Goal: Task Accomplishment & Management: Complete application form

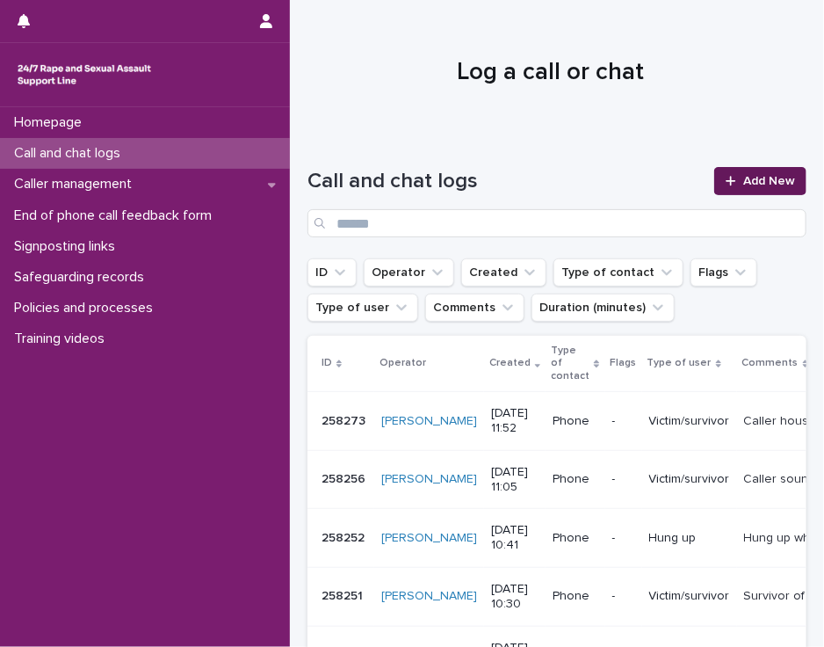
click at [733, 171] on link "Add New" at bounding box center [760, 181] width 92 height 28
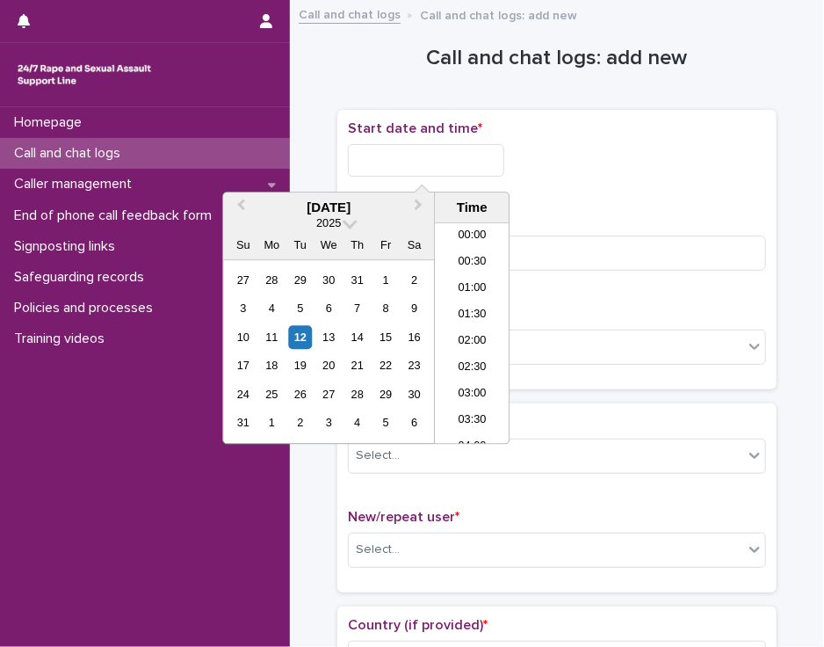
click at [378, 162] on input "text" at bounding box center [426, 160] width 156 height 33
click at [460, 333] on li "16:30" at bounding box center [472, 334] width 75 height 26
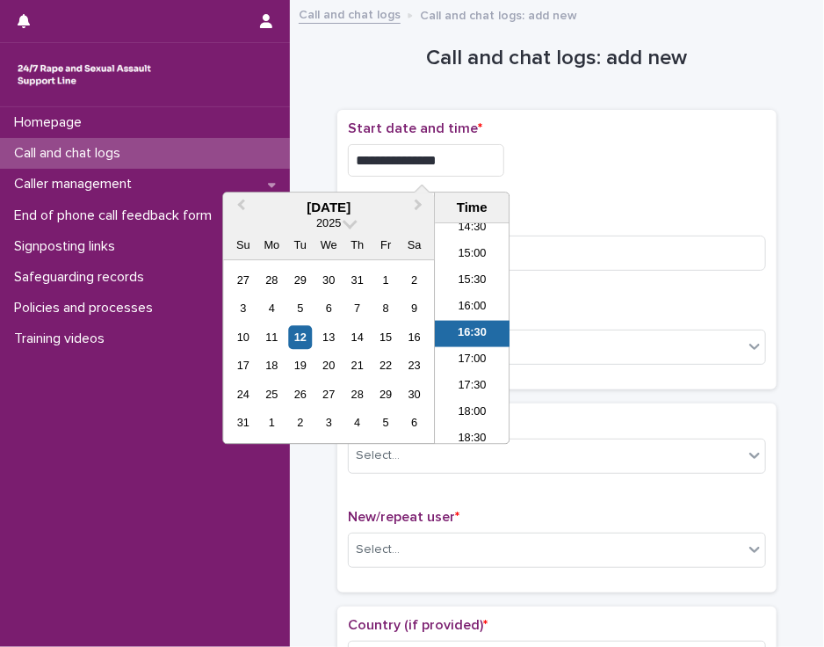
click at [442, 161] on input "**********" at bounding box center [426, 160] width 156 height 33
type input "**********"
click at [569, 154] on div "**********" at bounding box center [557, 160] width 418 height 33
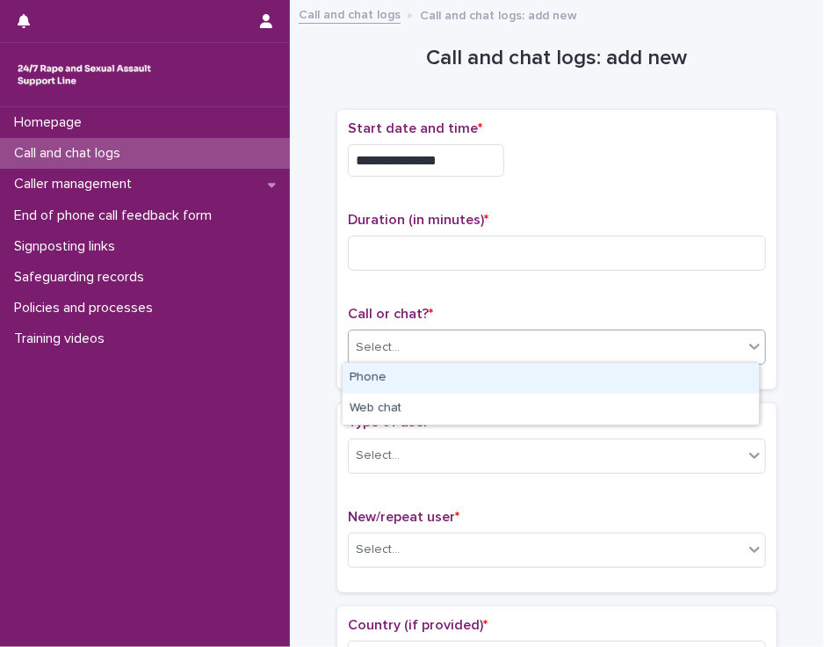
click at [418, 349] on div "Select..." at bounding box center [546, 347] width 395 height 29
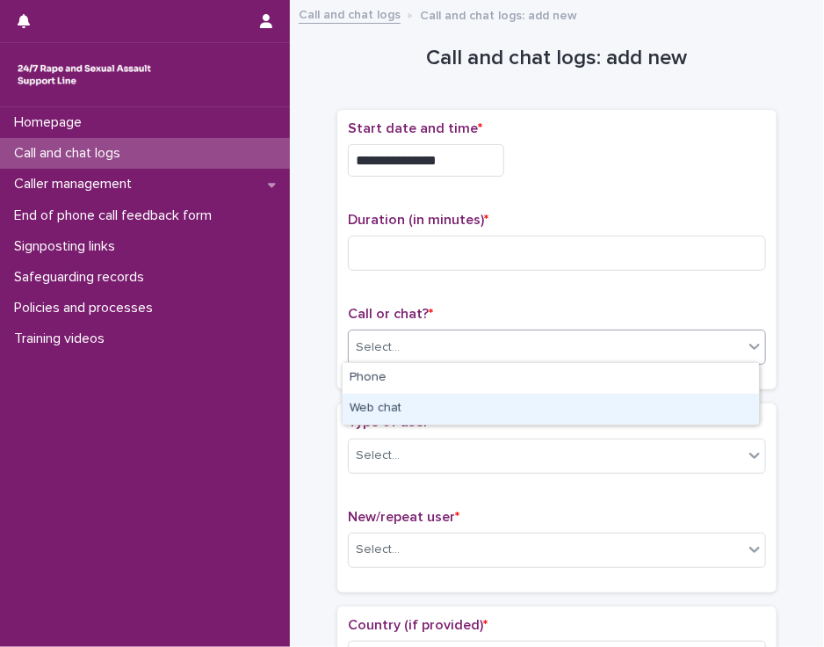
click at [405, 411] on div "Web chat" at bounding box center [551, 409] width 417 height 31
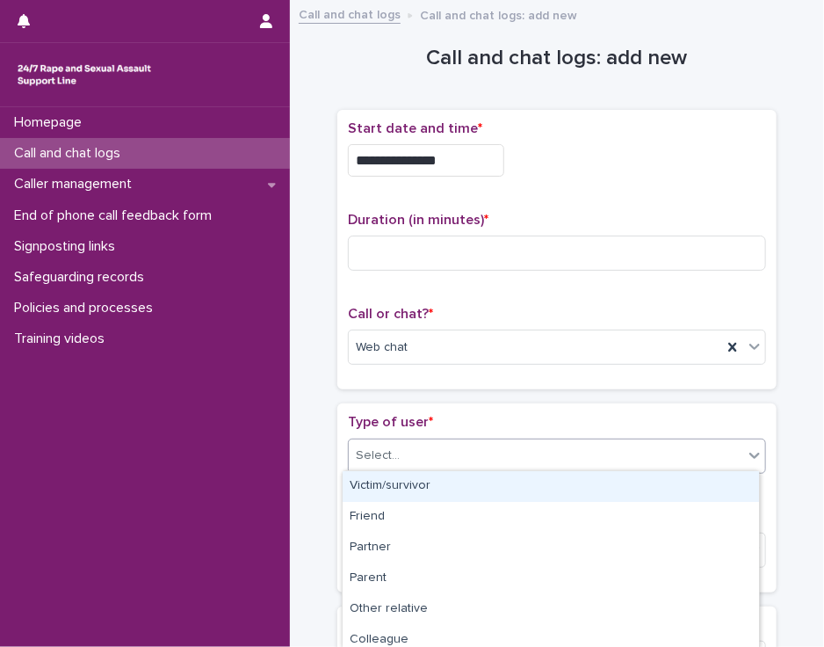
click at [403, 449] on div "Select..." at bounding box center [546, 455] width 395 height 29
click at [402, 479] on div "Victim/survivor" at bounding box center [551, 486] width 417 height 31
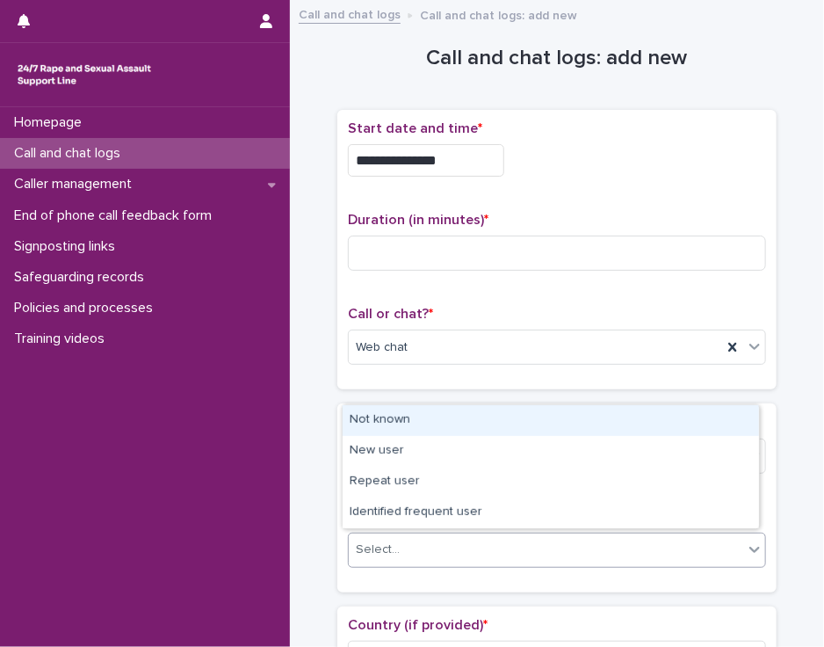
click at [402, 547] on div "Select..." at bounding box center [546, 549] width 395 height 29
click at [439, 418] on div "Not known" at bounding box center [551, 420] width 417 height 31
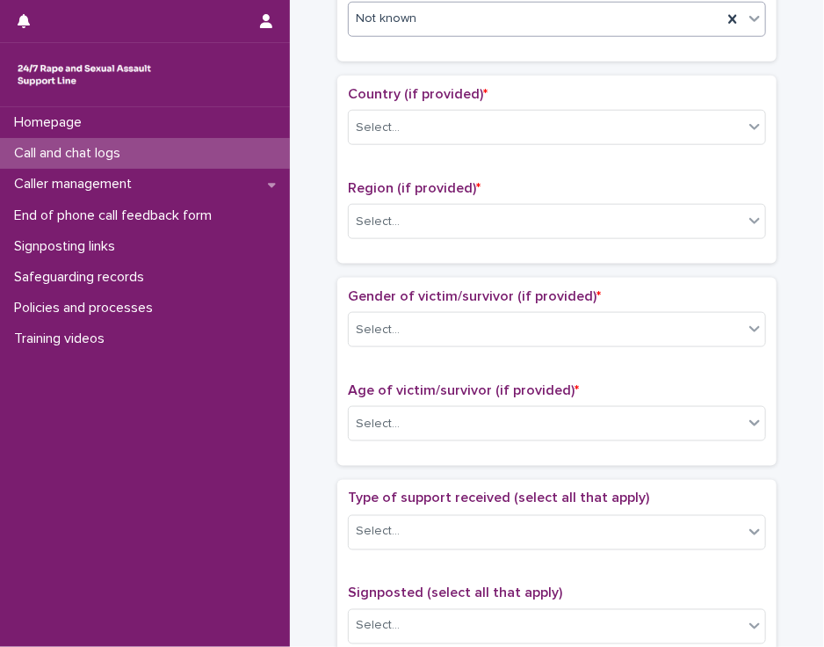
scroll to position [533, 0]
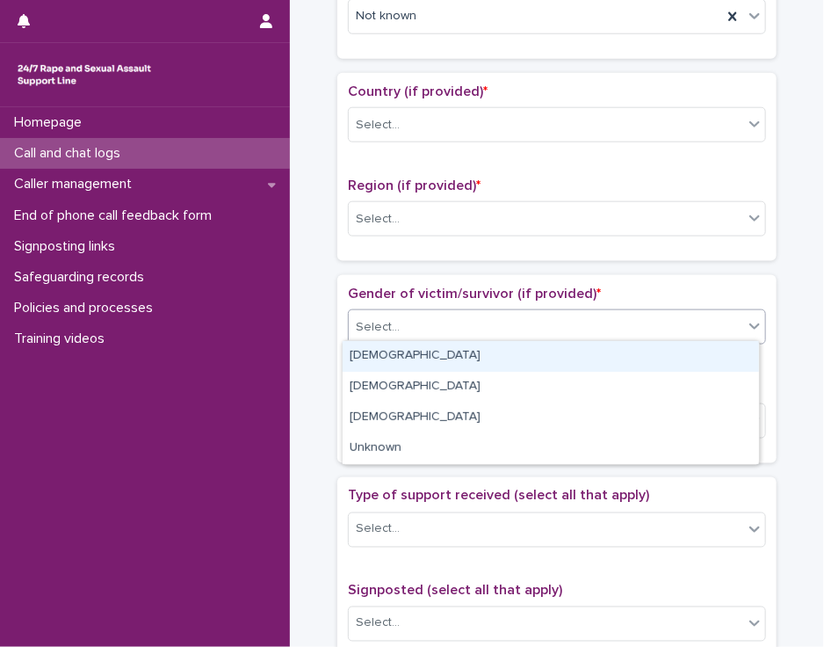
click at [673, 326] on div "Select..." at bounding box center [546, 327] width 395 height 29
click at [660, 351] on div "[DEMOGRAPHIC_DATA]" at bounding box center [551, 356] width 417 height 31
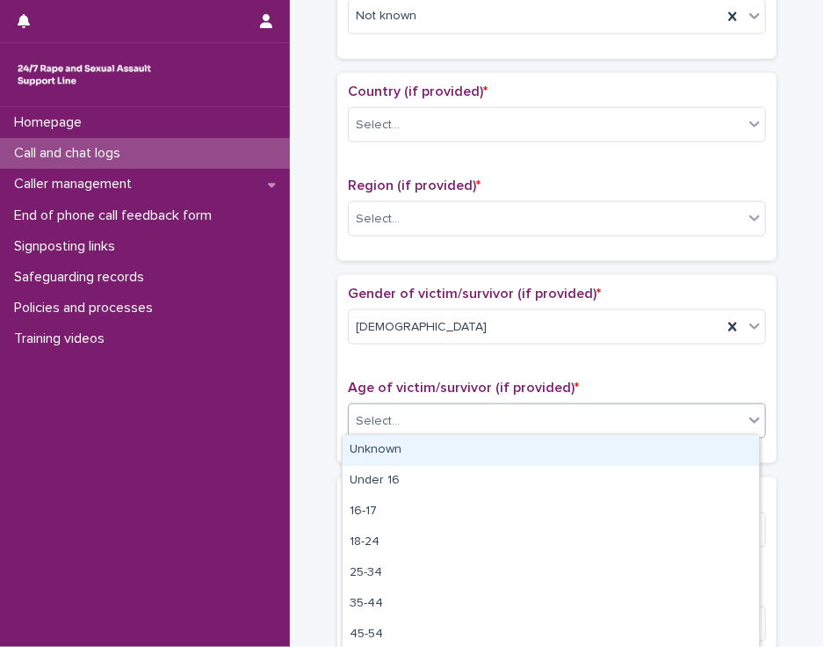
click at [629, 421] on div "Select..." at bounding box center [546, 421] width 395 height 29
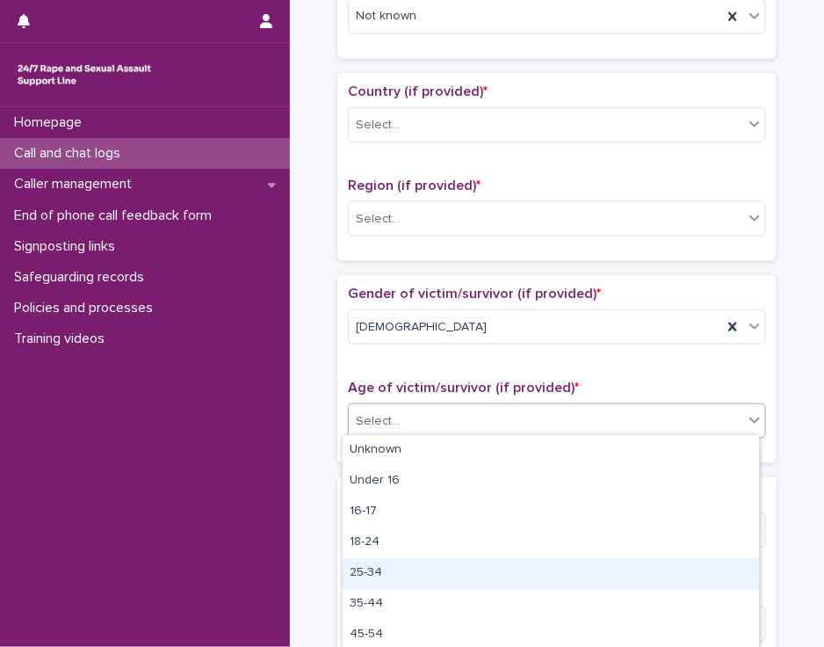
click at [562, 576] on div "25-34" at bounding box center [551, 573] width 417 height 31
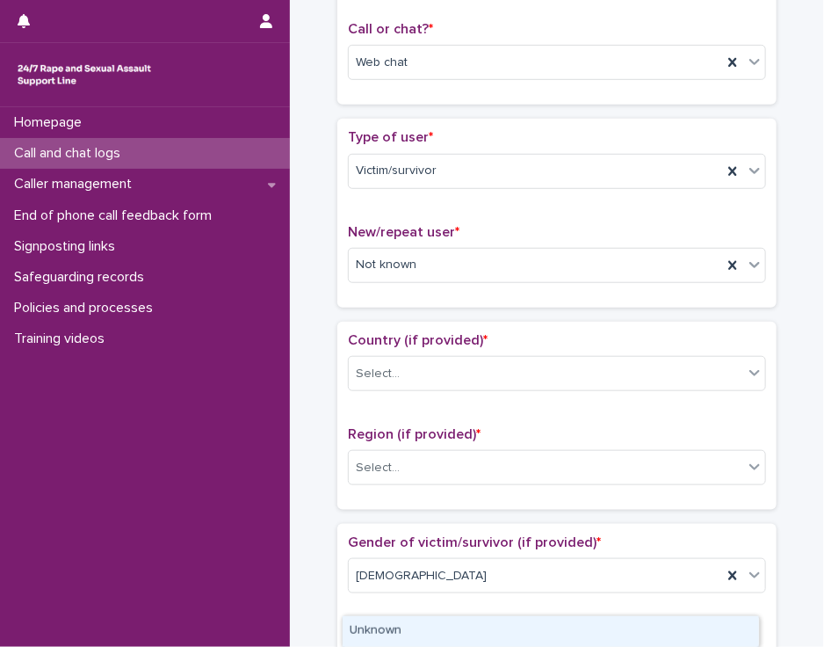
scroll to position [309, 0]
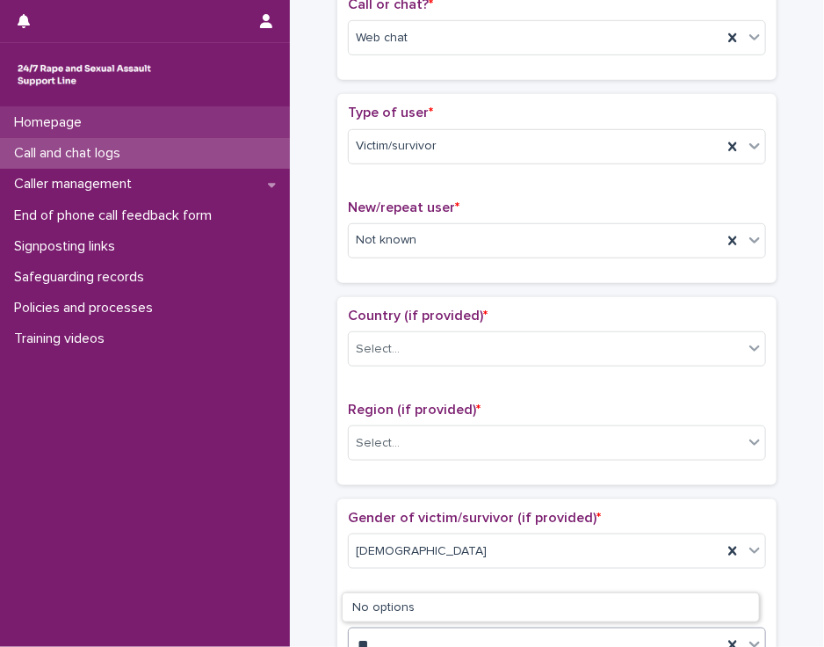
type input "**"
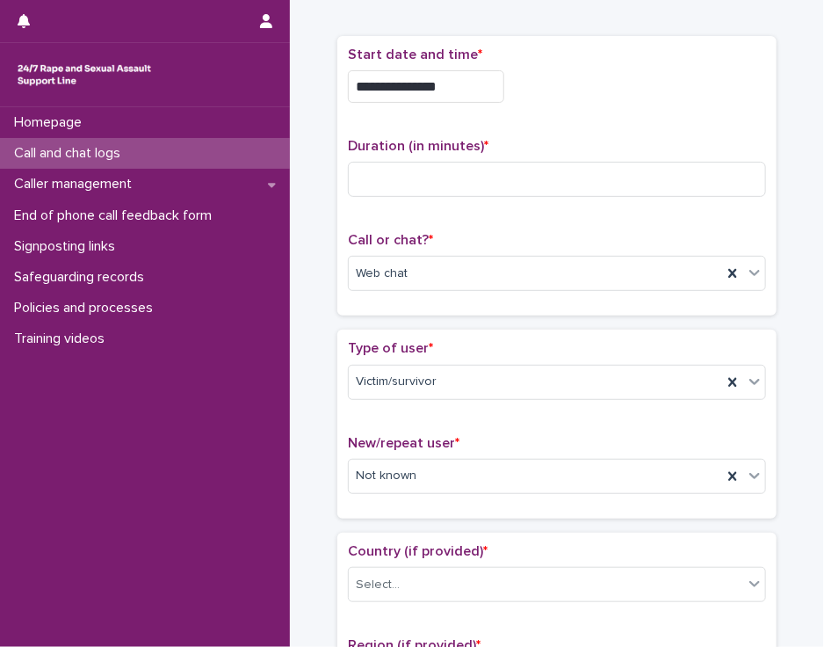
scroll to position [0, 0]
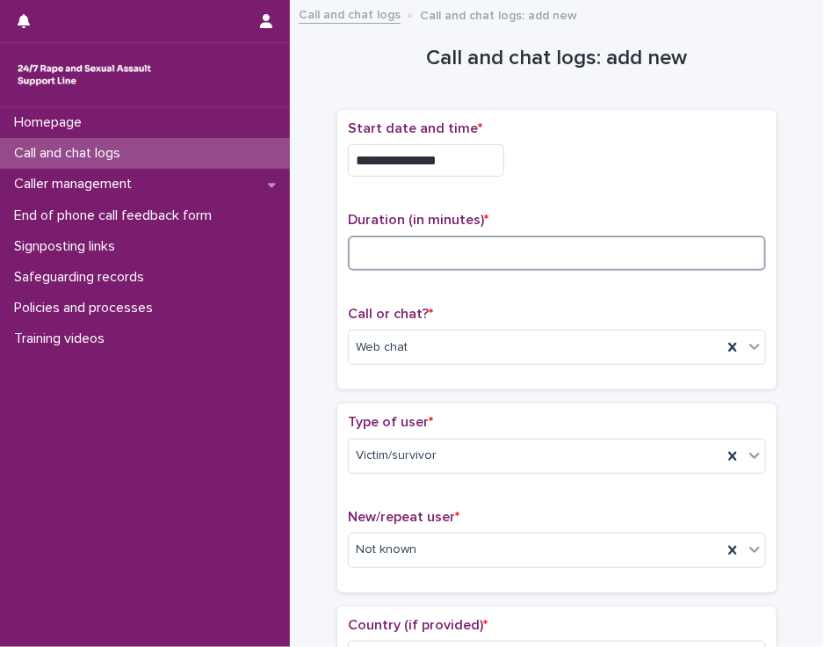
click at [400, 249] on input at bounding box center [557, 253] width 418 height 35
click at [392, 259] on input at bounding box center [557, 253] width 418 height 35
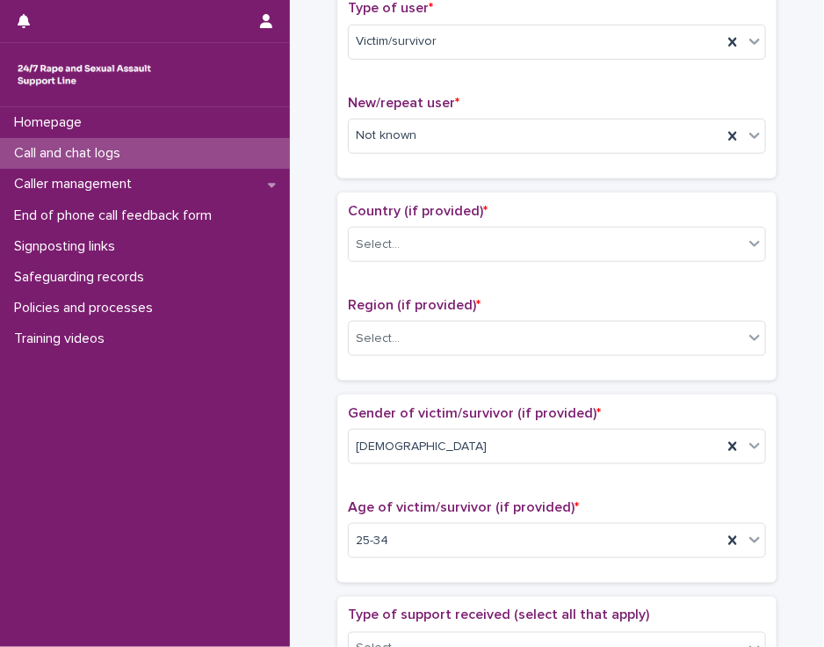
scroll to position [418, 0]
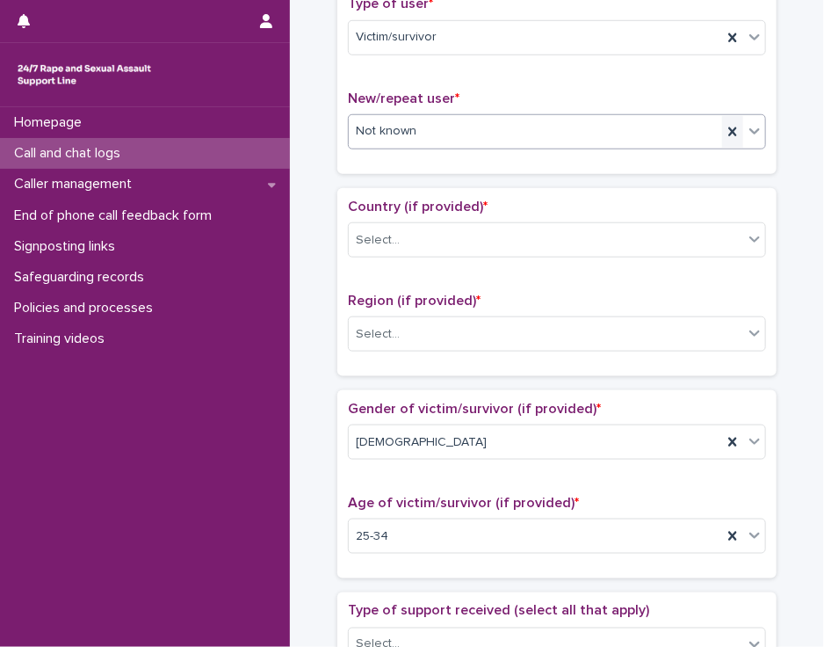
type input "**"
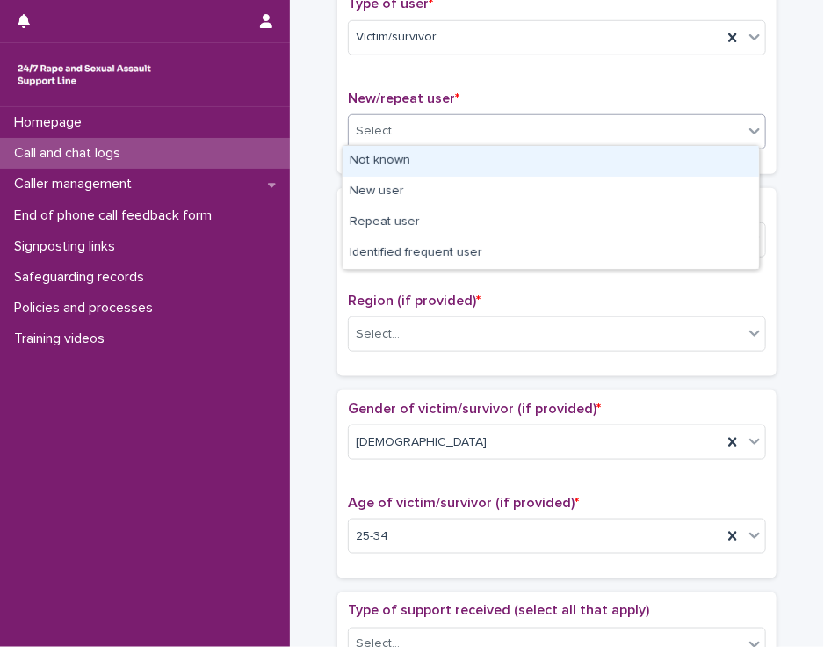
click at [752, 128] on icon at bounding box center [755, 131] width 11 height 6
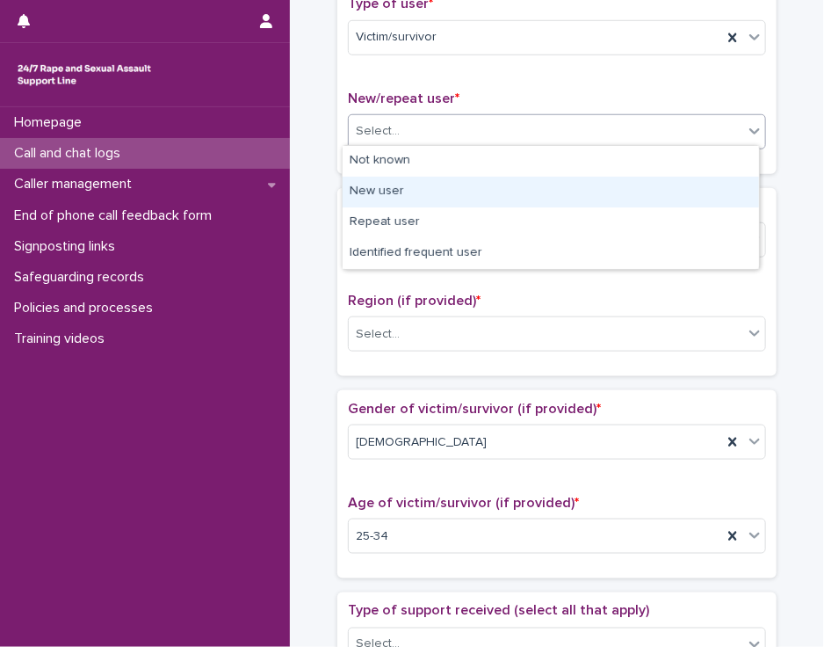
click at [700, 196] on div "New user" at bounding box center [551, 192] width 417 height 31
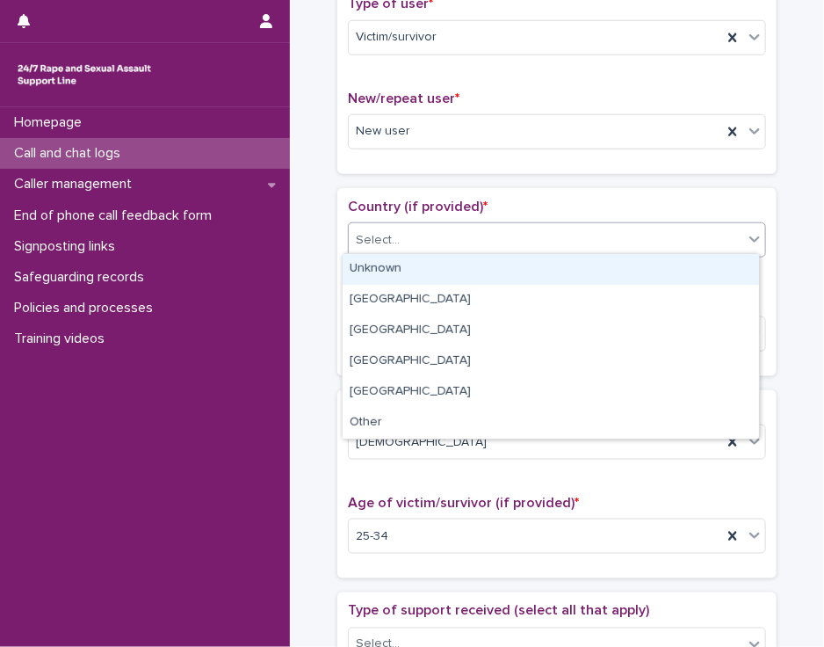
click at [687, 231] on div "Select..." at bounding box center [546, 240] width 395 height 29
click at [675, 270] on div "Unknown" at bounding box center [551, 269] width 417 height 31
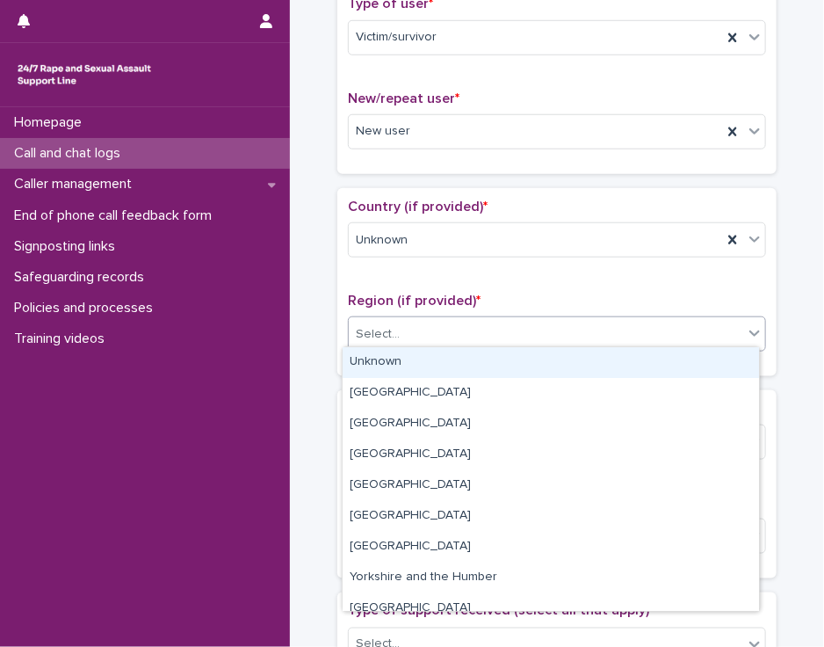
click at [650, 337] on div "Select..." at bounding box center [546, 334] width 395 height 29
click at [641, 361] on div "Unknown" at bounding box center [551, 362] width 417 height 31
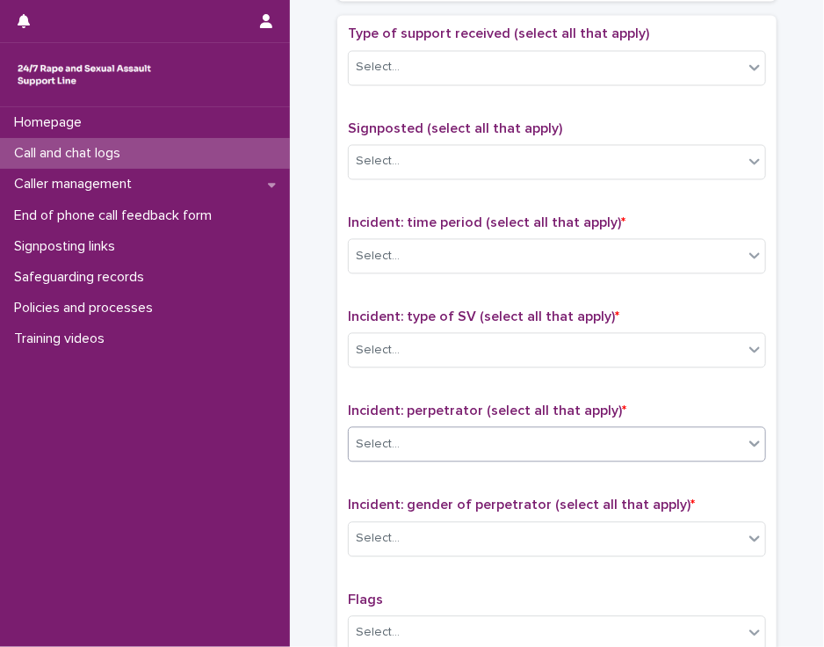
scroll to position [992, 0]
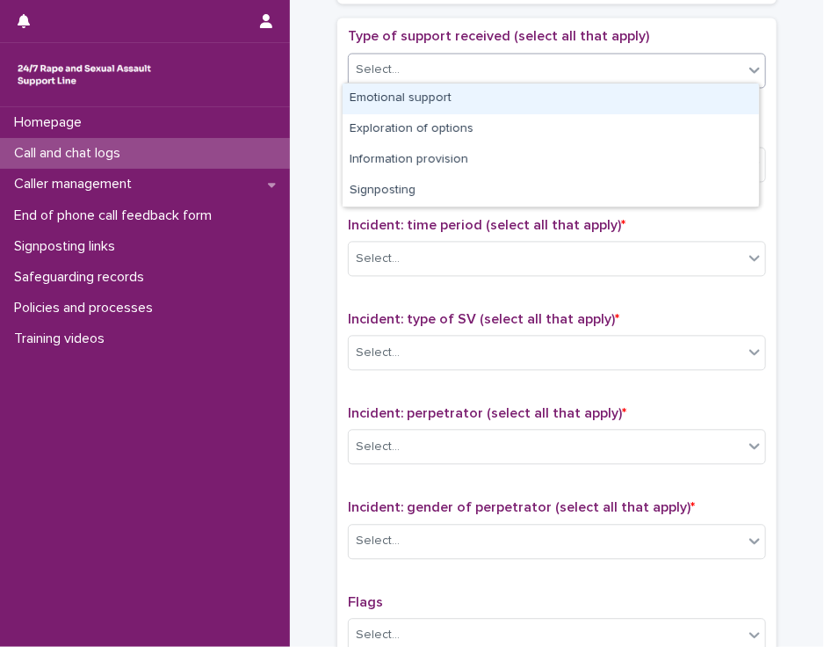
click at [746, 62] on icon at bounding box center [755, 71] width 18 height 18
click at [711, 97] on div "Emotional support" at bounding box center [551, 98] width 417 height 31
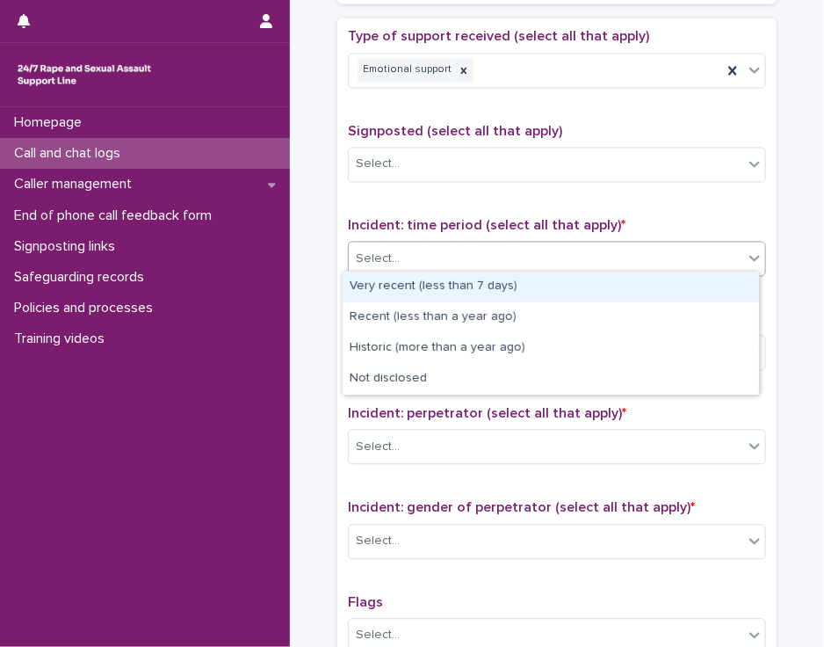
click at [609, 252] on div "Select..." at bounding box center [546, 259] width 395 height 29
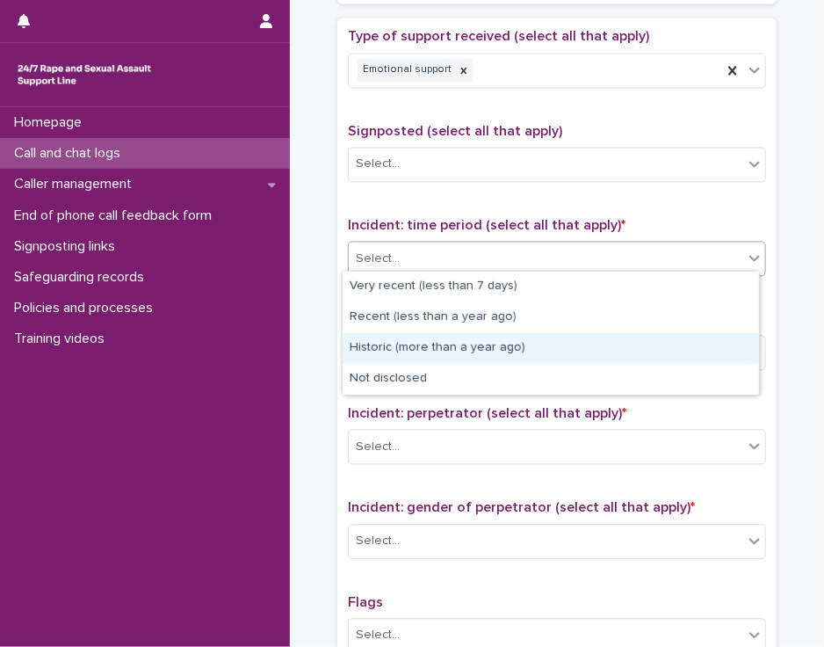
click at [573, 348] on div "Historic (more than a year ago)" at bounding box center [551, 348] width 417 height 31
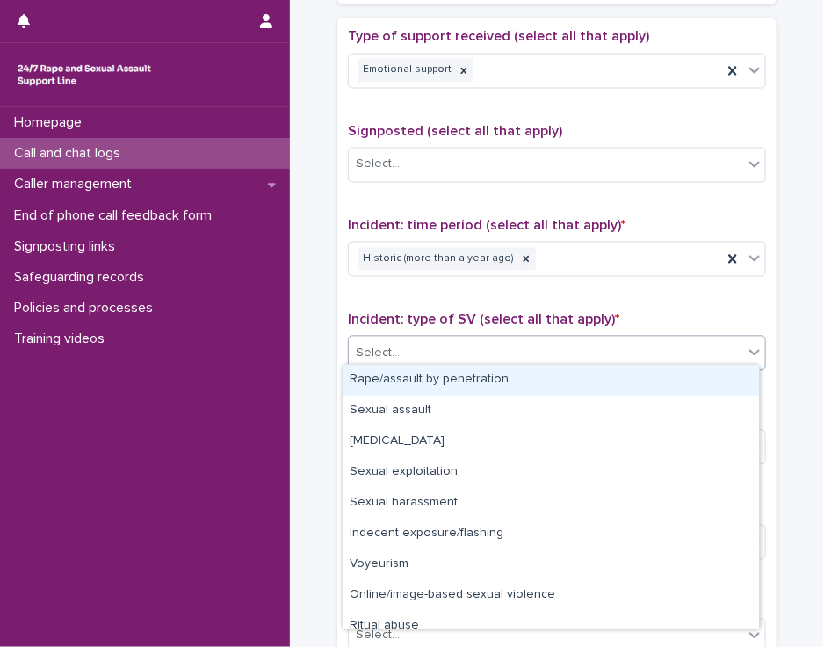
click at [573, 348] on div "Select..." at bounding box center [546, 353] width 395 height 29
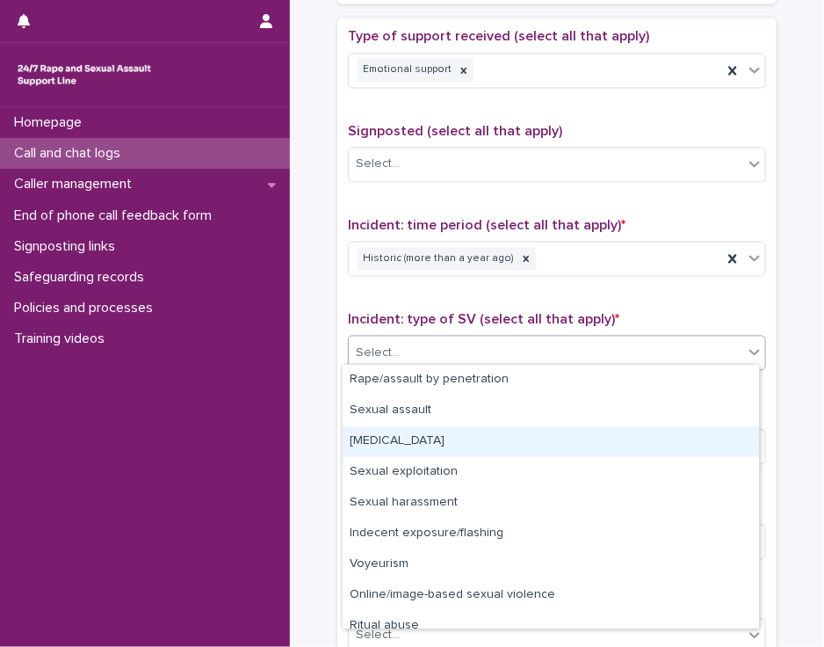
drag, startPoint x: 564, startPoint y: 424, endPoint x: 563, endPoint y: 435, distance: 10.6
click at [563, 435] on div "[MEDICAL_DATA]" at bounding box center [551, 441] width 417 height 31
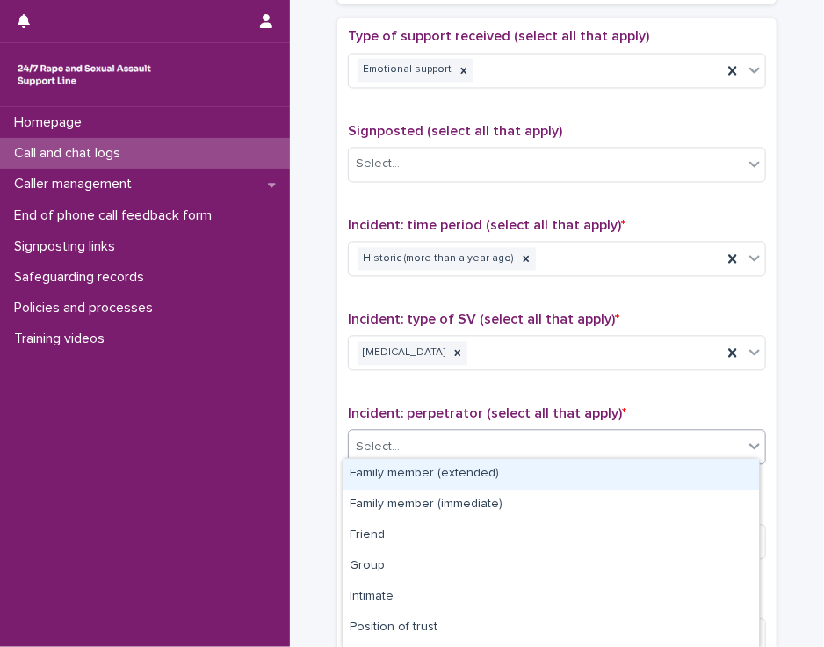
click at [563, 435] on div "Select..." at bounding box center [546, 447] width 395 height 29
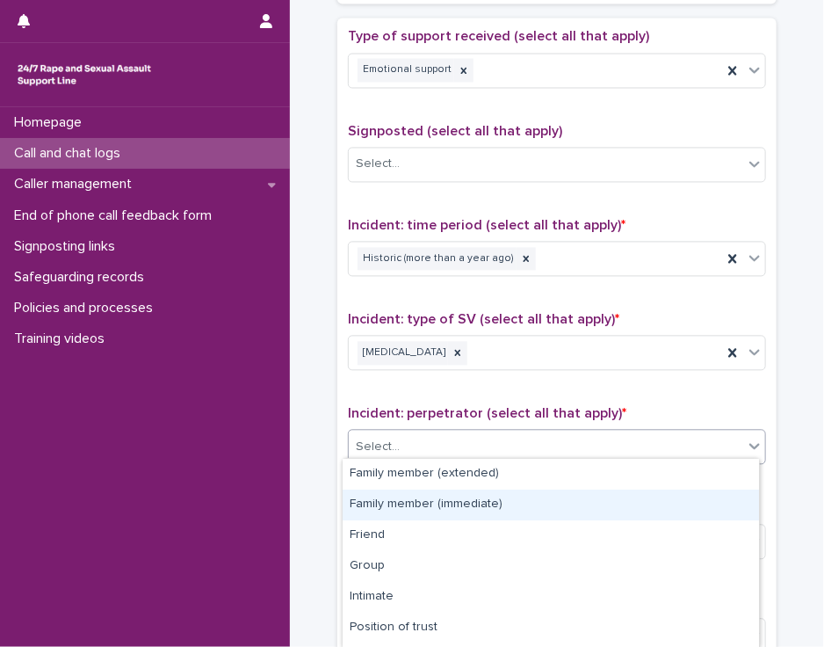
click at [545, 498] on div "Family member (immediate)" at bounding box center [551, 504] width 417 height 31
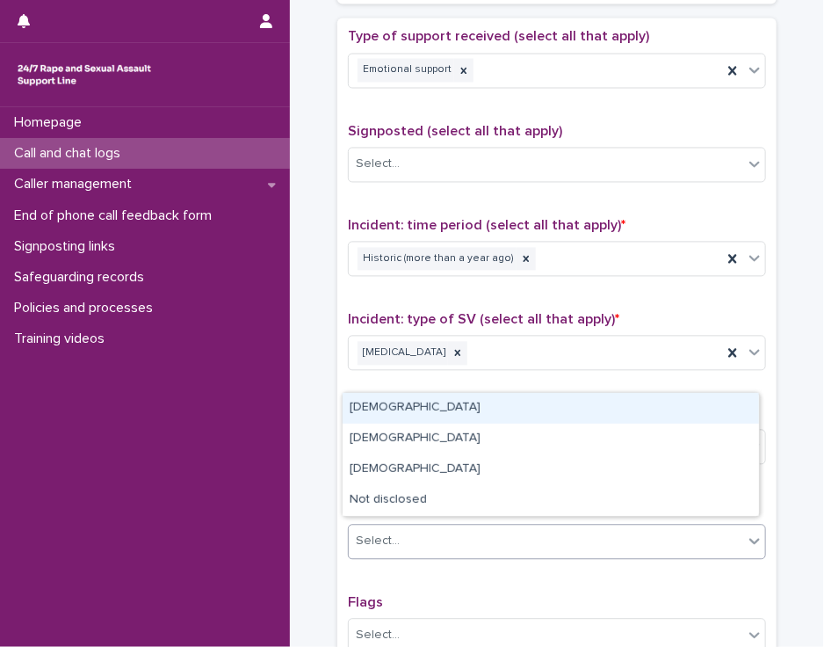
click at [538, 534] on div "Select..." at bounding box center [546, 541] width 395 height 29
click at [547, 405] on div "[DEMOGRAPHIC_DATA]" at bounding box center [551, 408] width 417 height 31
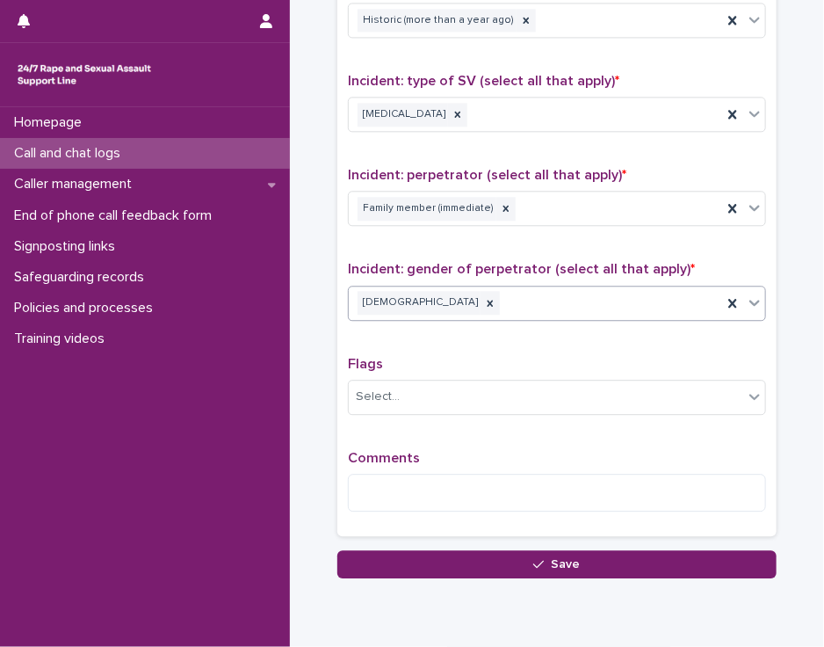
scroll to position [1293, 0]
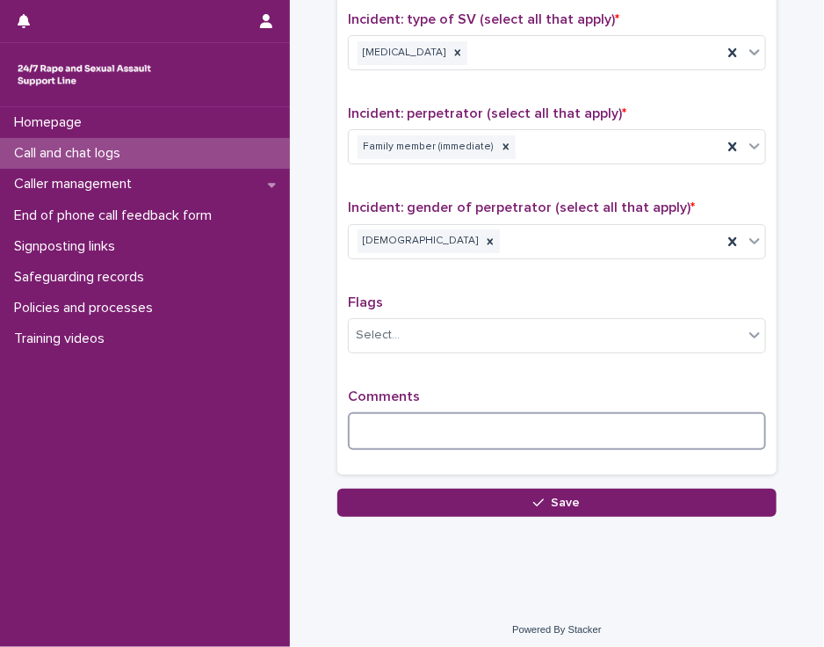
click at [365, 414] on textarea at bounding box center [557, 431] width 418 height 38
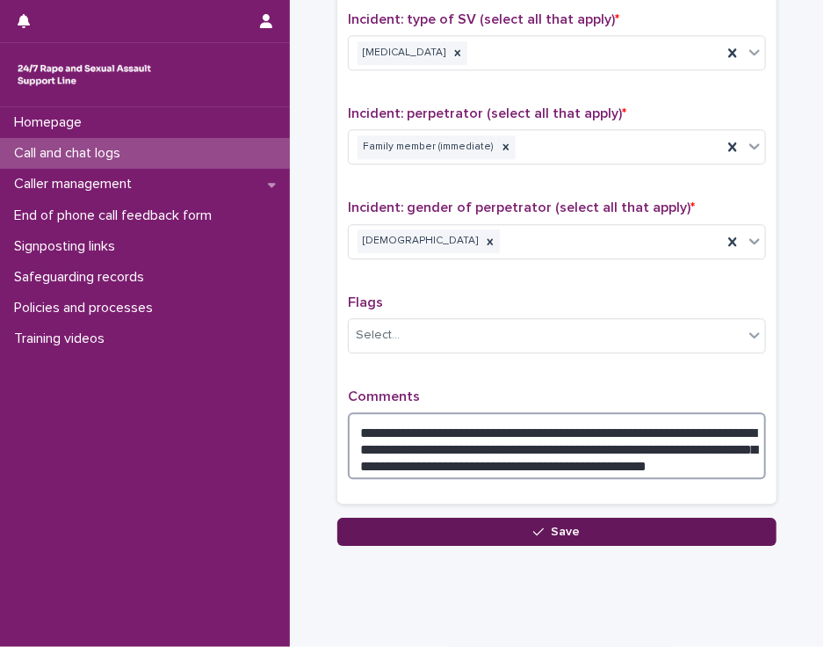
type textarea "**********"
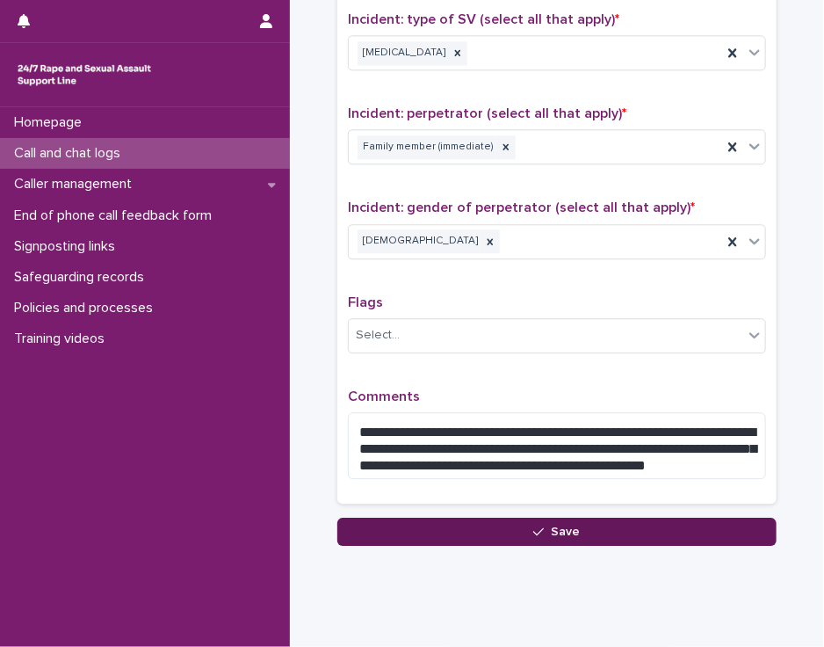
click at [406, 518] on button "Save" at bounding box center [556, 532] width 439 height 28
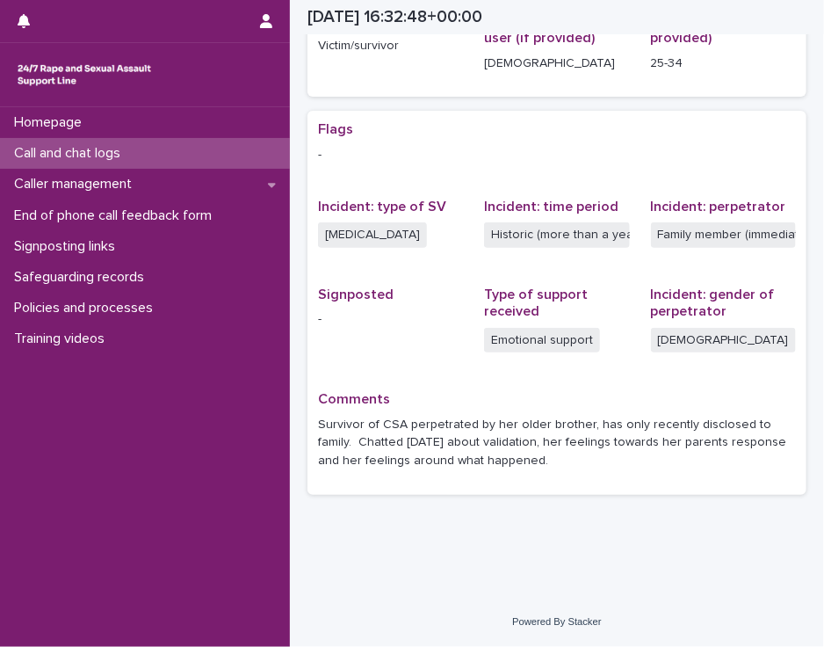
scroll to position [288, 0]
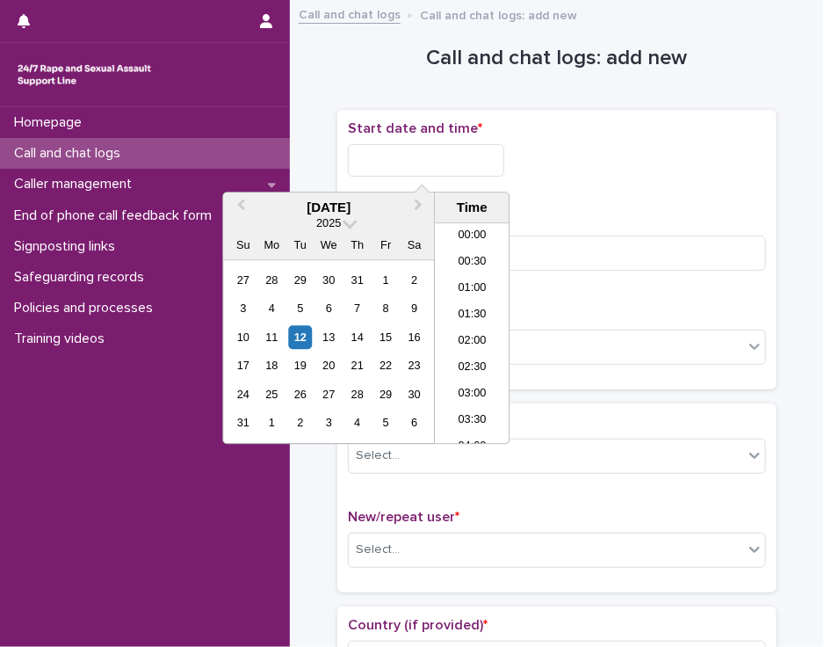
scroll to position [826, 0]
click at [402, 161] on input "text" at bounding box center [426, 160] width 156 height 33
click at [460, 333] on li "17:30" at bounding box center [472, 334] width 75 height 26
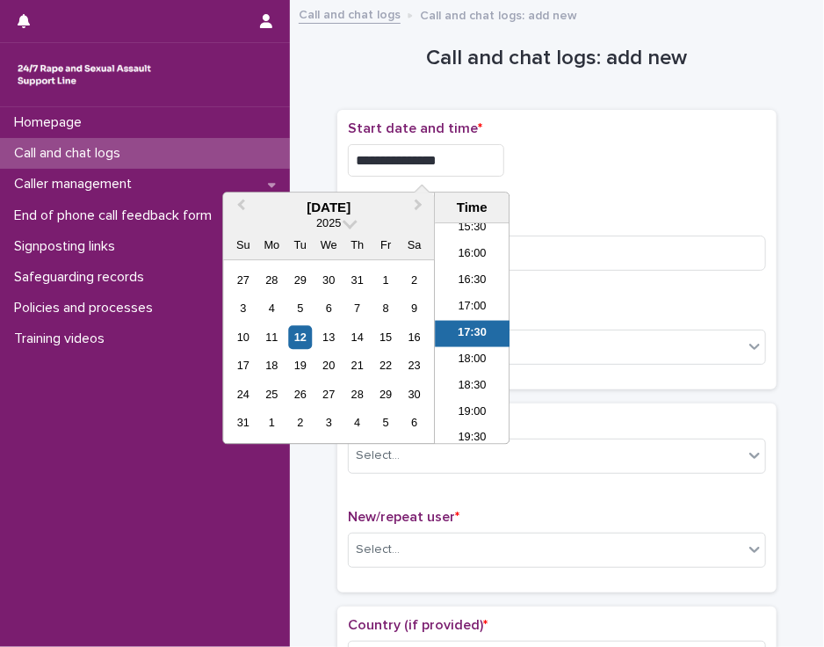
click at [444, 165] on input "**********" at bounding box center [426, 160] width 156 height 33
type input "**********"
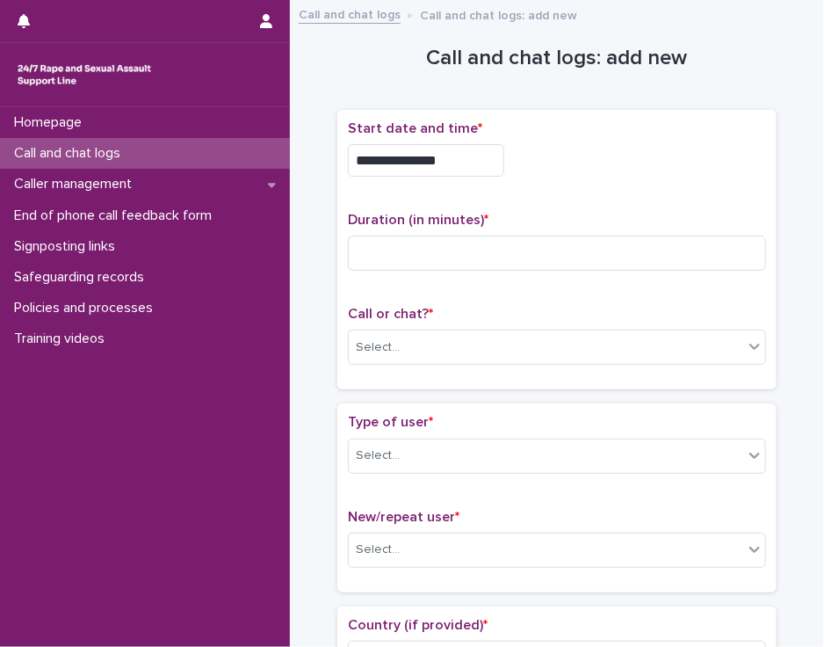
click at [531, 163] on div "**********" at bounding box center [557, 160] width 418 height 33
click at [356, 253] on input at bounding box center [557, 253] width 418 height 35
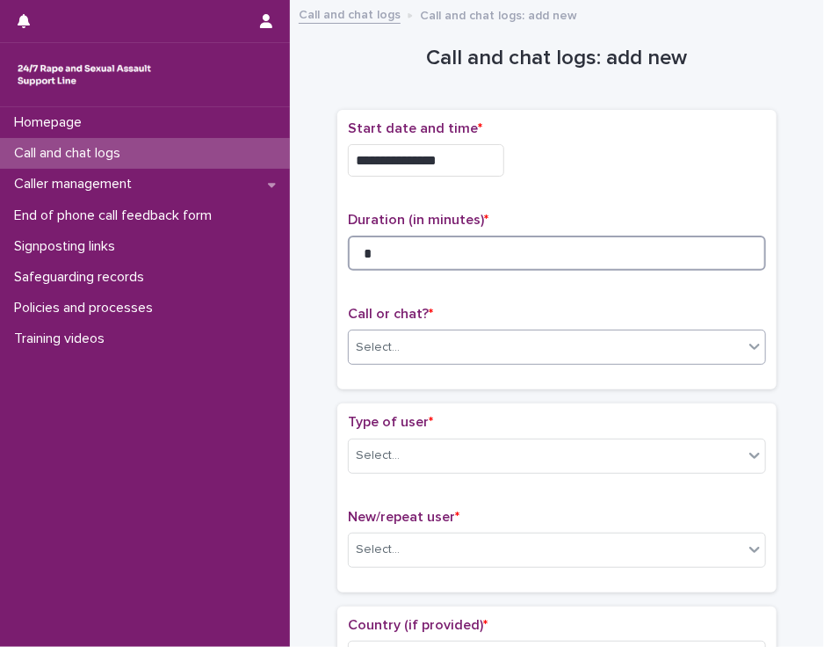
type input "*"
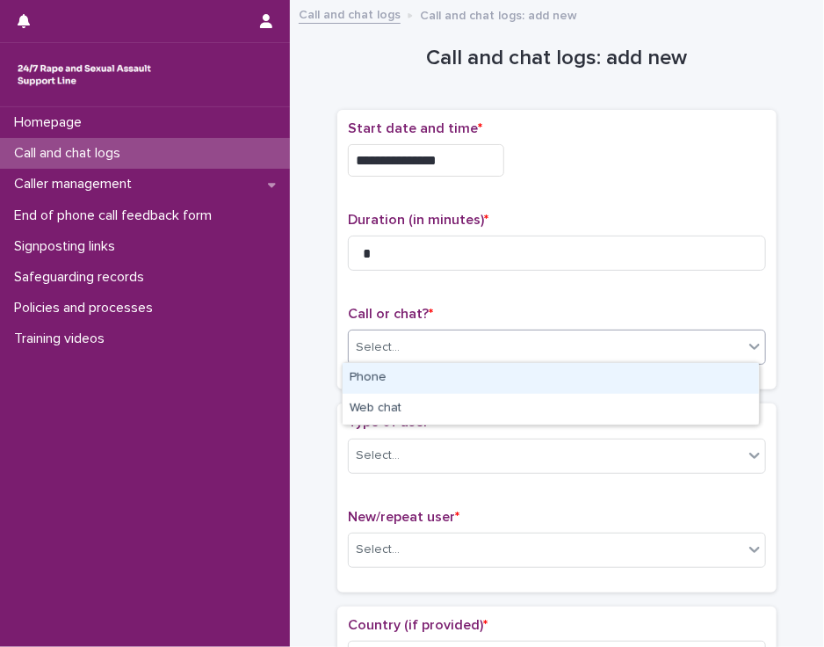
click at [380, 339] on div "Select..." at bounding box center [378, 347] width 44 height 18
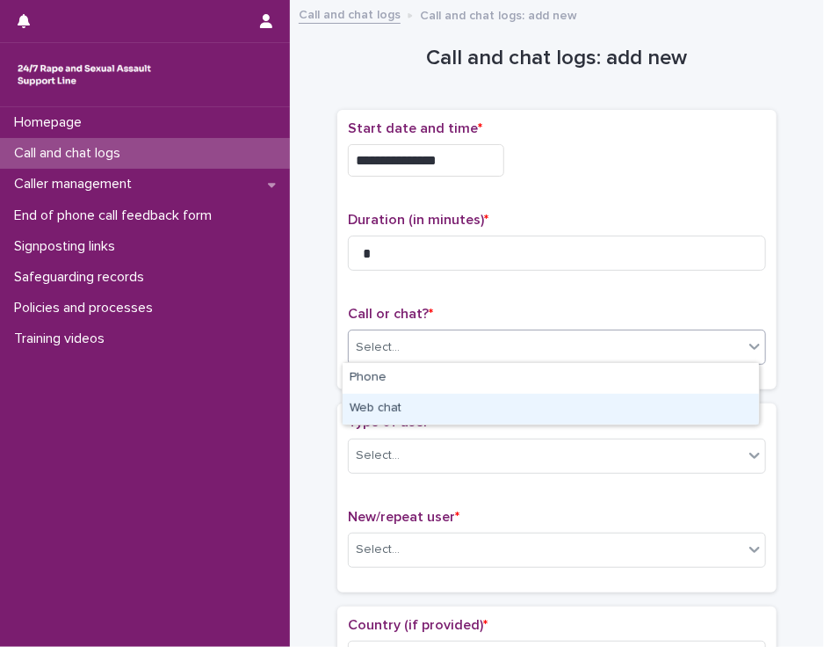
click at [382, 410] on div "Web chat" at bounding box center [551, 409] width 417 height 31
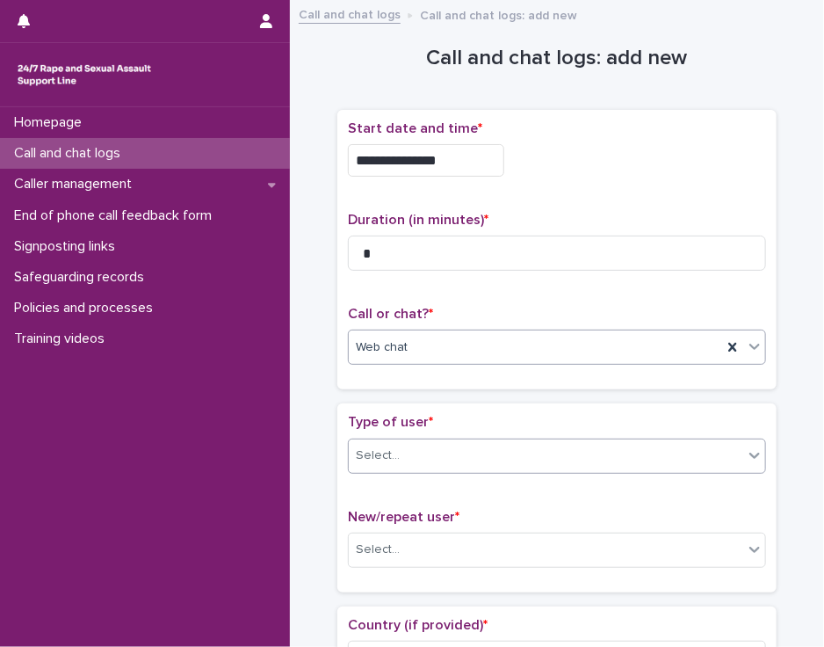
click at [382, 456] on div "Select..." at bounding box center [378, 455] width 44 height 18
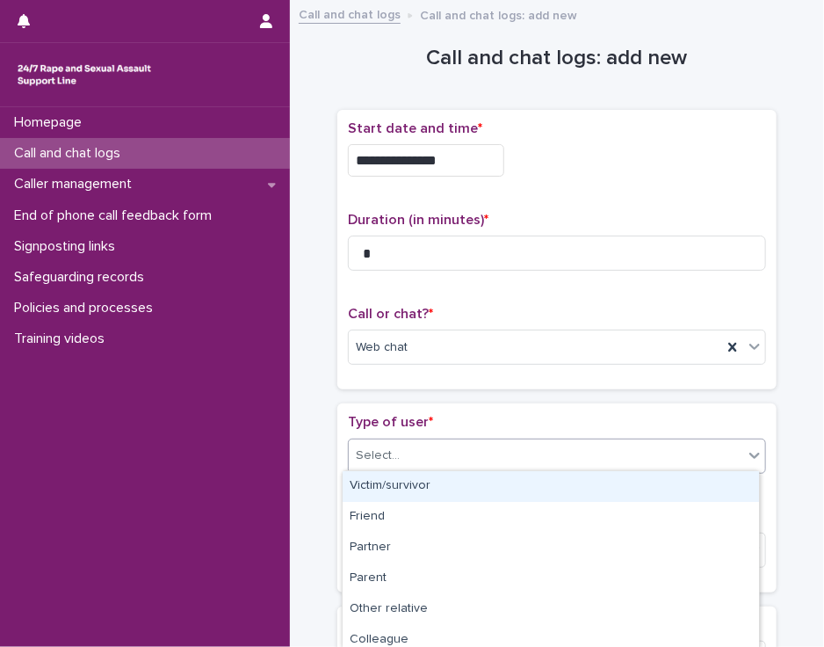
click at [383, 483] on div "Victim/survivor" at bounding box center [551, 486] width 417 height 31
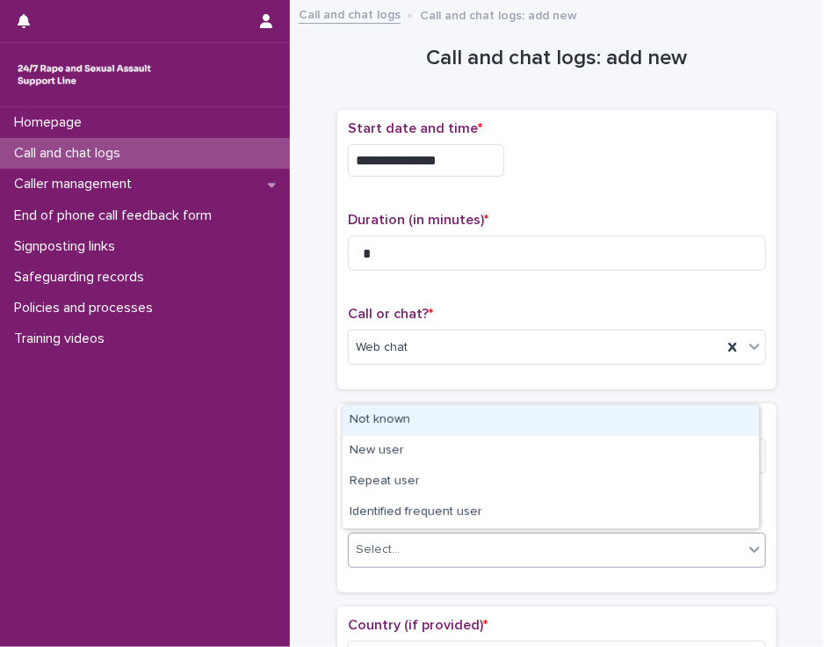
click at [385, 547] on div "Select..." at bounding box center [378, 549] width 44 height 18
click at [430, 419] on div "Not known" at bounding box center [551, 420] width 417 height 31
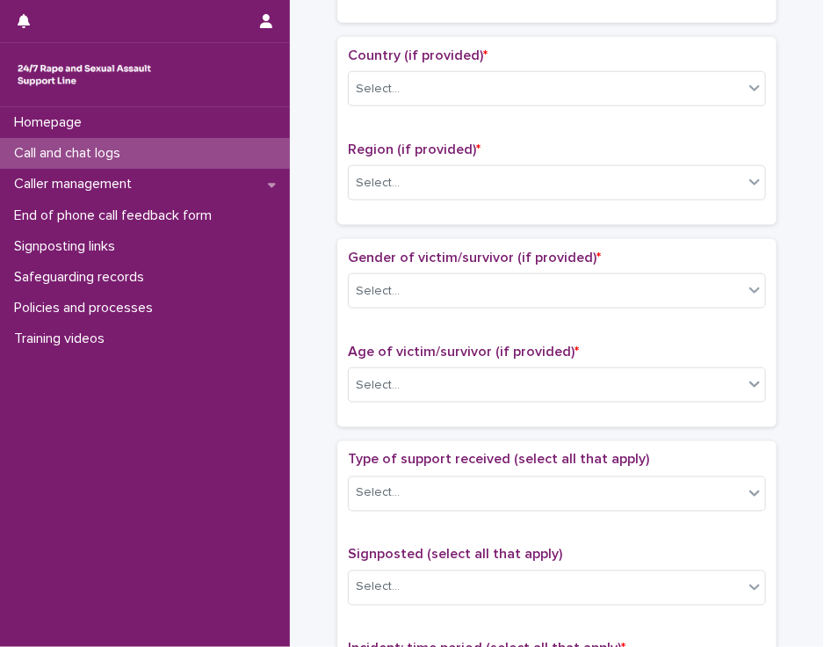
scroll to position [567, 0]
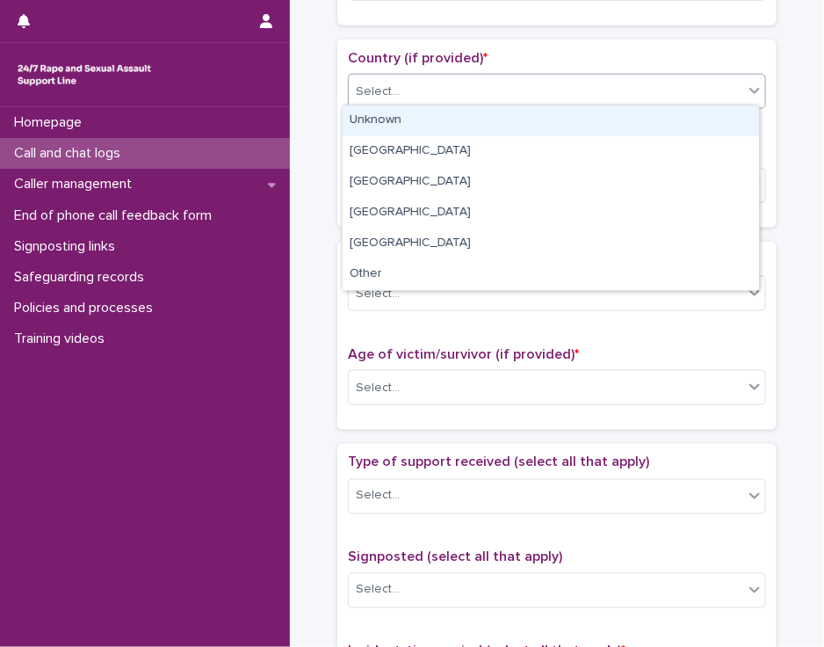
click at [746, 94] on icon at bounding box center [755, 91] width 18 height 18
click at [729, 118] on div "Unknown" at bounding box center [551, 120] width 417 height 31
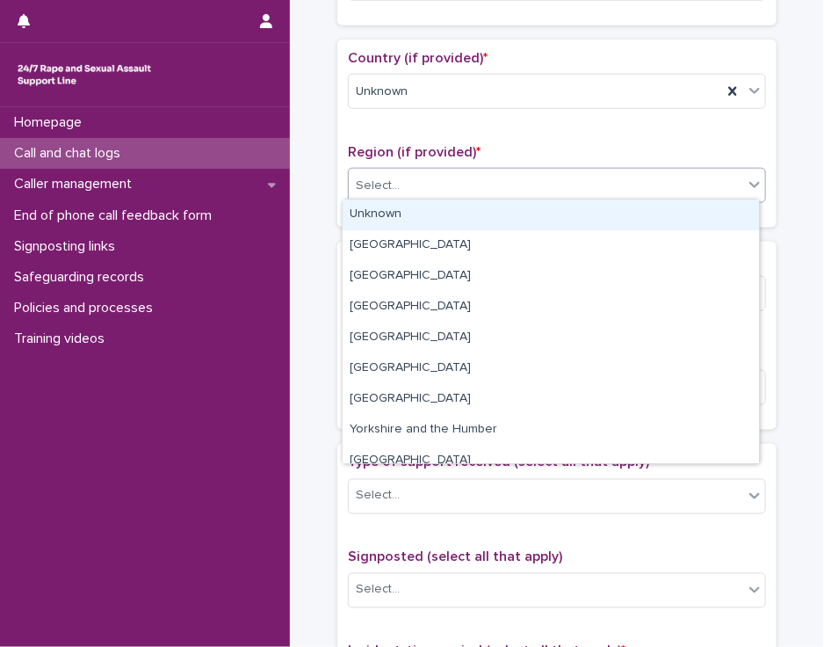
click at [697, 178] on div "Select..." at bounding box center [546, 185] width 395 height 29
click at [681, 205] on div "Unknown" at bounding box center [551, 214] width 417 height 31
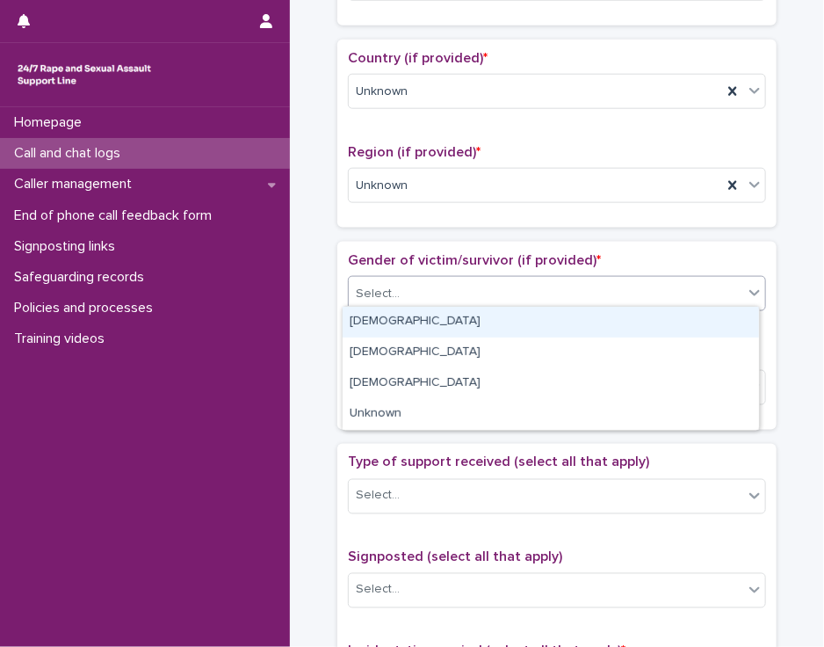
click at [661, 286] on div "Select..." at bounding box center [546, 293] width 395 height 29
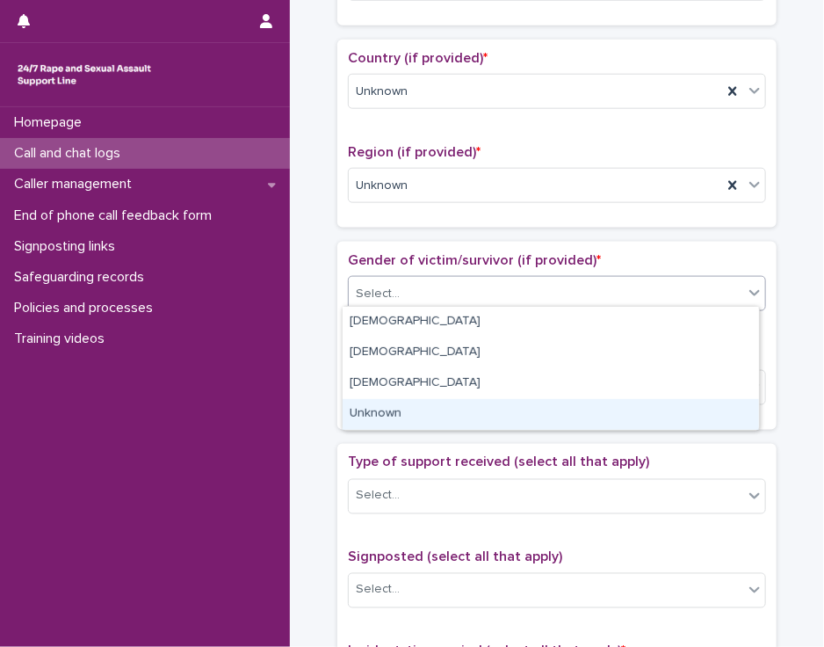
click at [638, 416] on div "Unknown" at bounding box center [551, 414] width 417 height 31
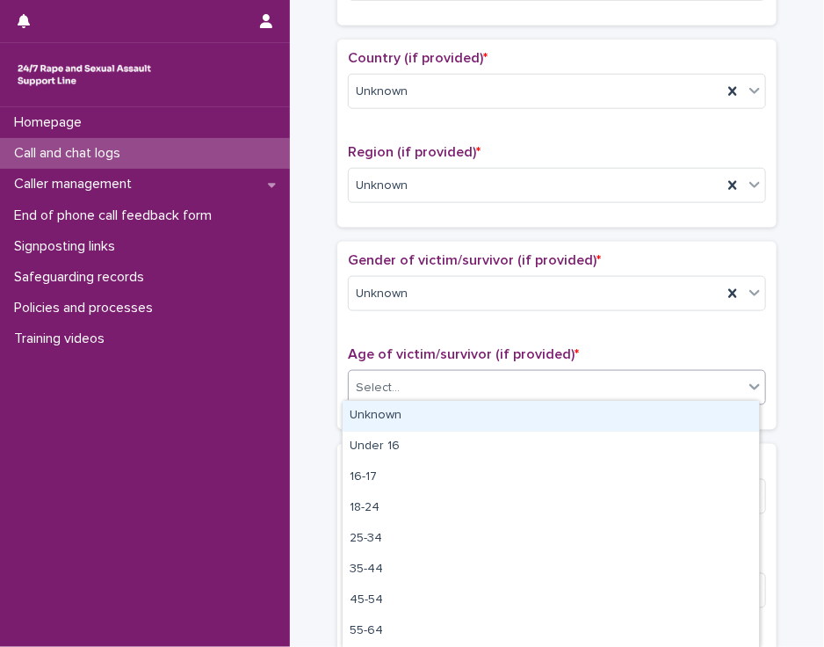
click at [634, 389] on div "Select..." at bounding box center [546, 387] width 395 height 29
click at [629, 412] on div "Unknown" at bounding box center [551, 416] width 417 height 31
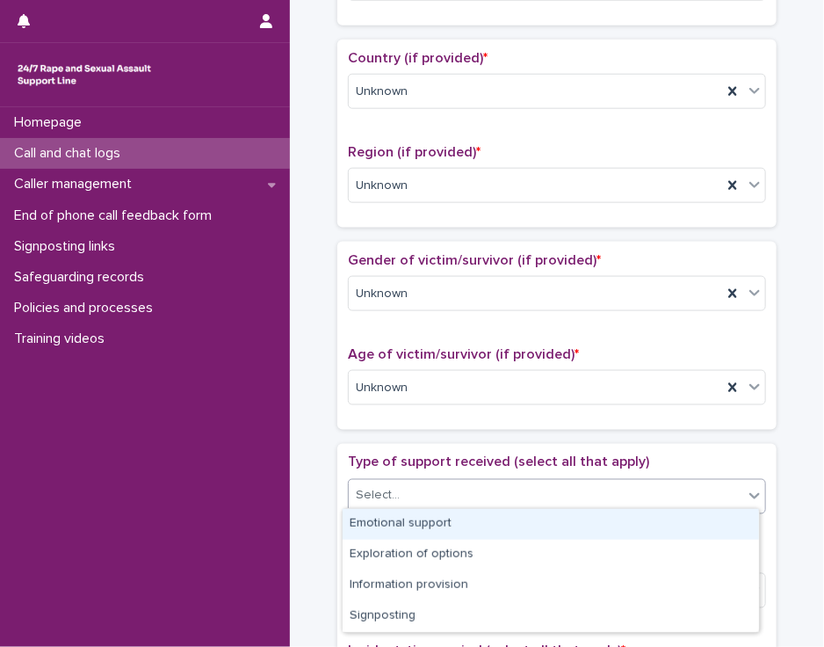
click at [605, 487] on div "Select..." at bounding box center [546, 496] width 395 height 29
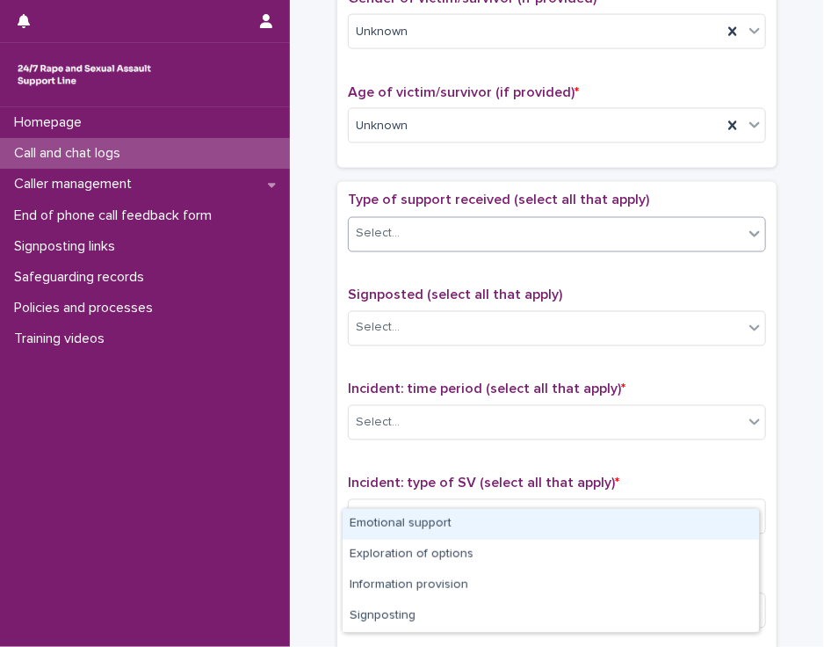
scroll to position [833, 0]
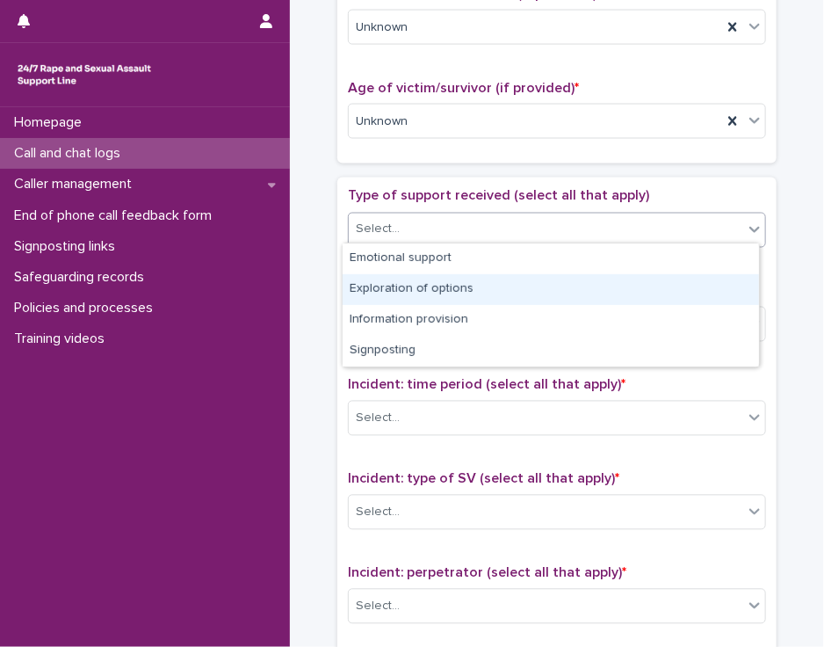
click at [618, 291] on div "Exploration of options" at bounding box center [551, 289] width 417 height 31
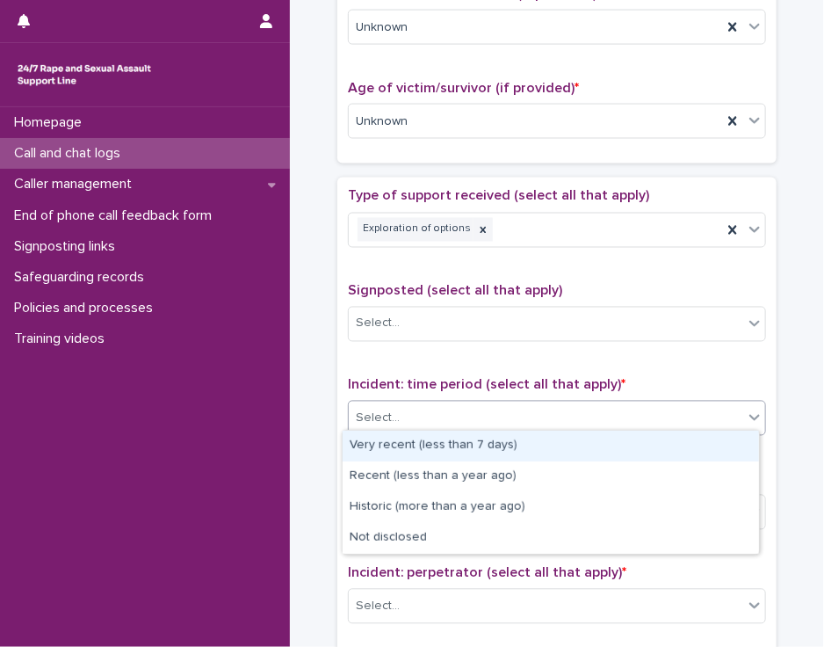
click at [580, 417] on div "Select..." at bounding box center [546, 418] width 395 height 29
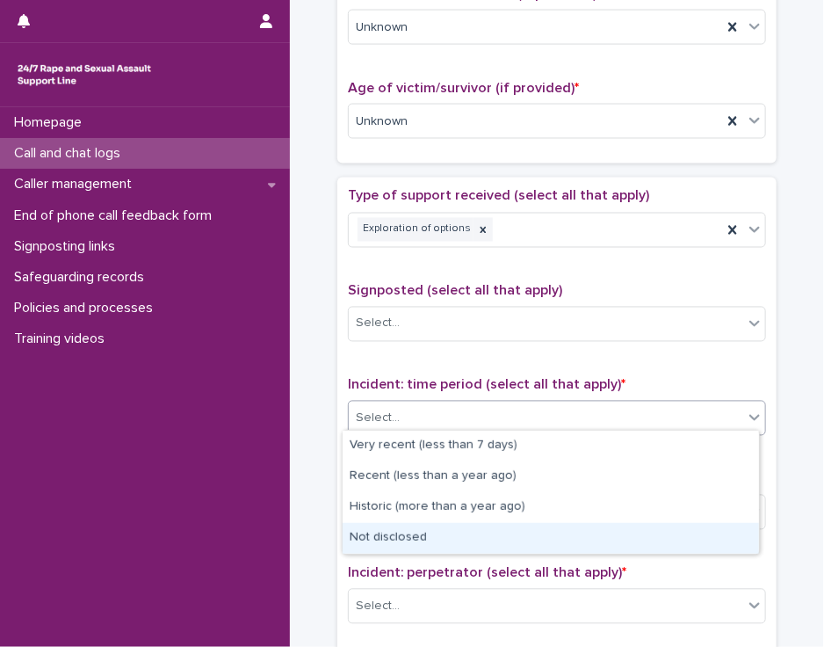
click at [566, 539] on div "Not disclosed" at bounding box center [551, 538] width 417 height 31
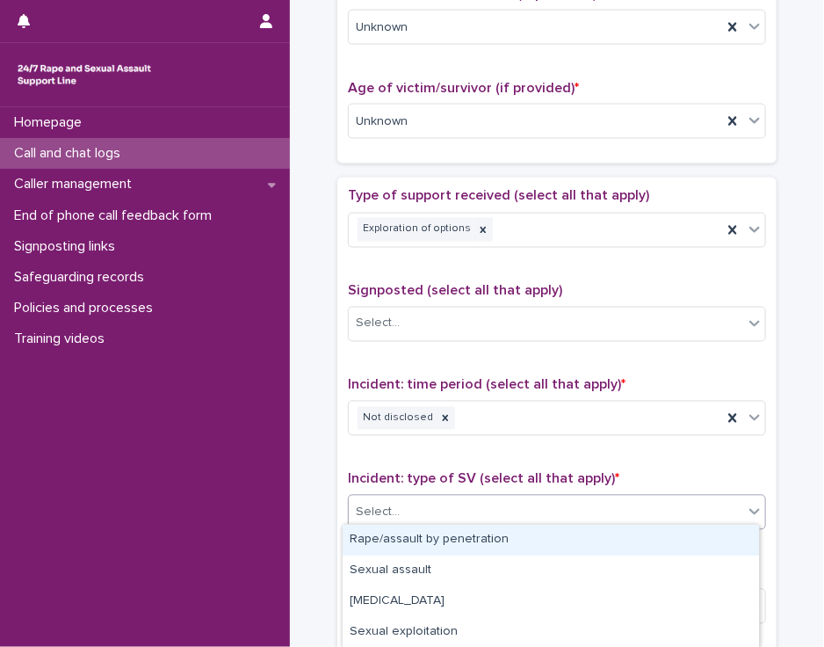
click at [563, 512] on div "Select..." at bounding box center [546, 512] width 395 height 29
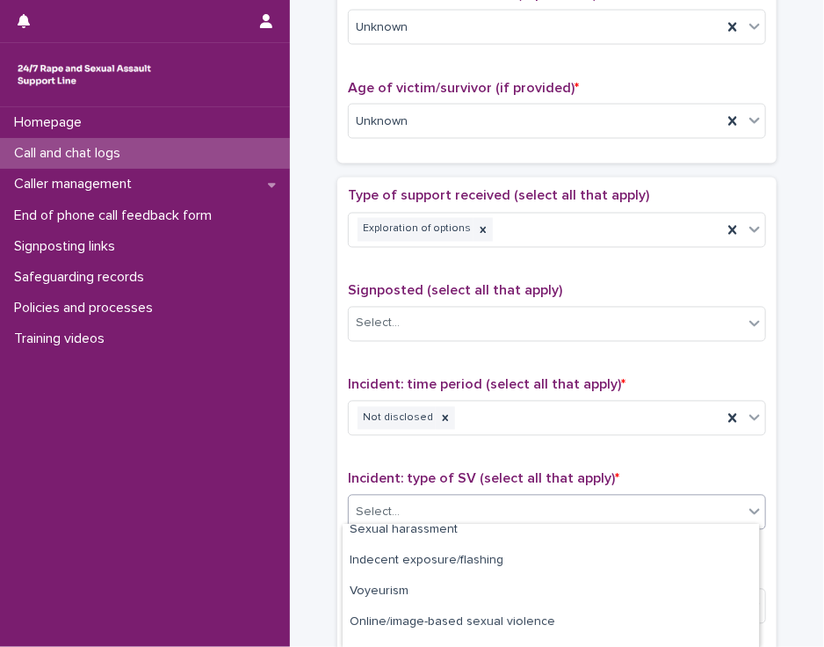
scroll to position [185, 0]
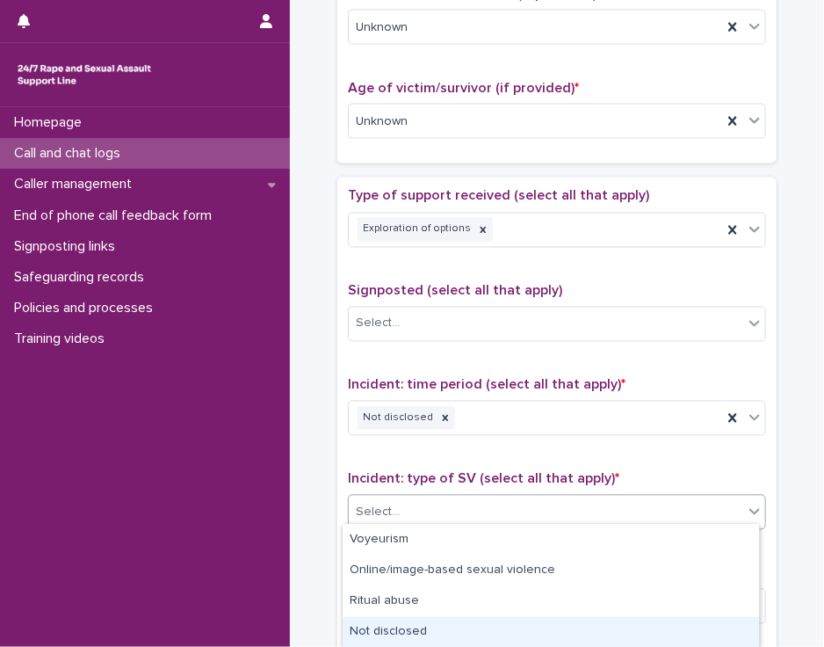
click at [722, 631] on div "Not disclosed" at bounding box center [551, 632] width 417 height 31
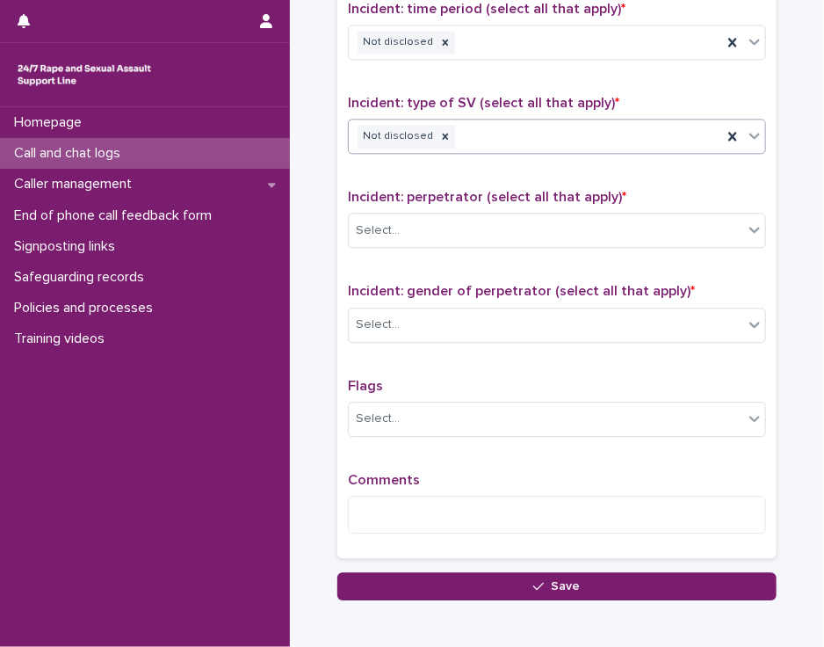
scroll to position [1249, 0]
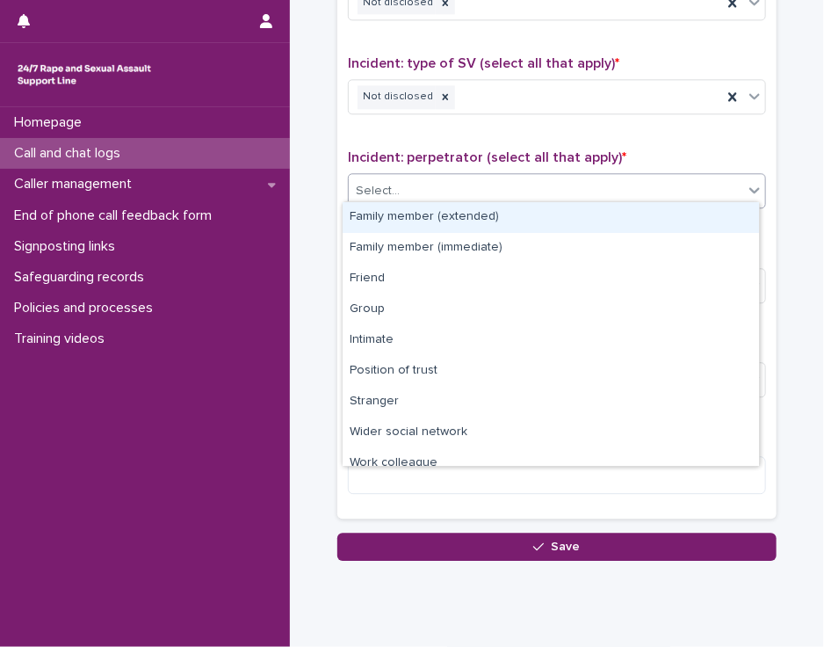
click at [750, 188] on icon at bounding box center [755, 191] width 11 height 6
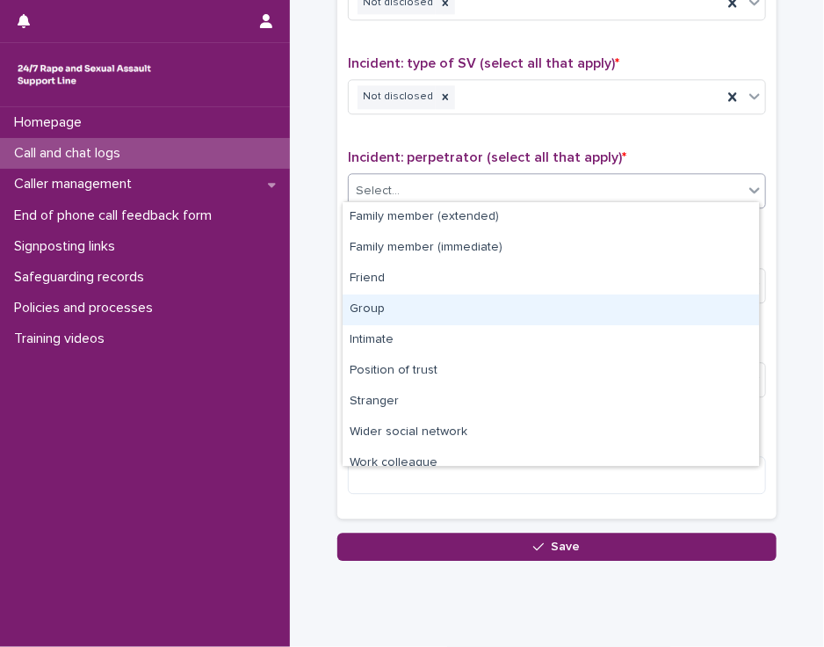
scroll to position [74, 0]
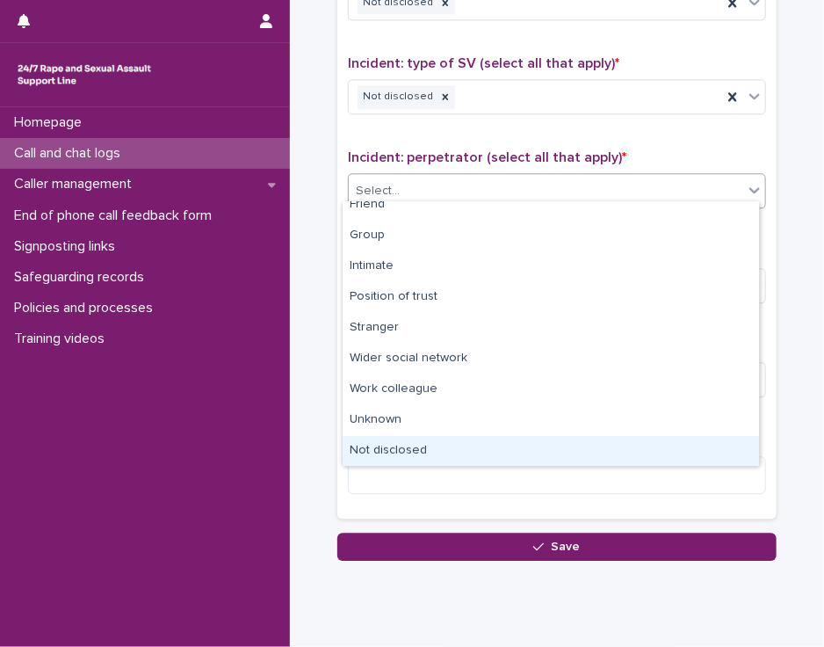
drag, startPoint x: 707, startPoint y: 433, endPoint x: 700, endPoint y: 451, distance: 18.9
click at [700, 451] on div "Not disclosed" at bounding box center [551, 451] width 417 height 31
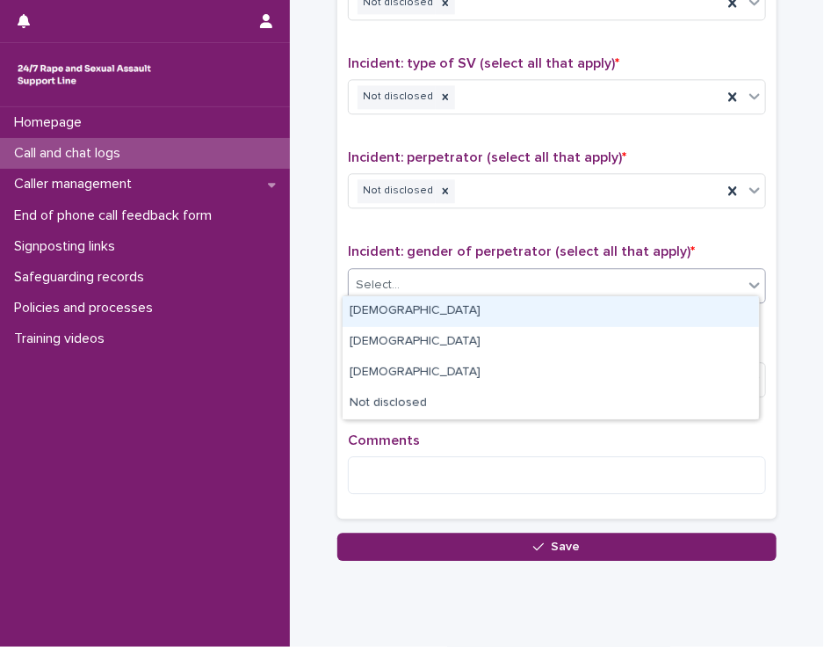
click at [690, 283] on div "Select..." at bounding box center [546, 285] width 395 height 29
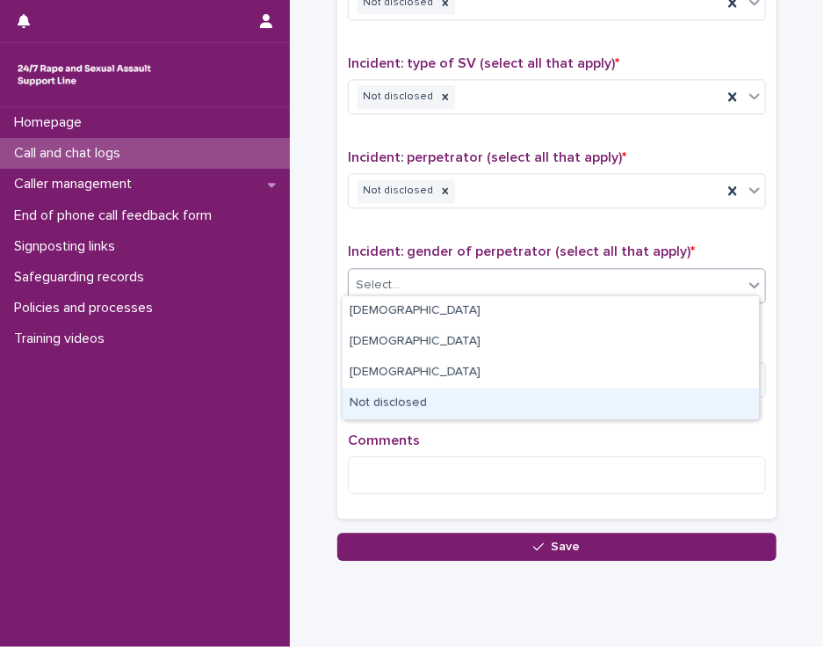
click at [661, 407] on div "Not disclosed" at bounding box center [551, 403] width 417 height 31
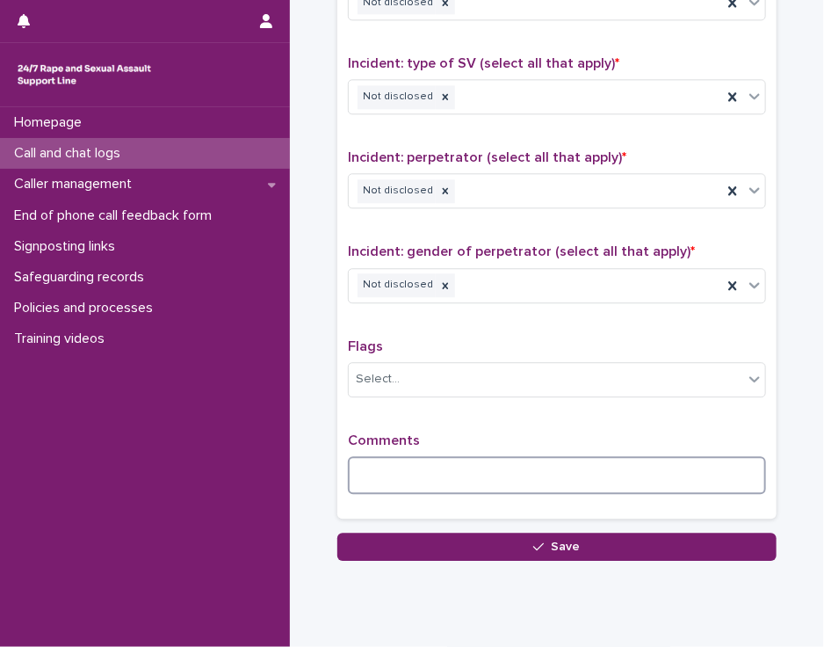
click at [379, 458] on textarea at bounding box center [557, 475] width 418 height 38
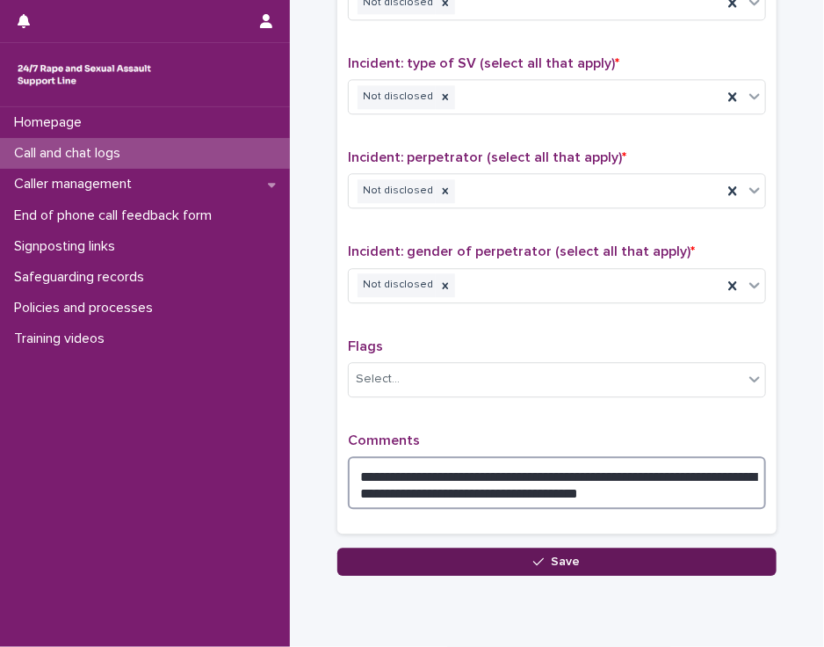
type textarea "**********"
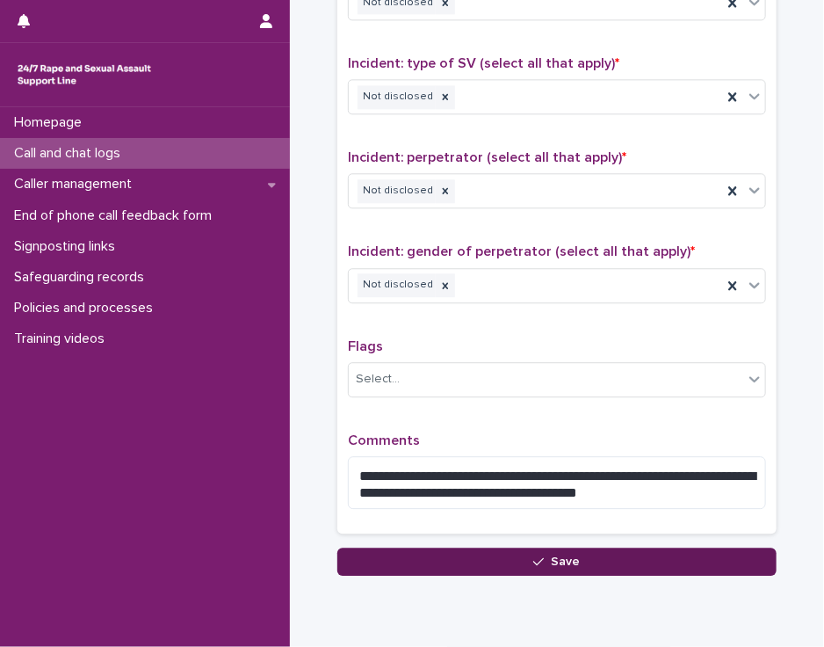
click at [373, 551] on button "Save" at bounding box center [556, 561] width 439 height 28
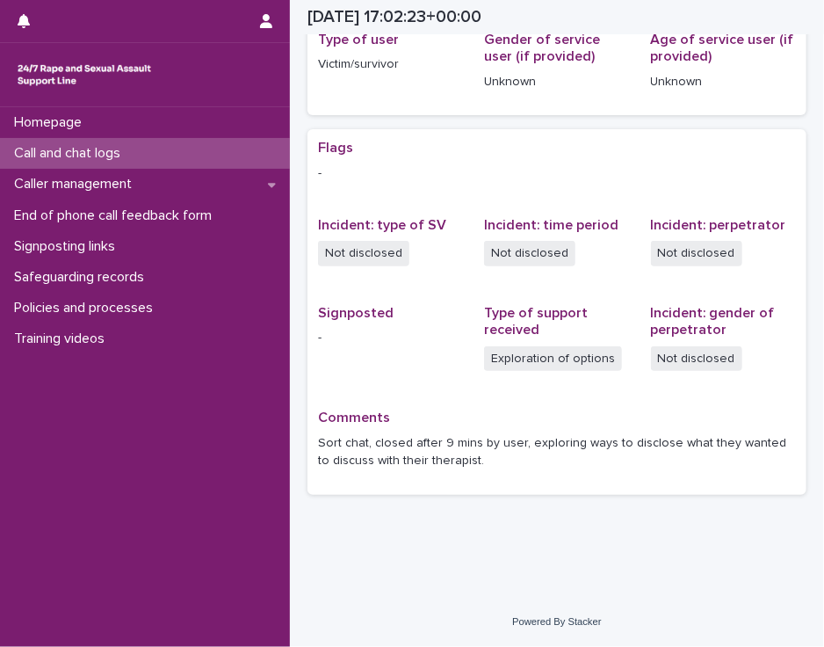
scroll to position [270, 0]
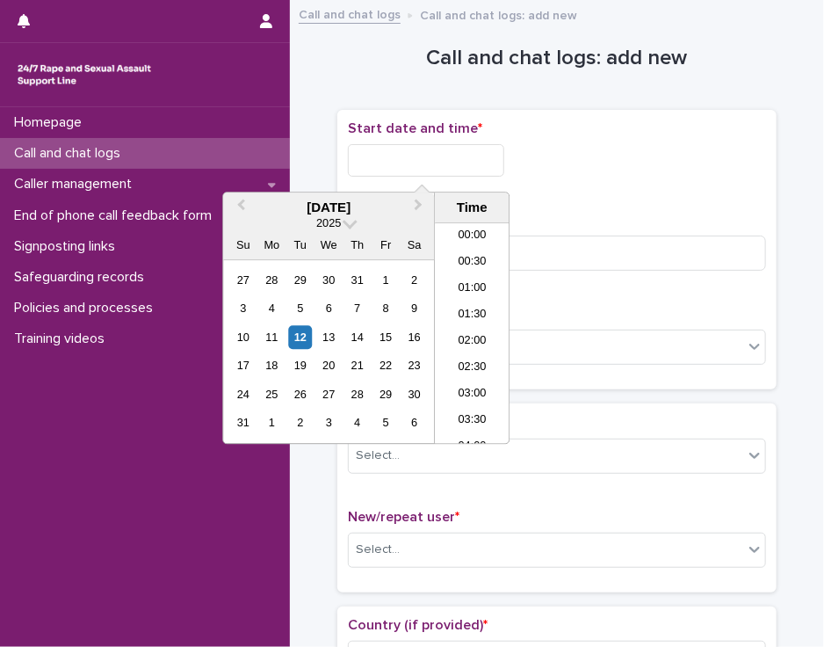
click at [450, 155] on input "text" at bounding box center [426, 160] width 156 height 33
click at [460, 330] on li "18:00" at bounding box center [472, 334] width 75 height 26
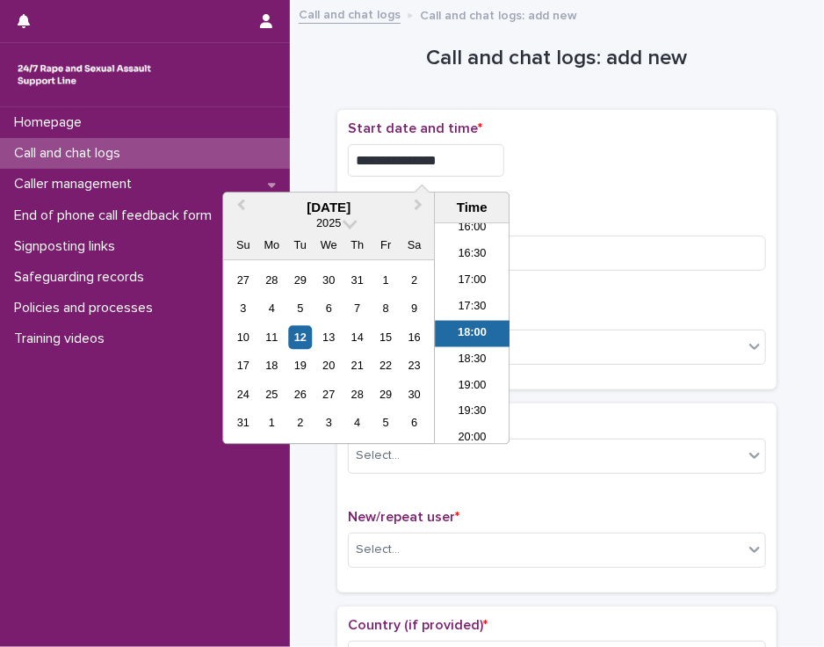
click at [445, 163] on input "**********" at bounding box center [426, 160] width 156 height 33
type input "**********"
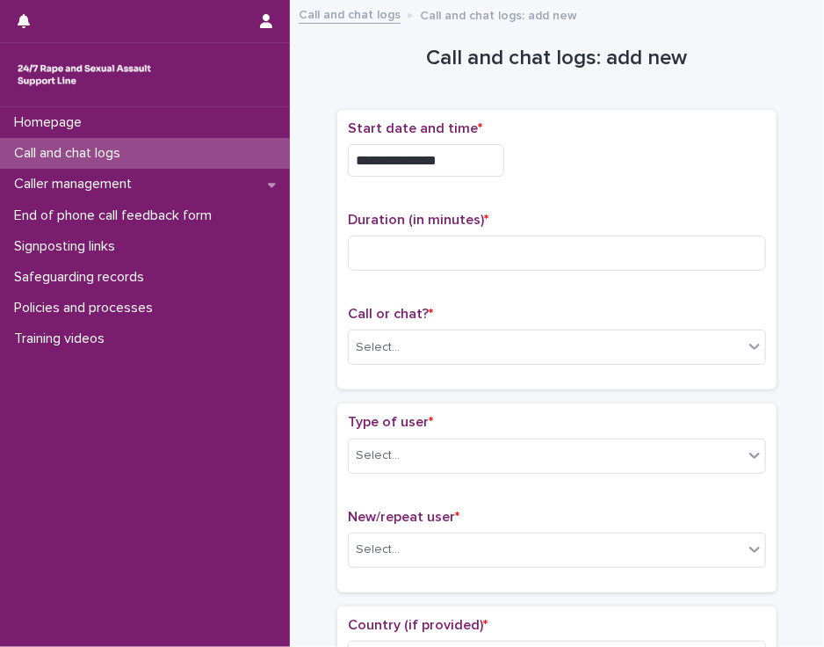
click at [527, 173] on div "**********" at bounding box center [557, 160] width 418 height 33
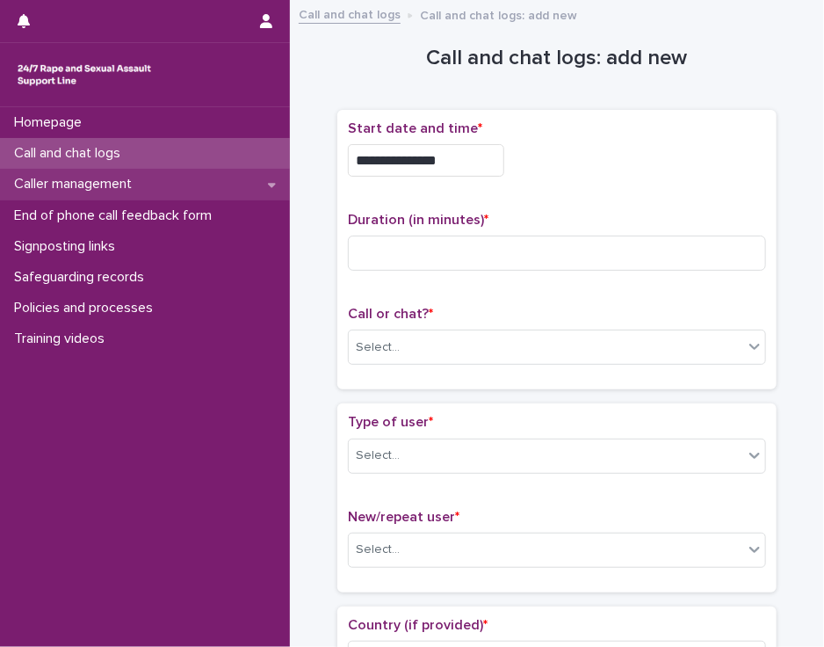
click at [89, 186] on p "Caller management" at bounding box center [76, 184] width 139 height 17
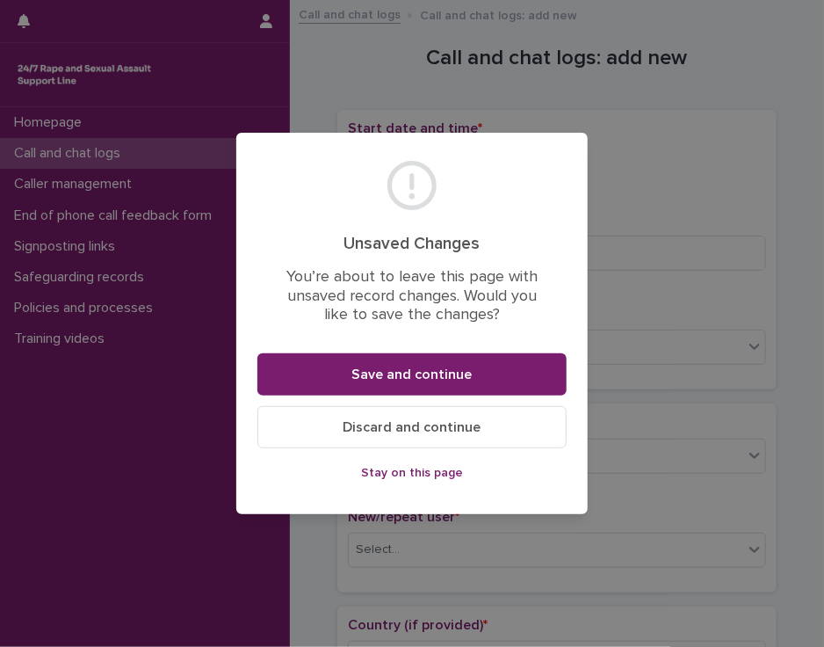
click at [359, 424] on span "Discard and continue" at bounding box center [413, 427] width 138 height 14
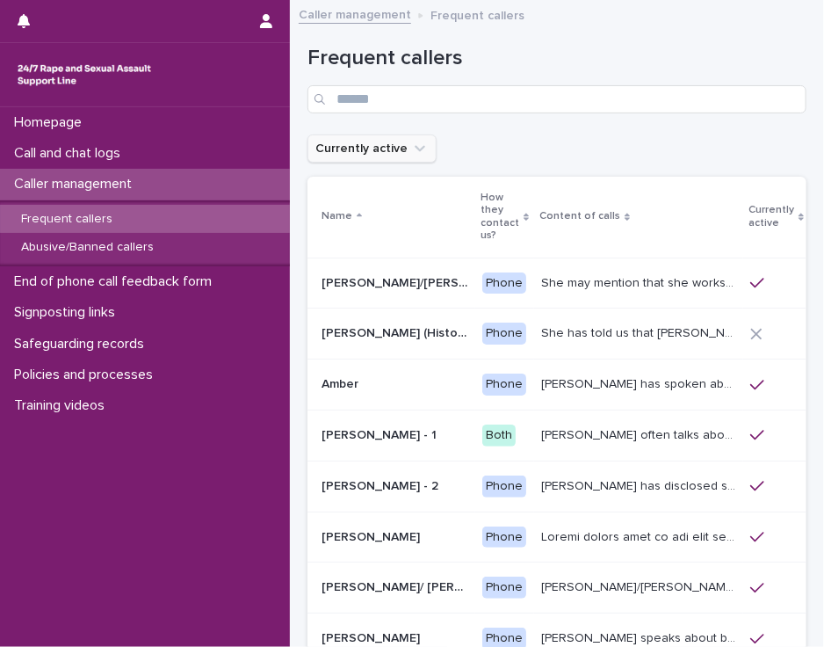
click at [411, 148] on icon "Currently active" at bounding box center [420, 149] width 18 height 18
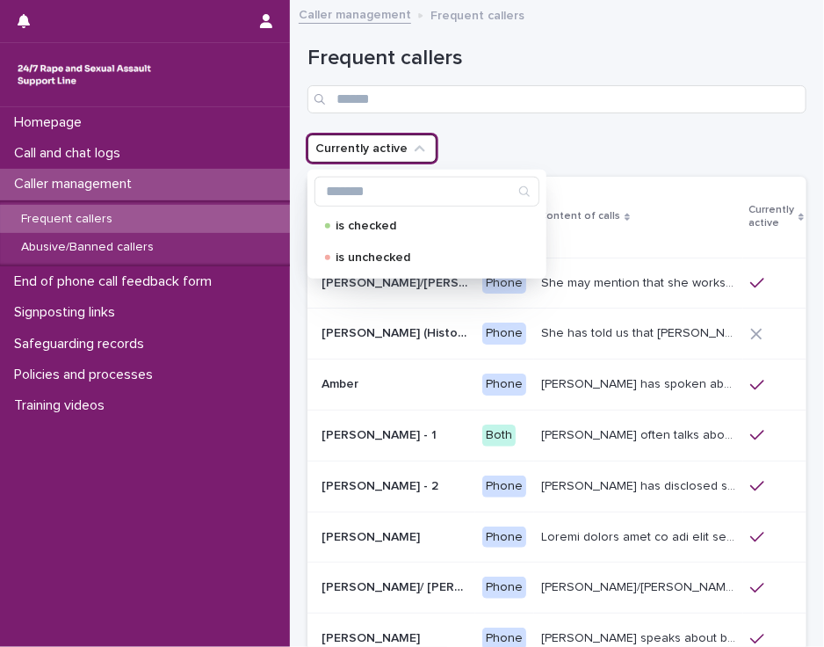
click at [411, 148] on icon "Currently active" at bounding box center [420, 149] width 18 height 18
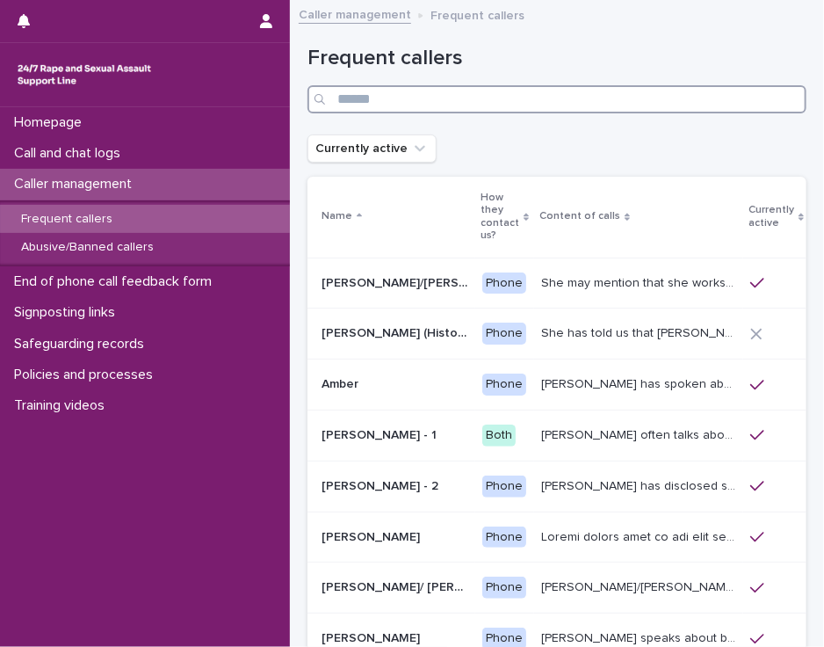
click at [352, 94] on input "Search" at bounding box center [557, 99] width 499 height 28
click at [352, 105] on input "Search" at bounding box center [557, 99] width 499 height 28
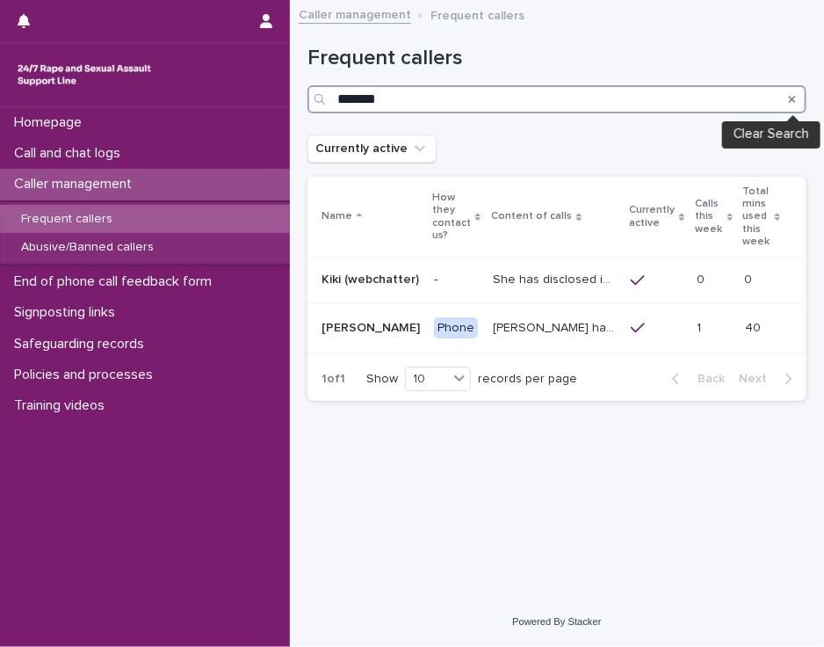
type input "*******"
click at [792, 100] on icon "Search" at bounding box center [792, 99] width 7 height 7
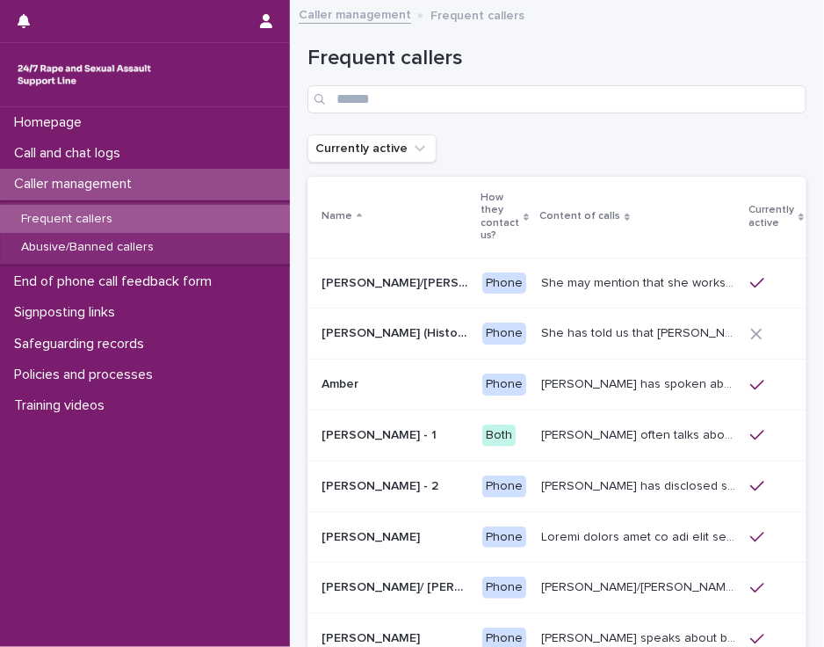
click at [552, 284] on p "She may mention that she works as a [PERSON_NAME], looking after two children. …" at bounding box center [640, 281] width 199 height 18
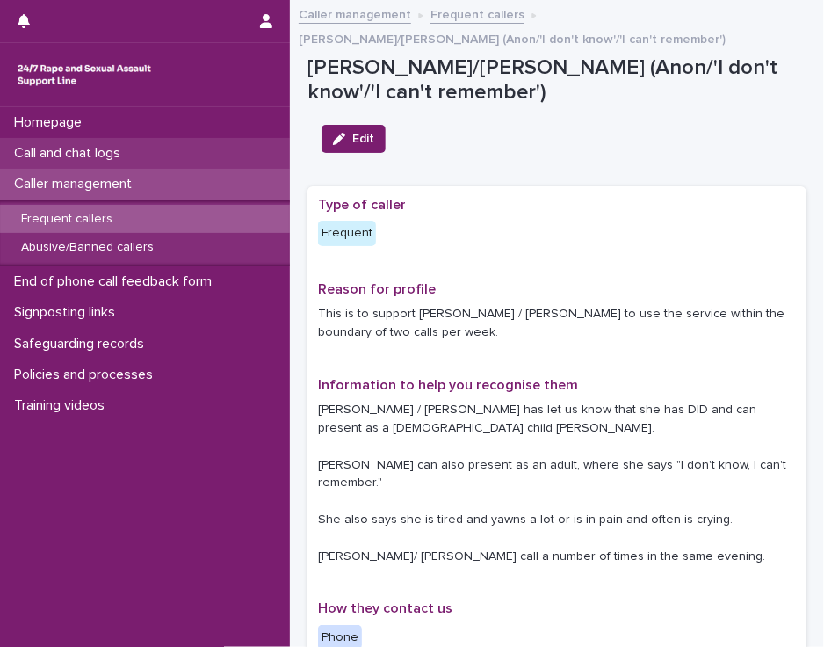
click at [105, 157] on p "Call and chat logs" at bounding box center [70, 153] width 127 height 17
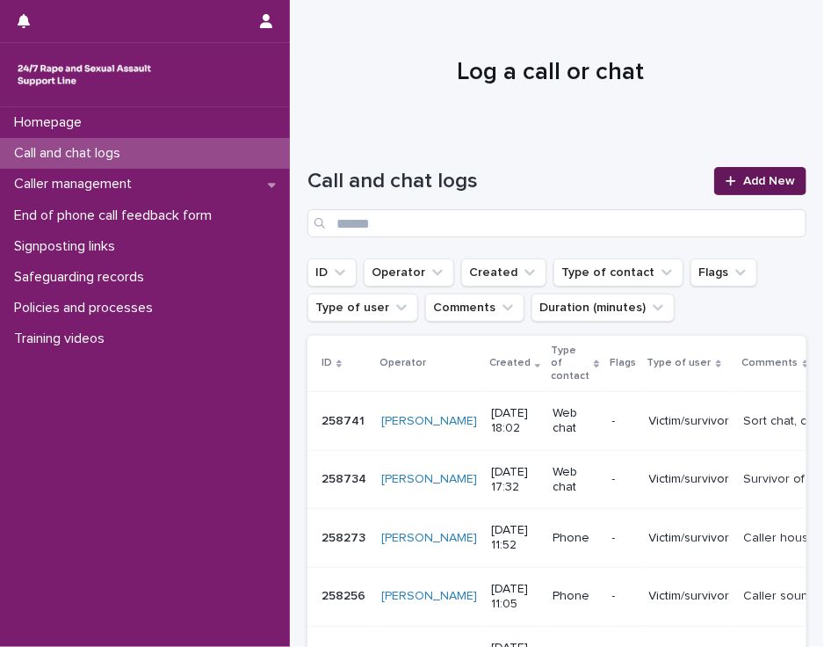
click at [752, 182] on span "Add New" at bounding box center [769, 181] width 52 height 12
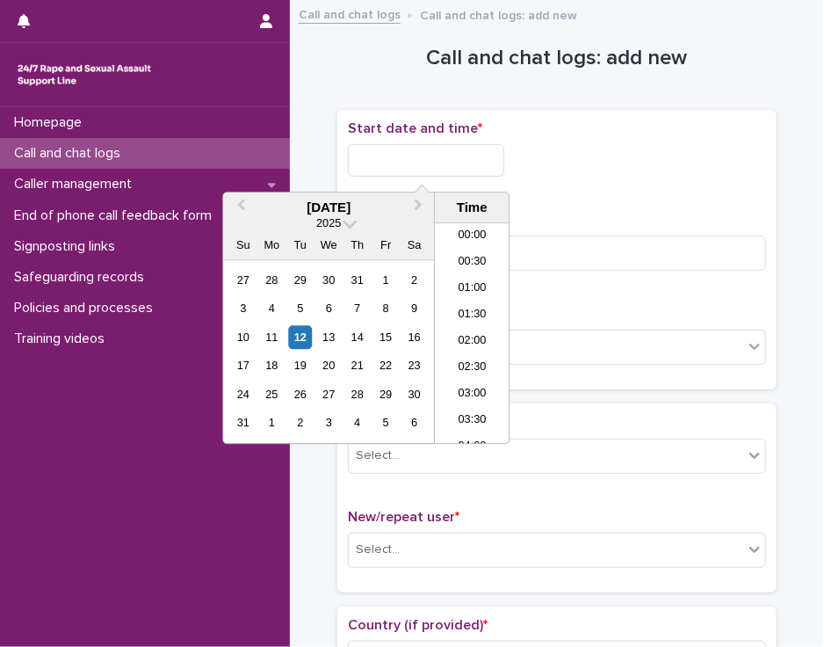
scroll to position [852, 0]
click at [436, 164] on input "text" at bounding box center [426, 160] width 156 height 33
click at [475, 332] on li "18:00" at bounding box center [472, 334] width 75 height 26
click at [446, 157] on input "**********" at bounding box center [426, 160] width 156 height 33
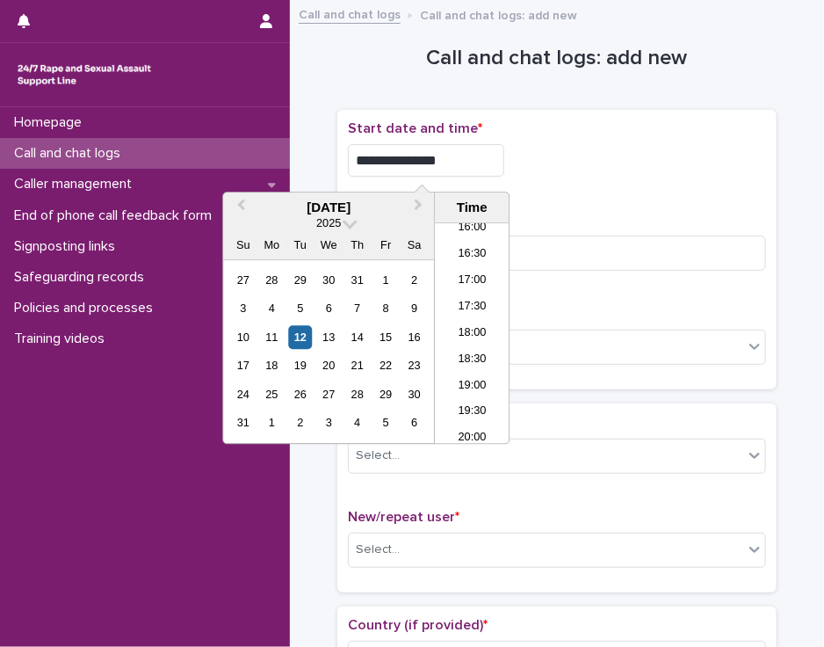
type input "**********"
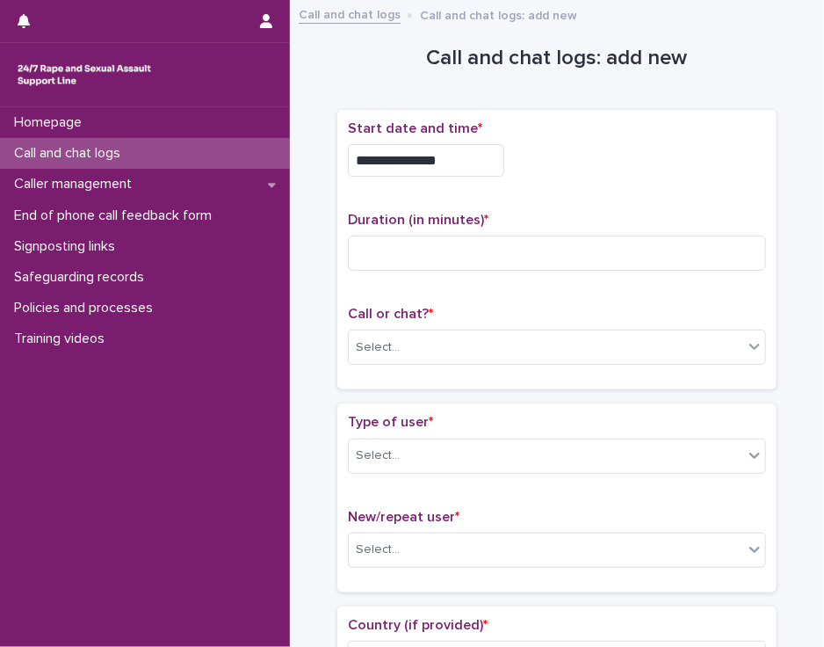
click at [537, 174] on div "**********" at bounding box center [557, 155] width 418 height 70
click at [405, 245] on input at bounding box center [557, 253] width 418 height 35
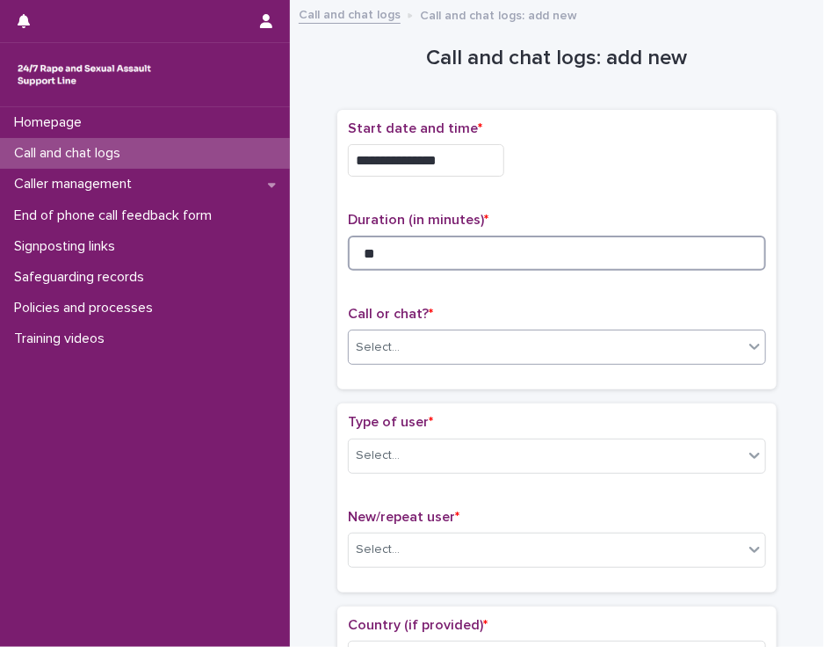
type input "**"
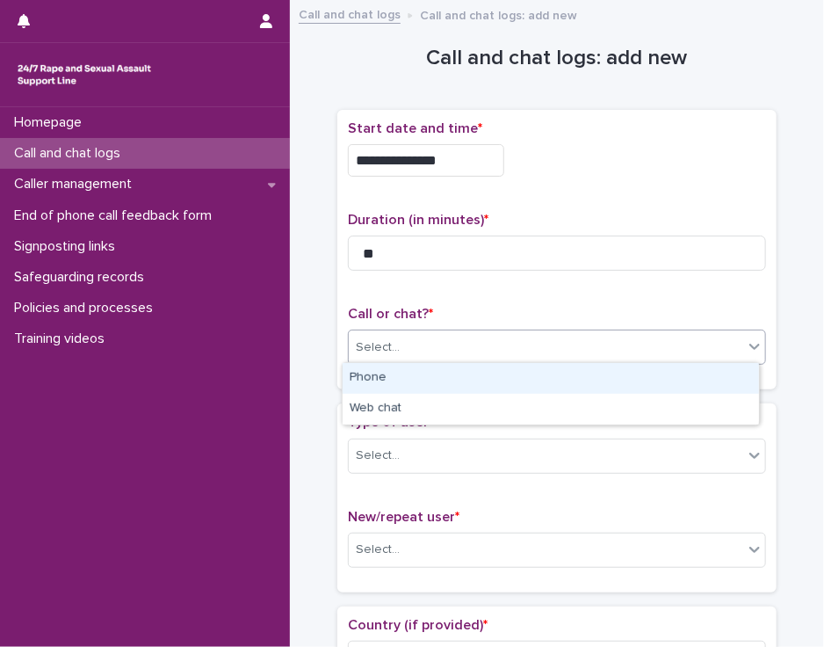
click at [417, 343] on div "Select..." at bounding box center [546, 347] width 395 height 29
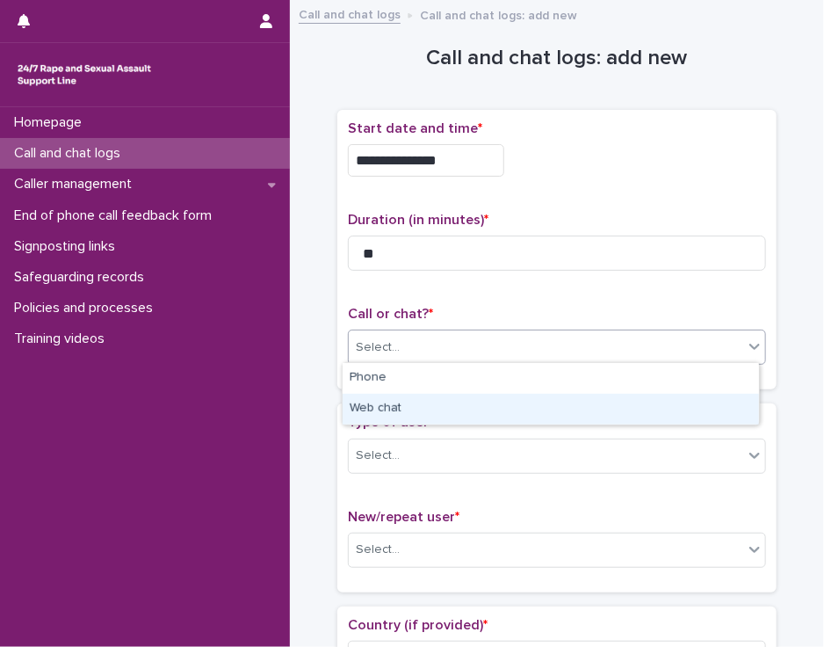
click at [413, 408] on div "Web chat" at bounding box center [551, 409] width 417 height 31
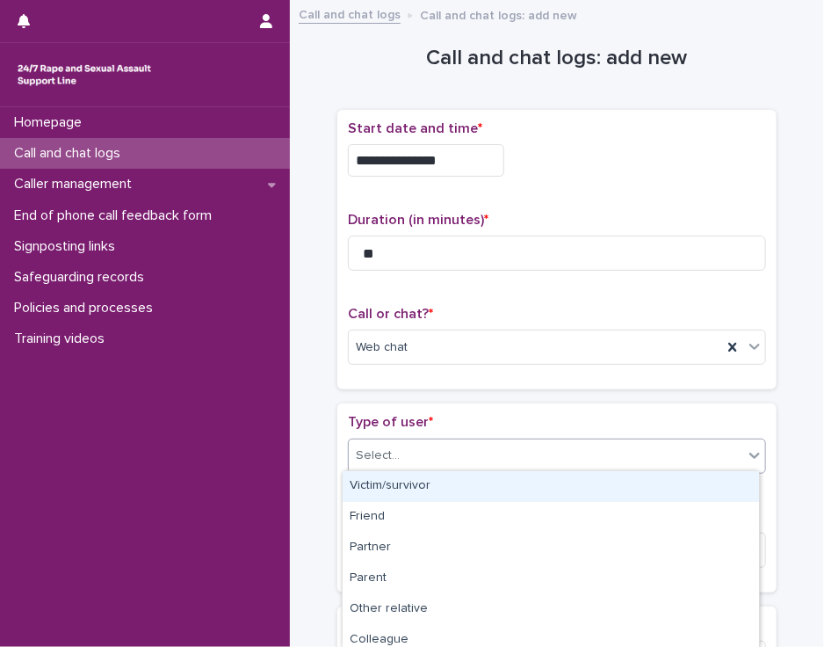
click at [408, 453] on div "Select..." at bounding box center [546, 455] width 395 height 29
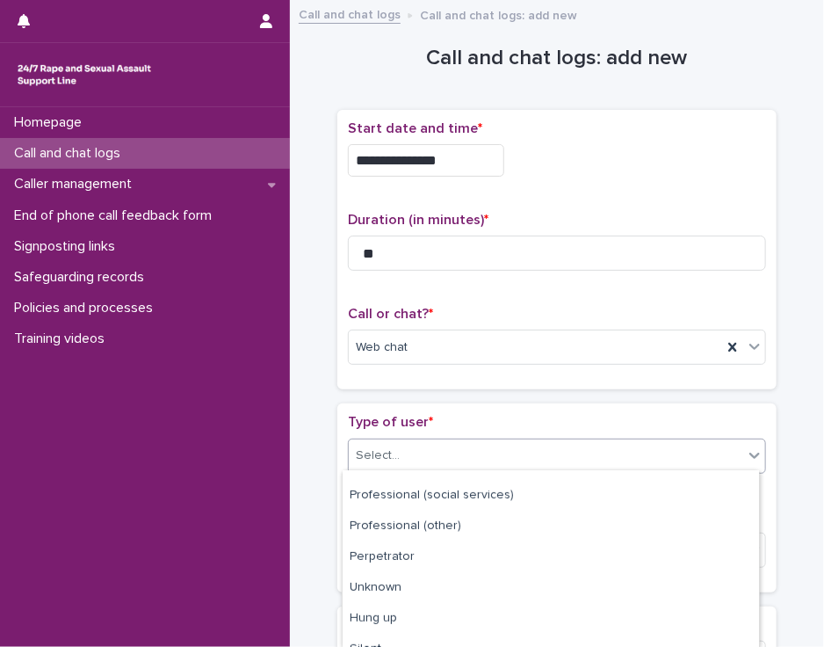
scroll to position [284, 0]
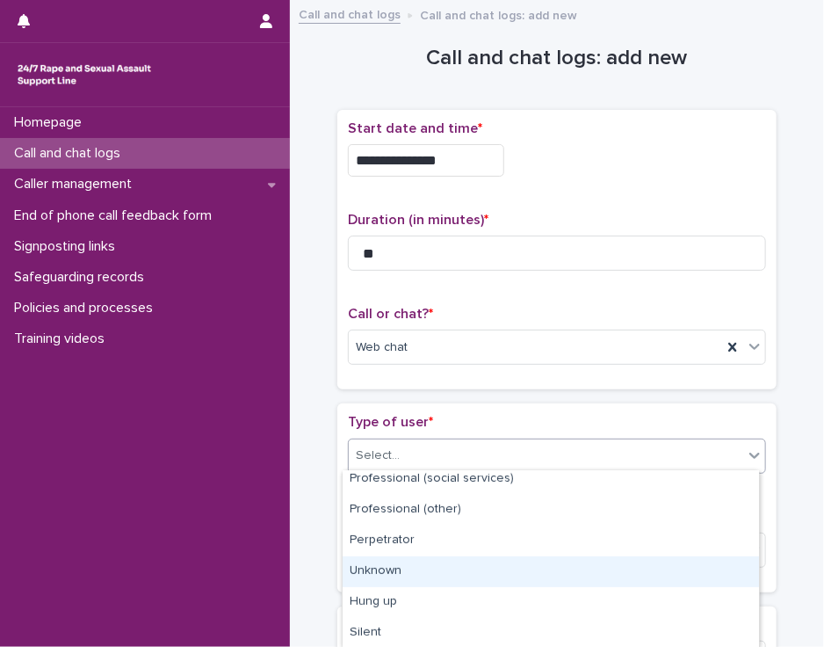
click at [705, 570] on div "Unknown" at bounding box center [551, 571] width 417 height 31
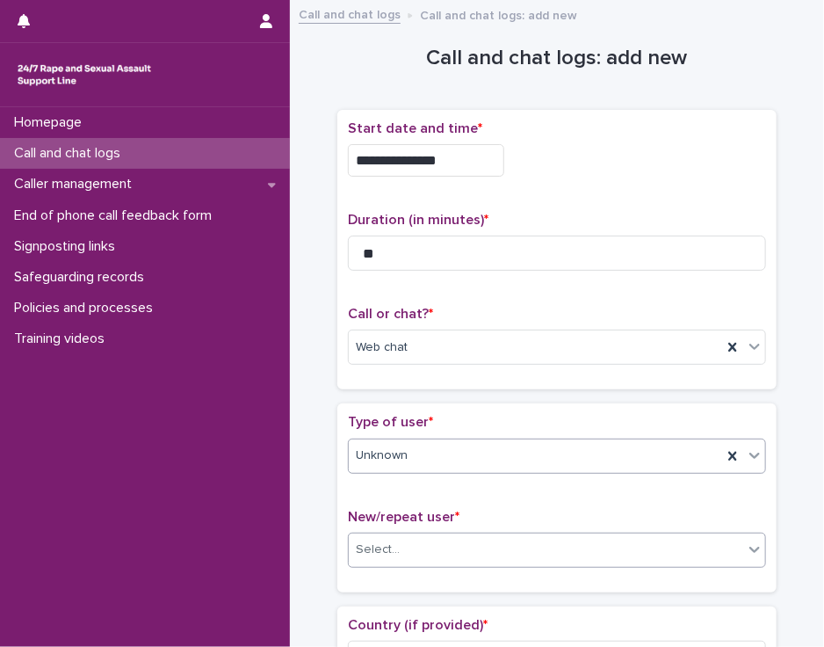
click at [687, 545] on div "Select..." at bounding box center [546, 549] width 395 height 29
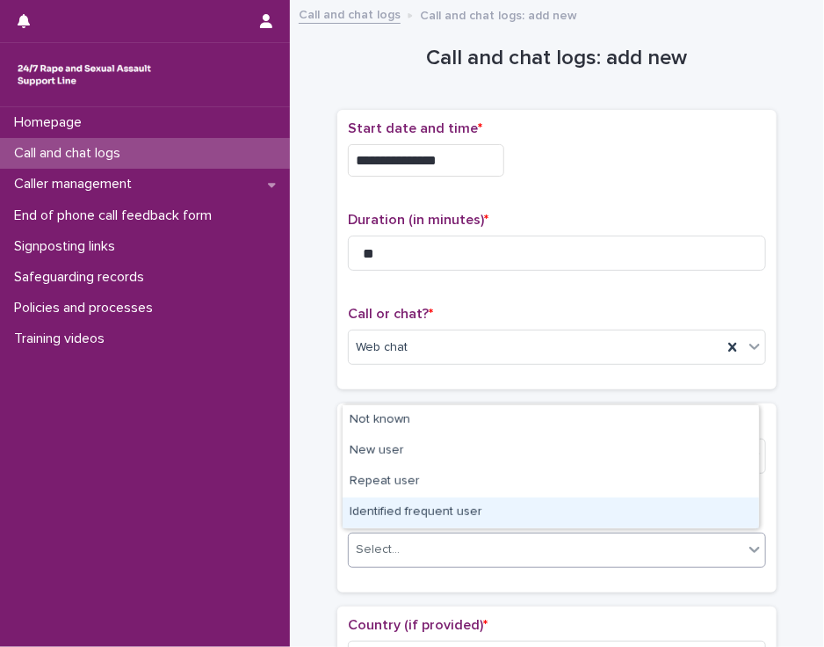
click at [668, 512] on div "Identified frequent user" at bounding box center [551, 512] width 417 height 31
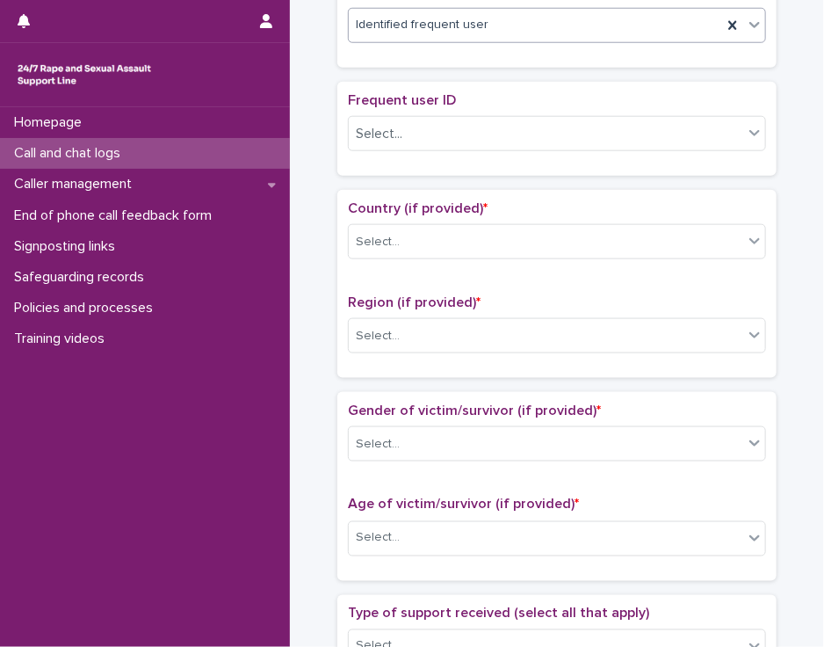
scroll to position [527, 0]
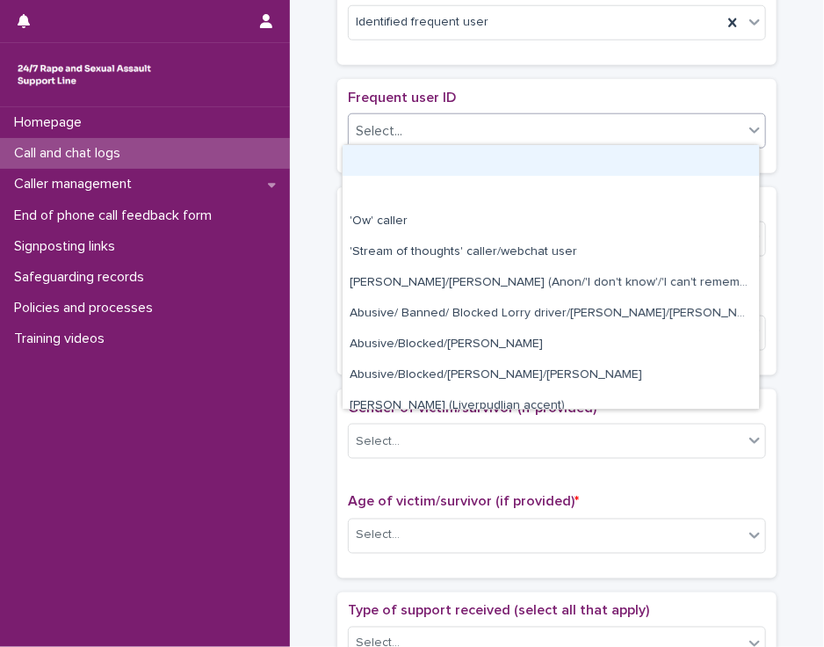
click at [746, 129] on icon at bounding box center [755, 130] width 18 height 18
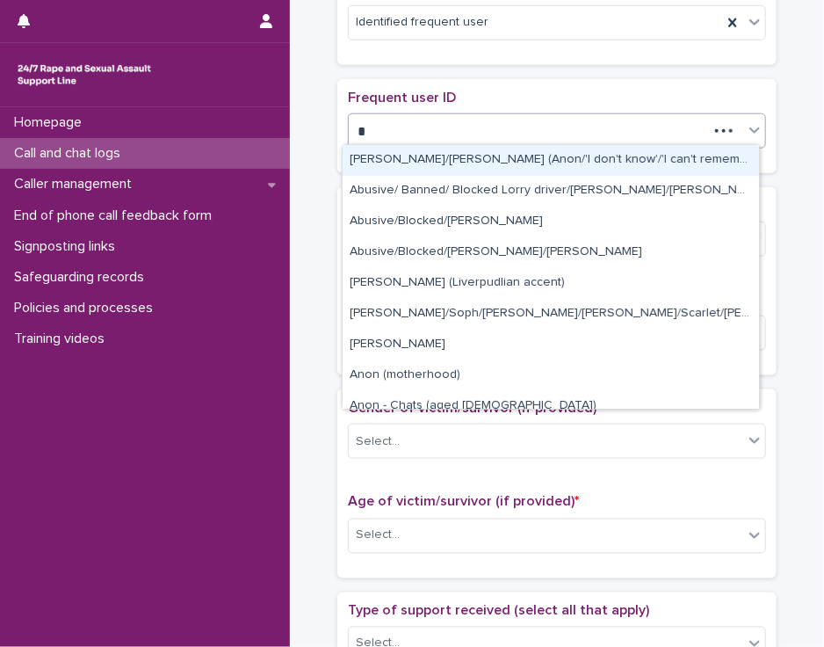
type input "**"
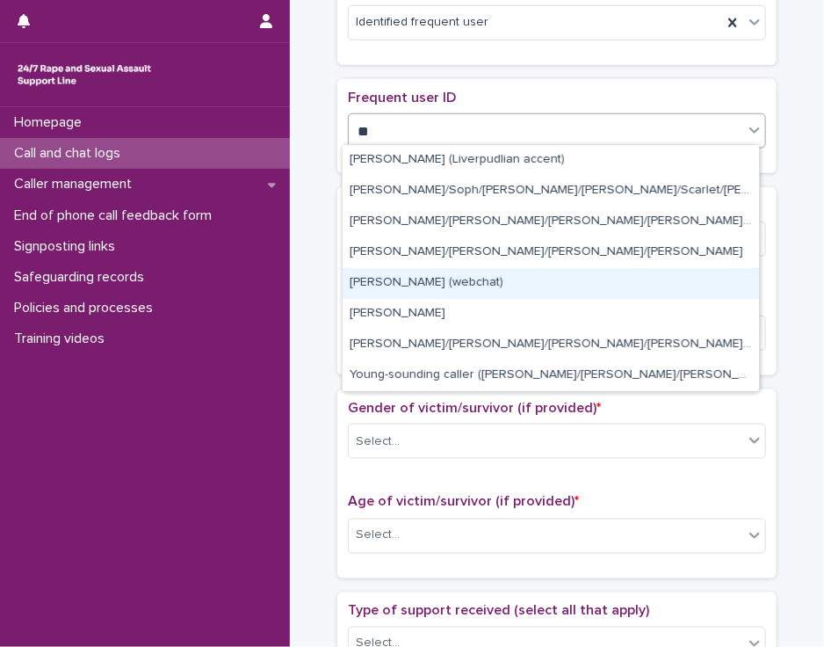
click at [554, 275] on div "[PERSON_NAME] (webchat)" at bounding box center [551, 283] width 417 height 31
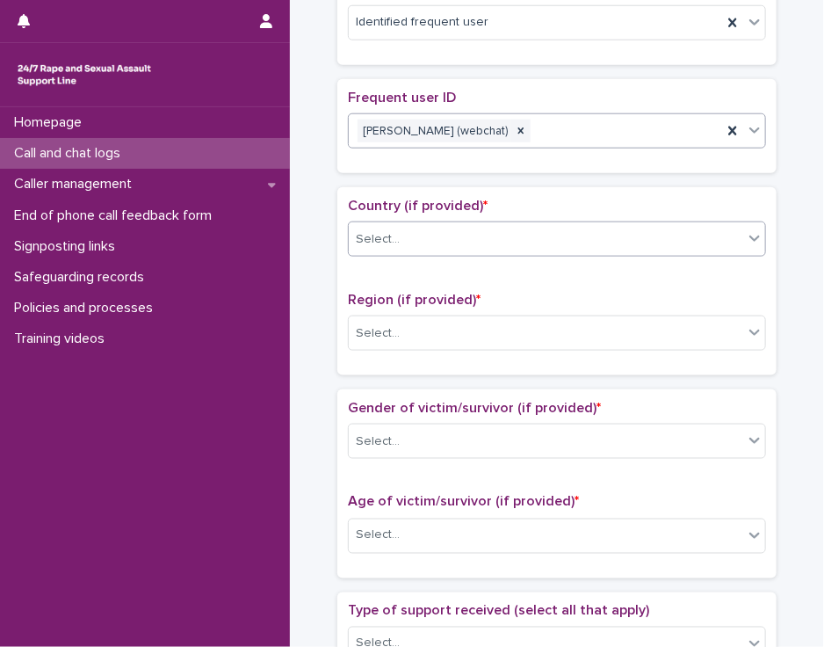
click at [540, 239] on div "Select..." at bounding box center [546, 239] width 395 height 29
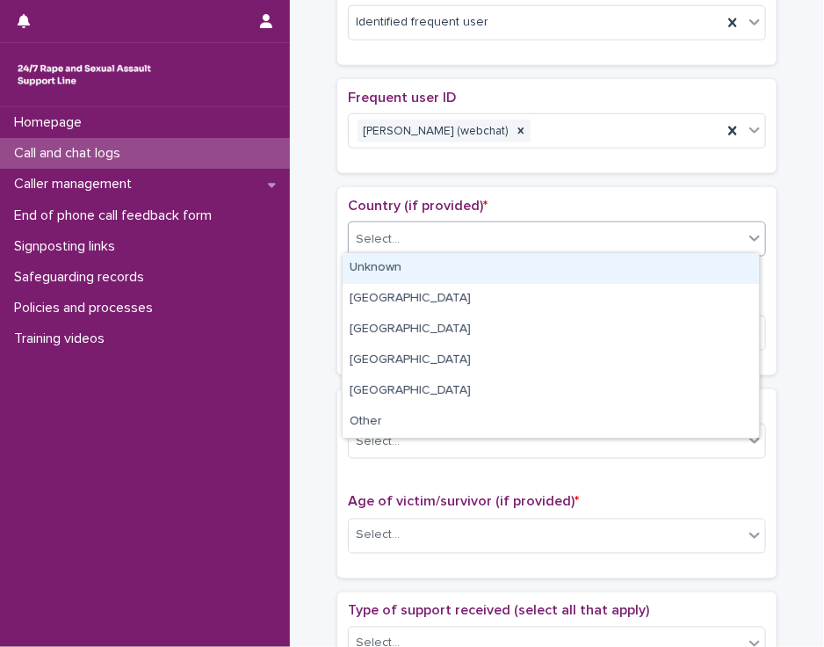
click at [527, 273] on div "Unknown" at bounding box center [551, 268] width 417 height 31
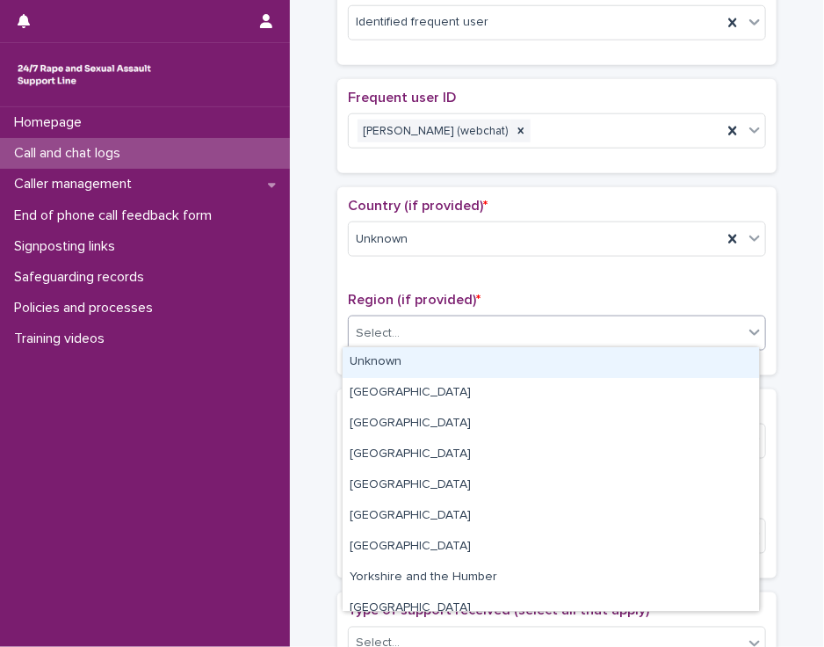
click at [527, 315] on div "Select..." at bounding box center [557, 332] width 418 height 35
click at [513, 363] on div "Unknown" at bounding box center [551, 362] width 417 height 31
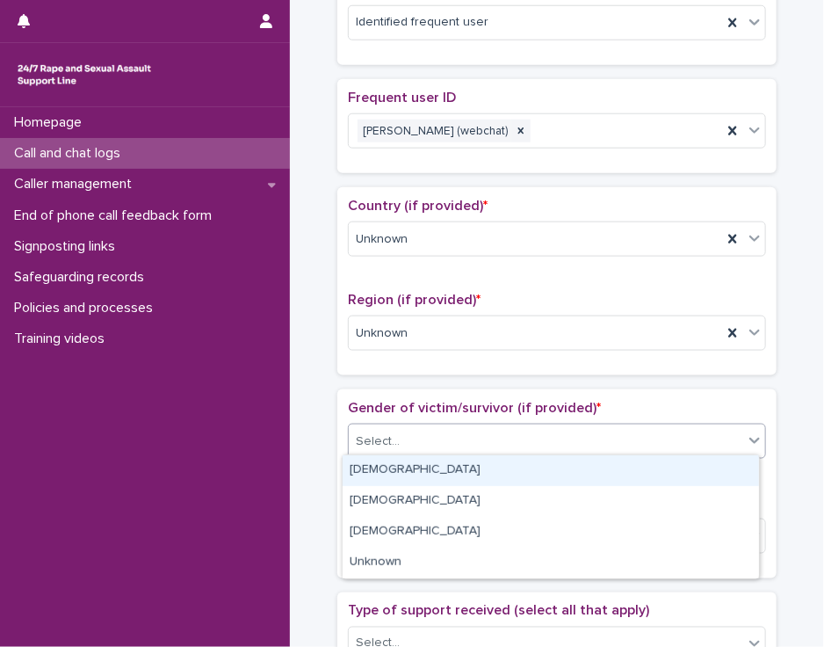
click at [504, 435] on div "Select..." at bounding box center [546, 441] width 395 height 29
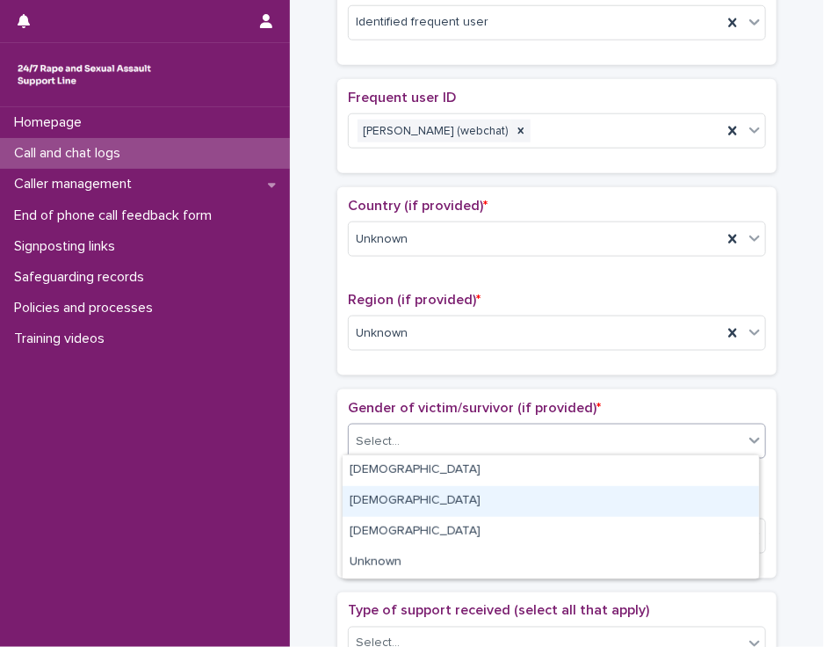
drag, startPoint x: 492, startPoint y: 484, endPoint x: 492, endPoint y: 500, distance: 15.8
click at [492, 500] on div "[DEMOGRAPHIC_DATA]" at bounding box center [551, 501] width 417 height 31
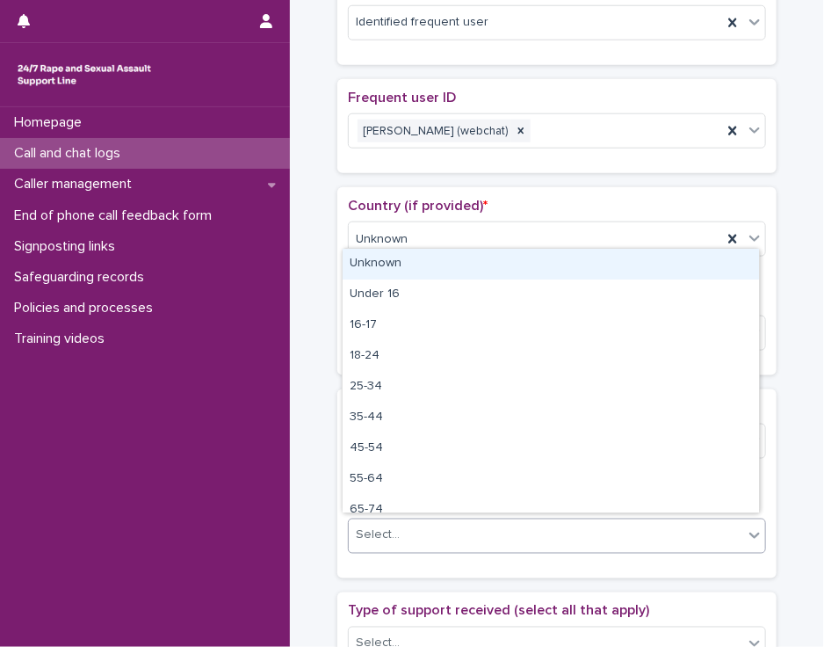
click at [512, 527] on div "Select..." at bounding box center [546, 535] width 395 height 29
click at [527, 265] on div "Unknown" at bounding box center [551, 264] width 417 height 31
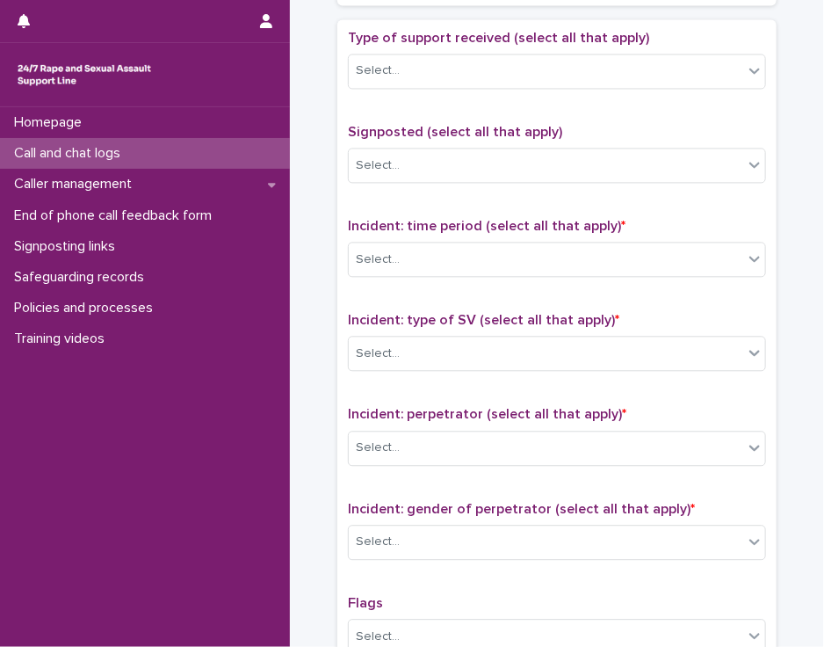
scroll to position [1102, 0]
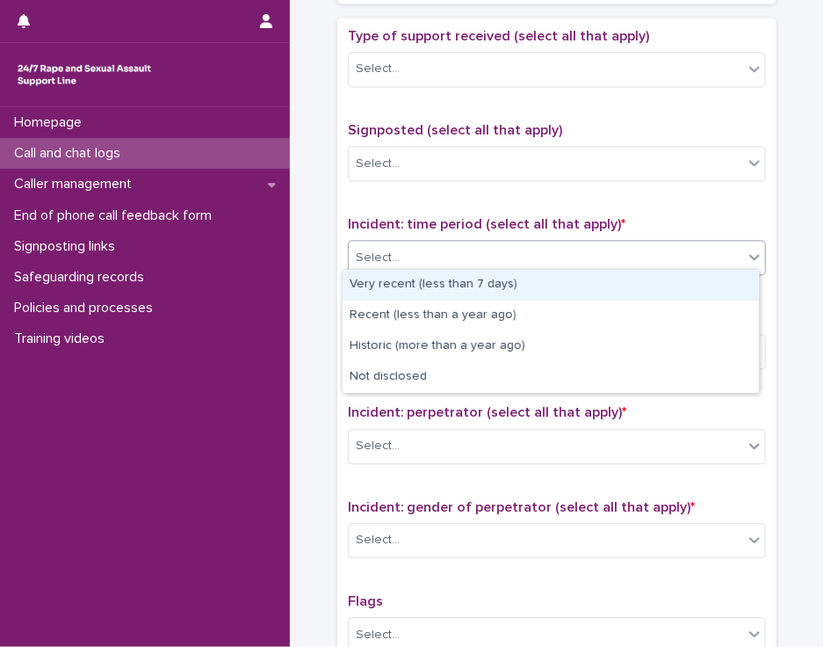
click at [703, 252] on div "Select..." at bounding box center [546, 257] width 395 height 29
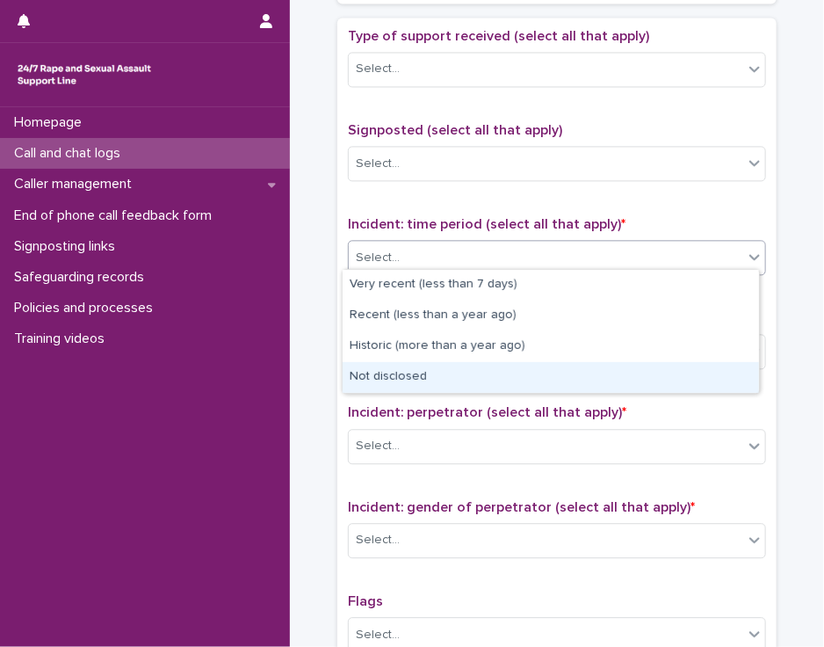
click at [669, 376] on div "Not disclosed" at bounding box center [551, 377] width 417 height 31
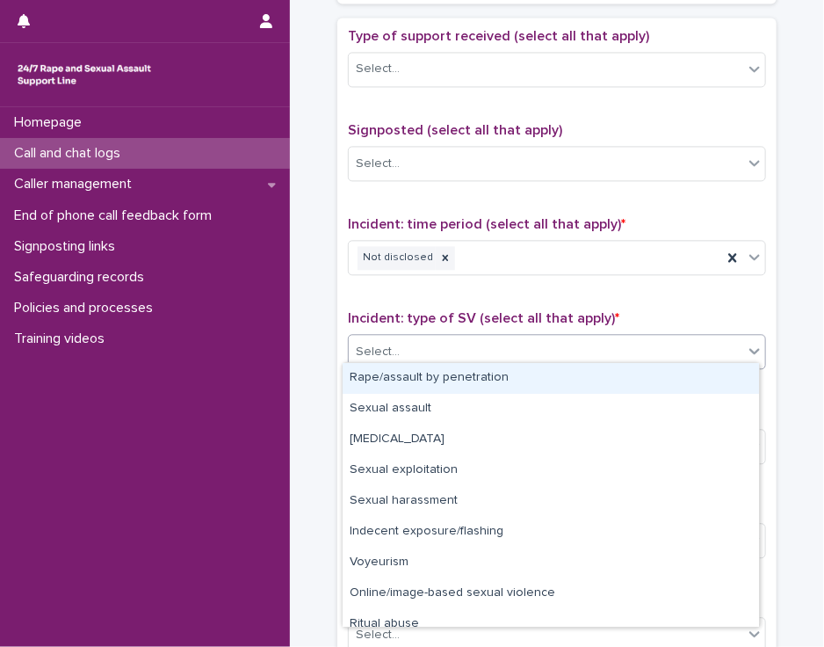
click at [664, 339] on div "Select..." at bounding box center [546, 351] width 395 height 29
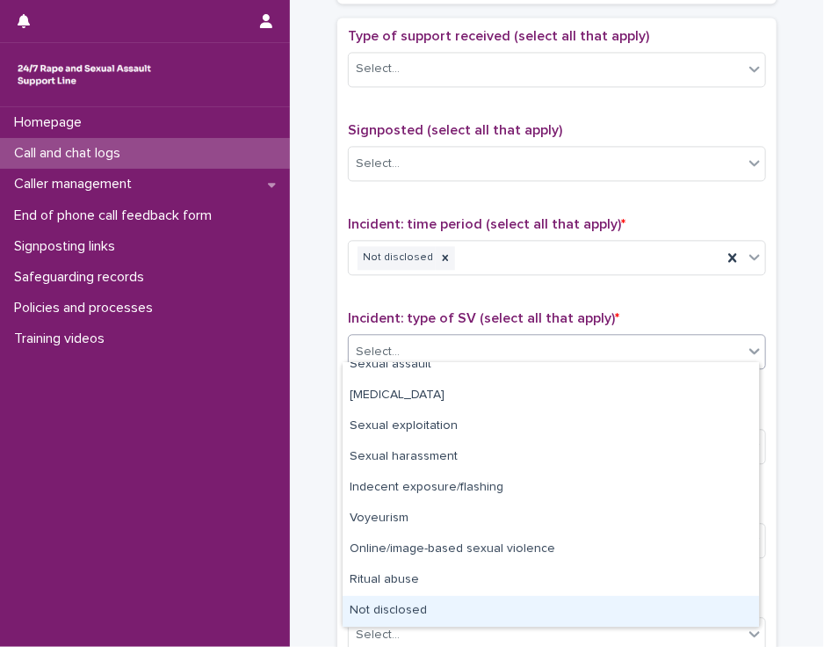
click at [699, 607] on div "Not disclosed" at bounding box center [551, 611] width 417 height 31
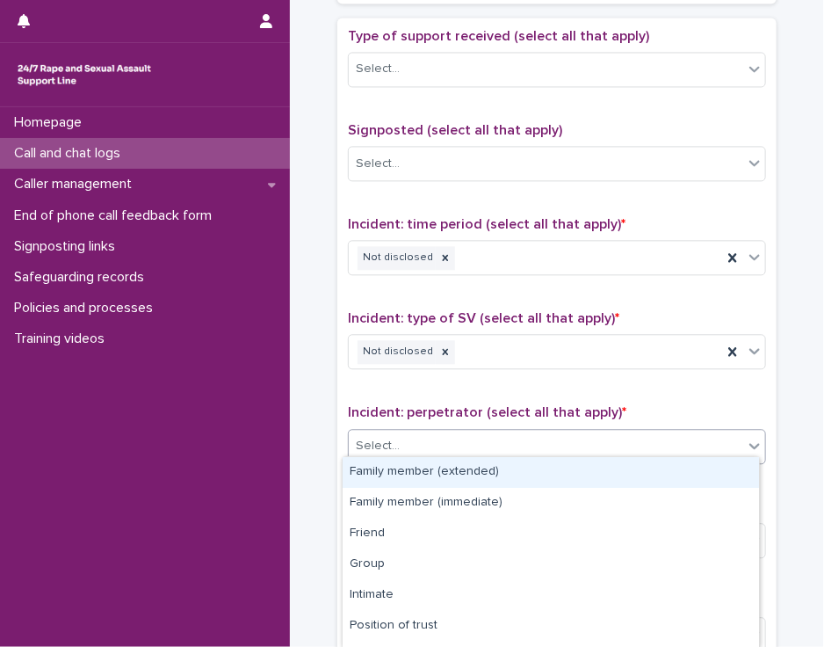
click at [678, 437] on div "Select..." at bounding box center [546, 445] width 395 height 29
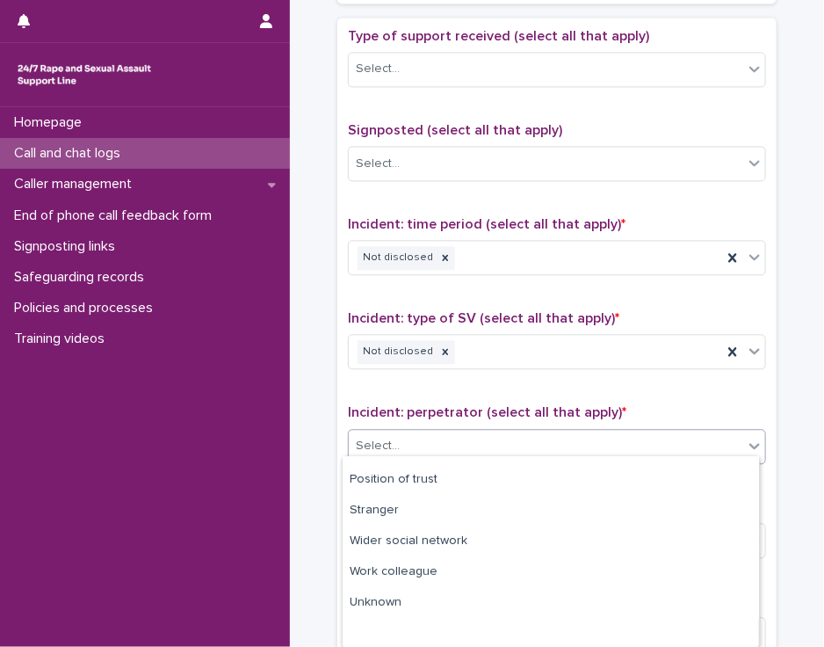
scroll to position [148, 0]
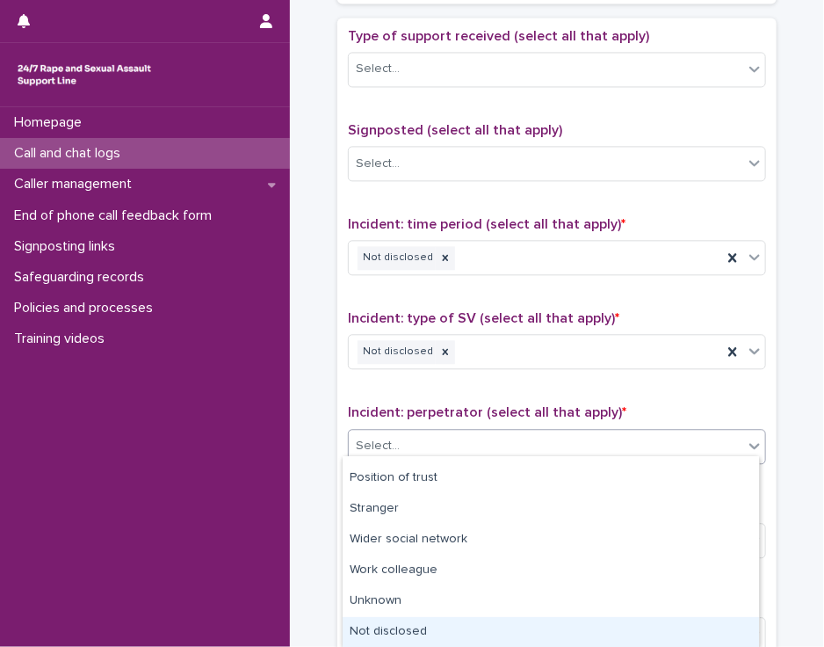
click at [720, 629] on div "Not disclosed" at bounding box center [551, 632] width 417 height 31
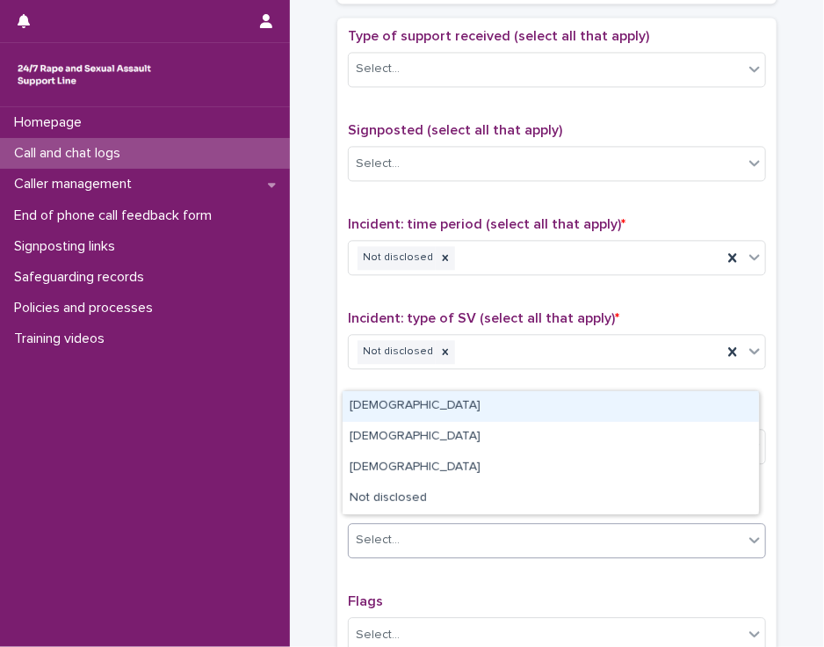
click at [705, 532] on div "Select..." at bounding box center [546, 540] width 395 height 29
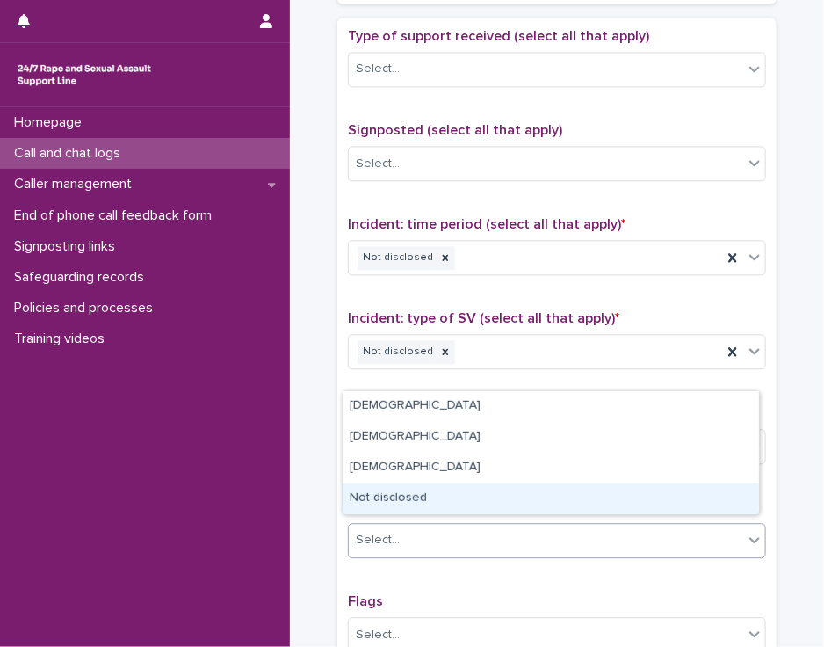
click at [707, 498] on div "Not disclosed" at bounding box center [551, 498] width 417 height 31
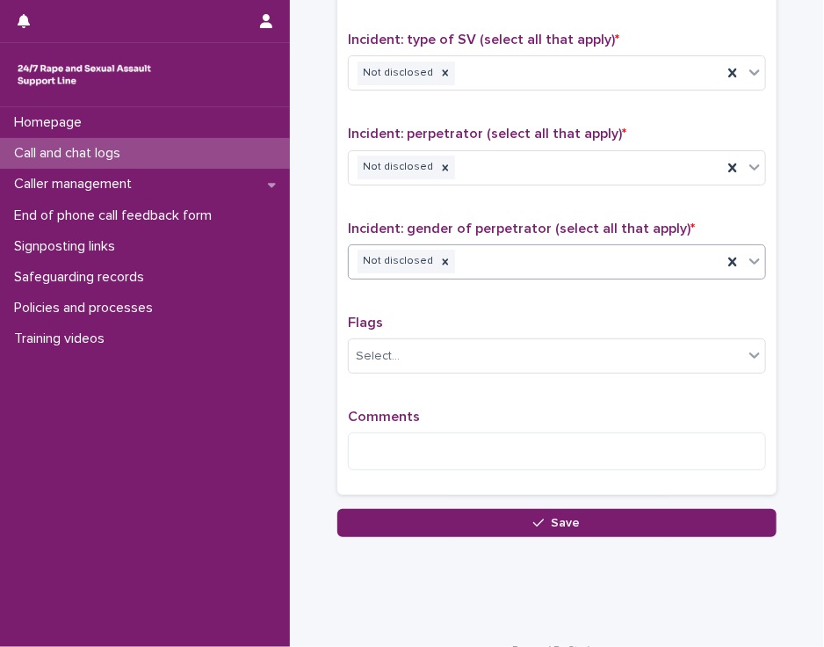
scroll to position [1400, 0]
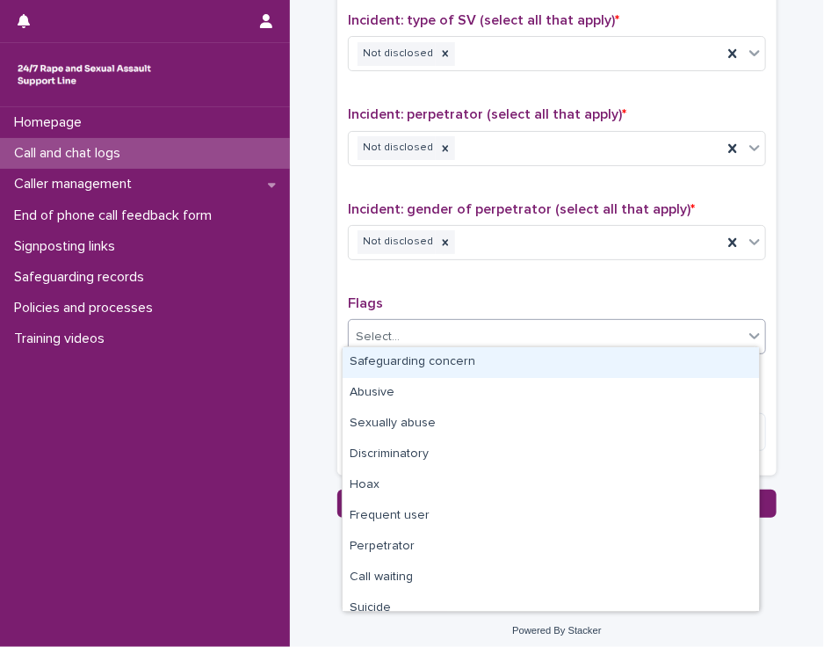
click at [746, 327] on icon at bounding box center [755, 336] width 18 height 18
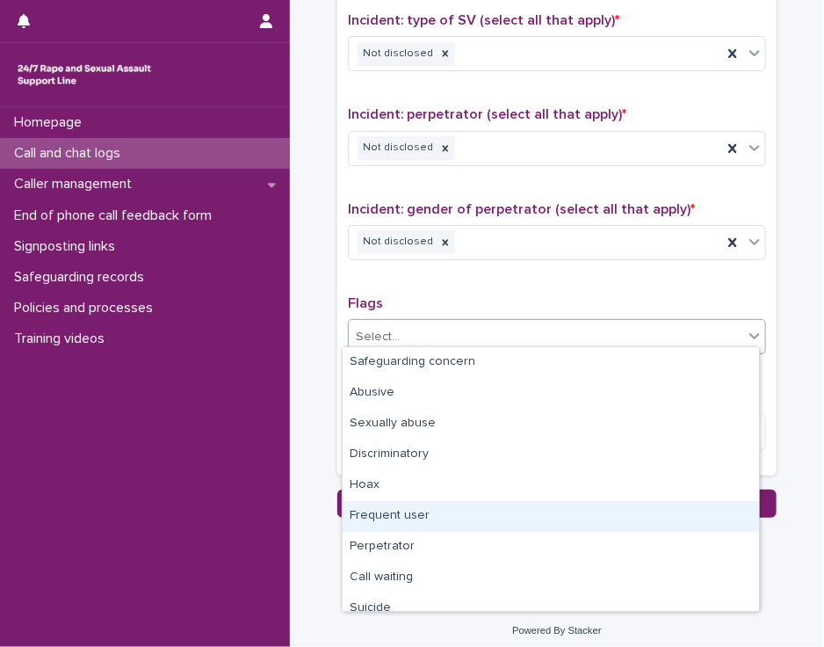
drag, startPoint x: 695, startPoint y: 468, endPoint x: 684, endPoint y: 509, distance: 42.9
click at [684, 509] on div "Frequent user" at bounding box center [551, 516] width 417 height 31
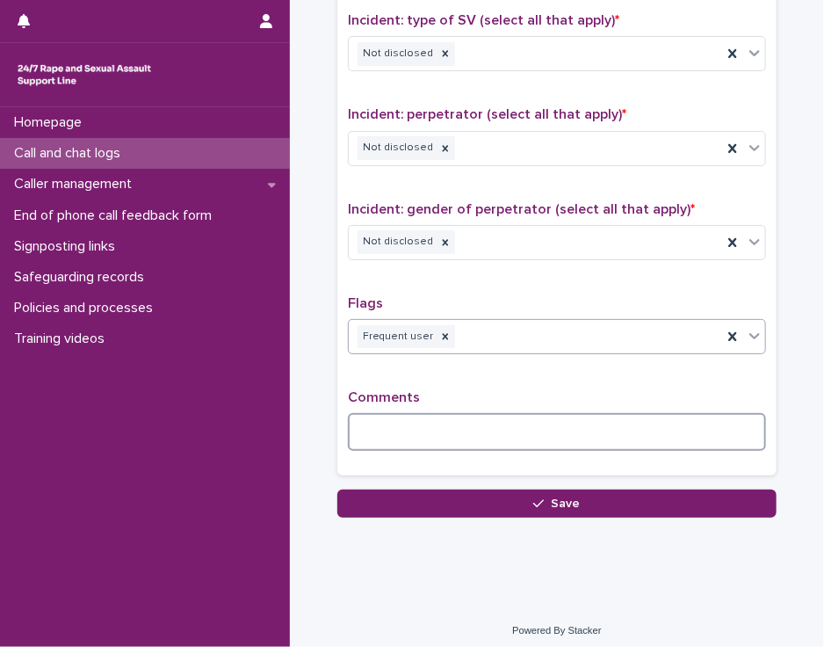
click at [373, 417] on textarea at bounding box center [557, 432] width 418 height 38
click at [366, 424] on textarea at bounding box center [557, 432] width 418 height 38
type textarea "**********"
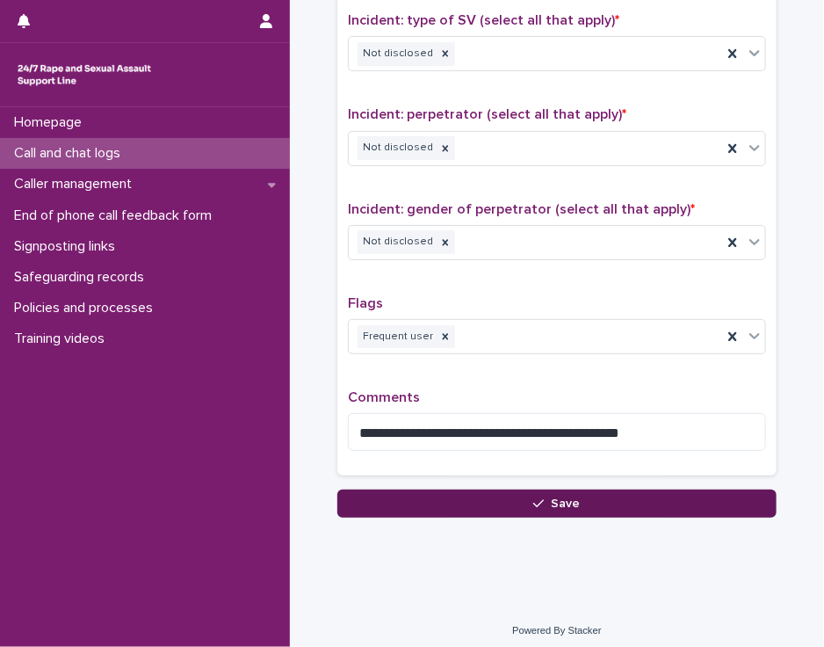
click at [355, 492] on button "Save" at bounding box center [556, 503] width 439 height 28
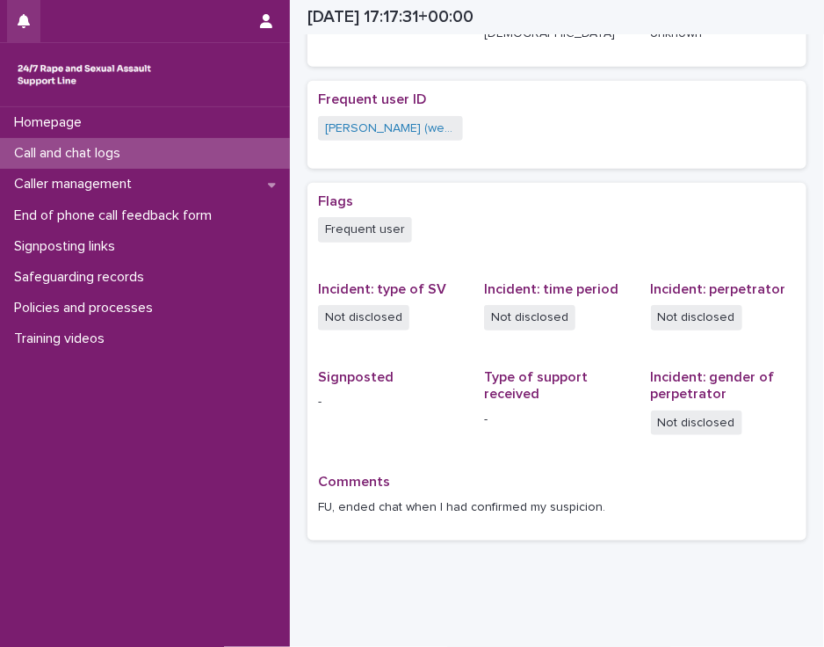
scroll to position [364, 0]
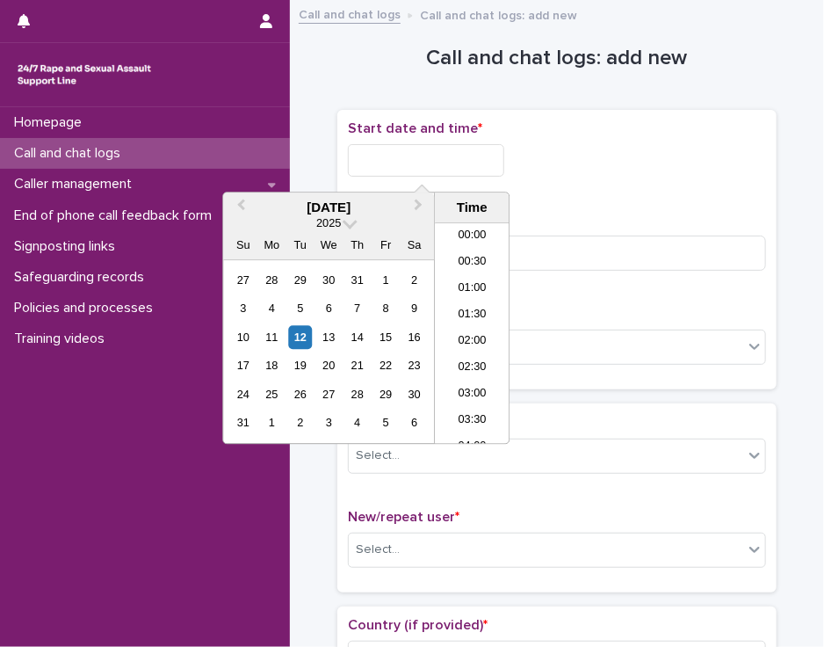
scroll to position [879, 0]
click at [413, 155] on input "text" at bounding box center [426, 160] width 156 height 33
click at [472, 328] on li "18:30" at bounding box center [472, 334] width 75 height 26
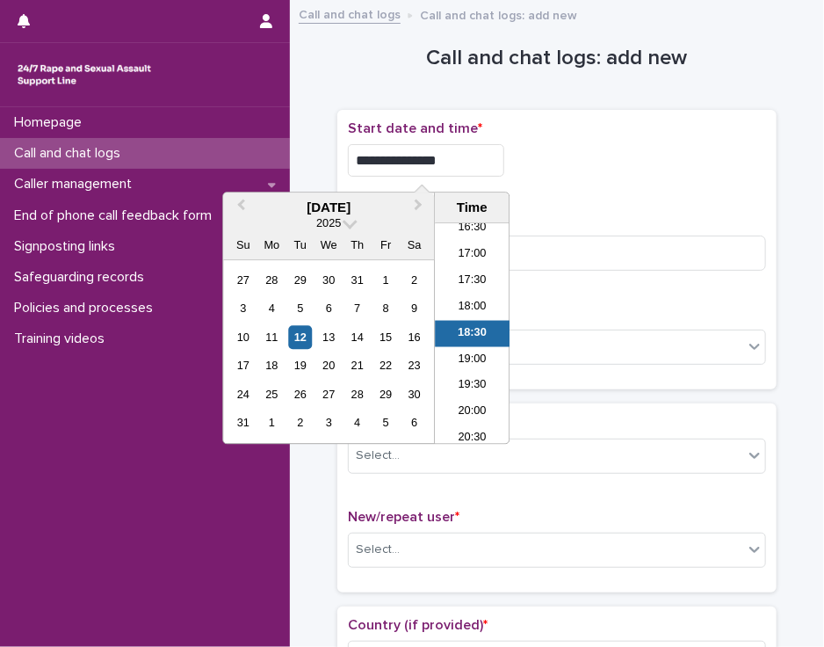
click at [446, 170] on input "**********" at bounding box center [426, 160] width 156 height 33
type input "**********"
click at [576, 165] on div "**********" at bounding box center [557, 160] width 418 height 33
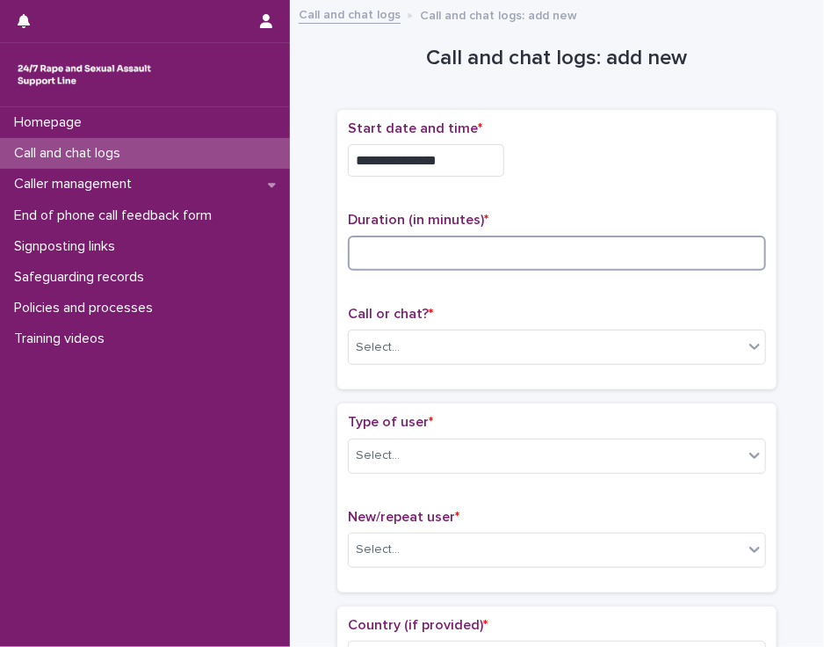
click at [402, 253] on input at bounding box center [557, 253] width 418 height 35
type input "*"
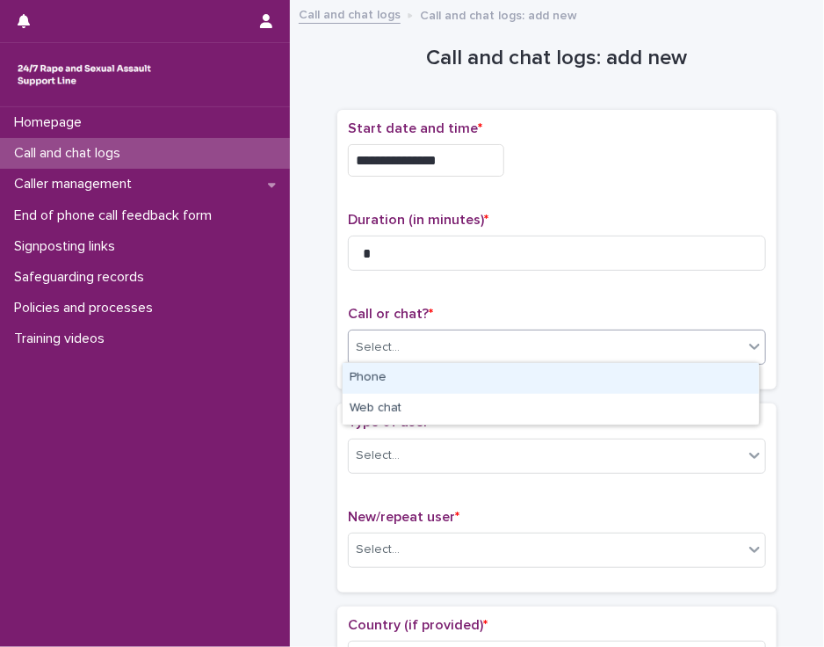
click at [410, 347] on div "Select..." at bounding box center [546, 347] width 395 height 29
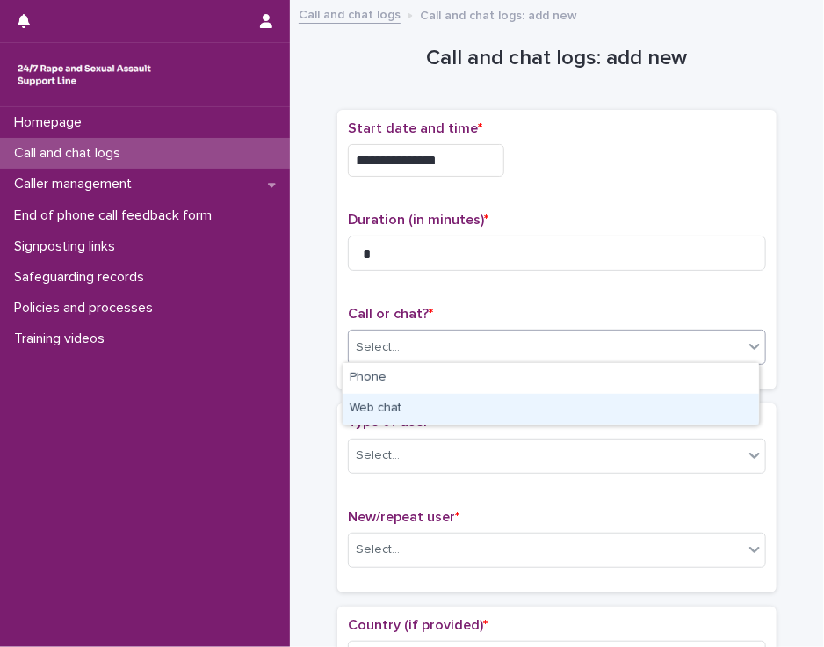
click at [411, 410] on div "Web chat" at bounding box center [551, 409] width 417 height 31
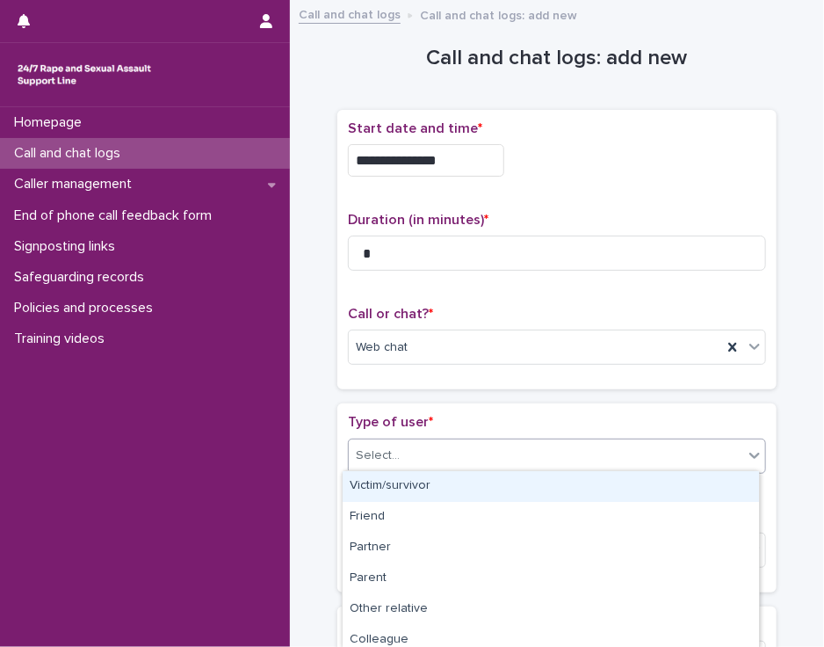
click at [405, 456] on div "Select..." at bounding box center [546, 455] width 395 height 29
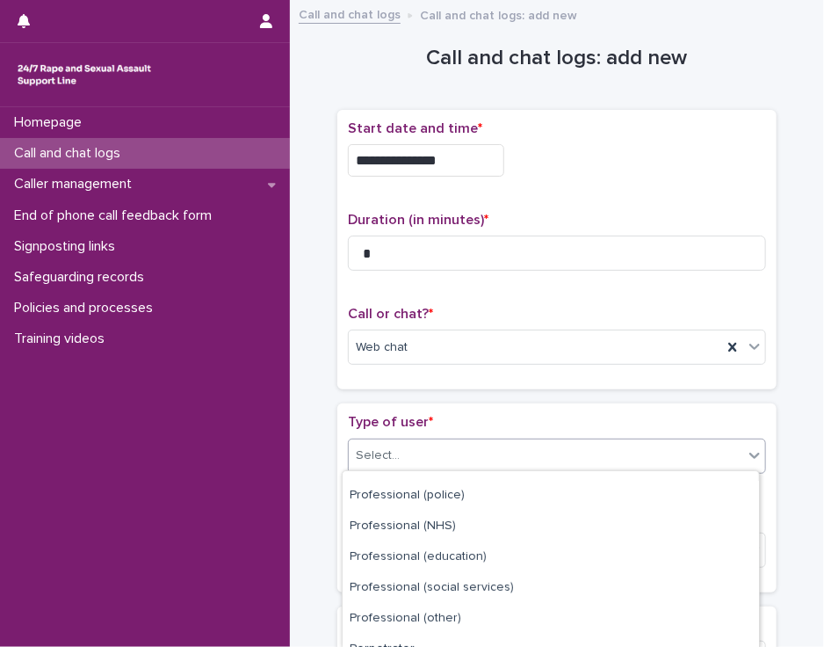
scroll to position [284, 0]
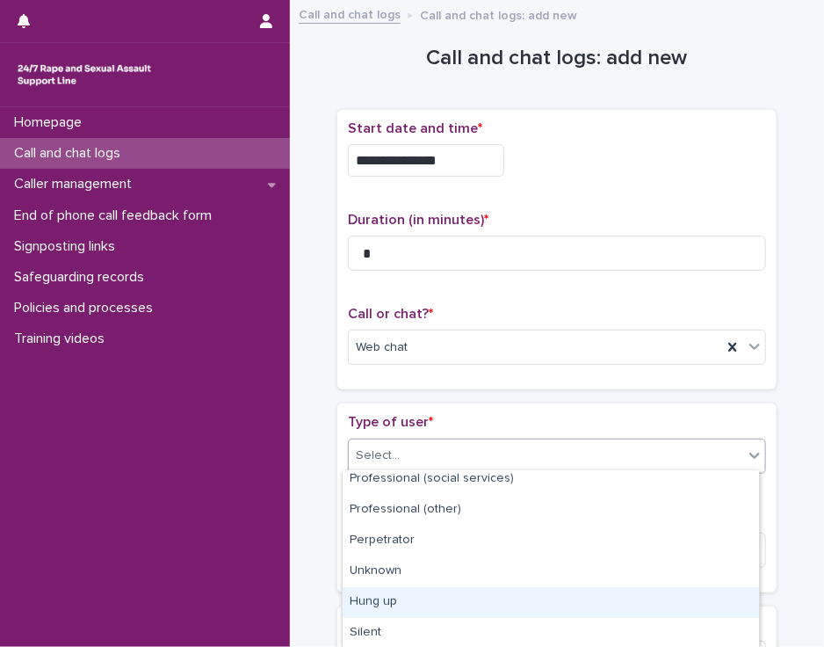
drag, startPoint x: 756, startPoint y: 508, endPoint x: 718, endPoint y: 612, distance: 110.4
click at [718, 612] on div "Hung up" at bounding box center [551, 602] width 417 height 31
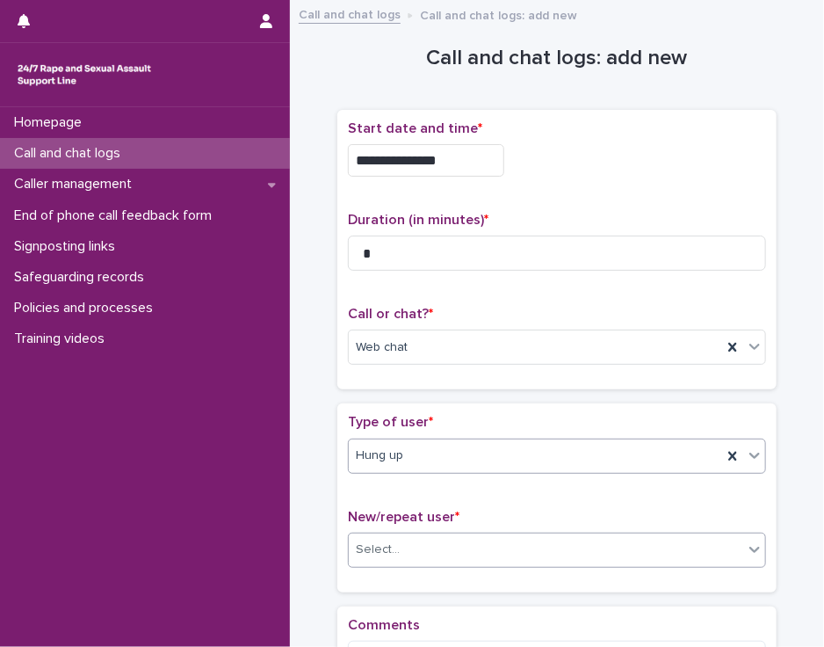
click at [705, 554] on div "Select..." at bounding box center [546, 549] width 395 height 29
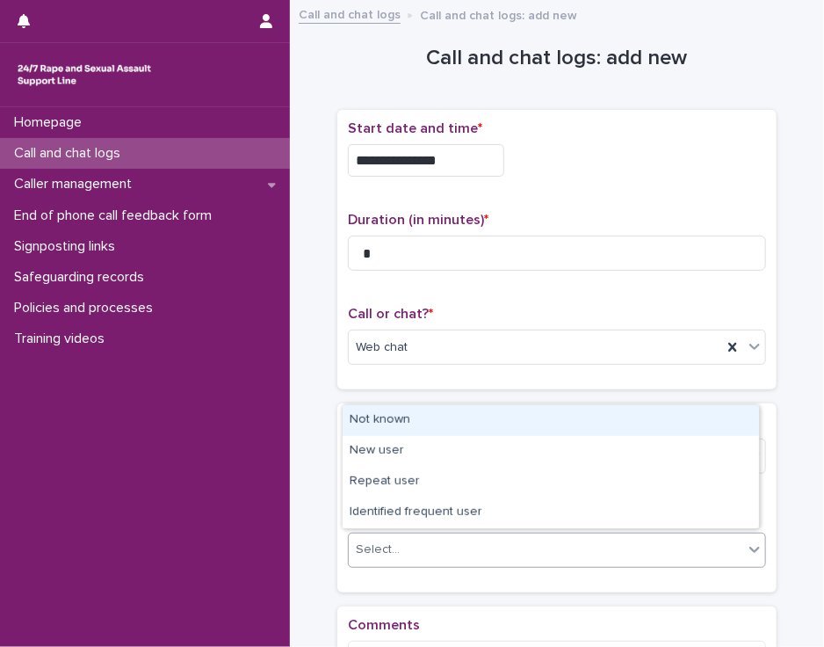
click at [671, 420] on div "Not known" at bounding box center [551, 420] width 417 height 31
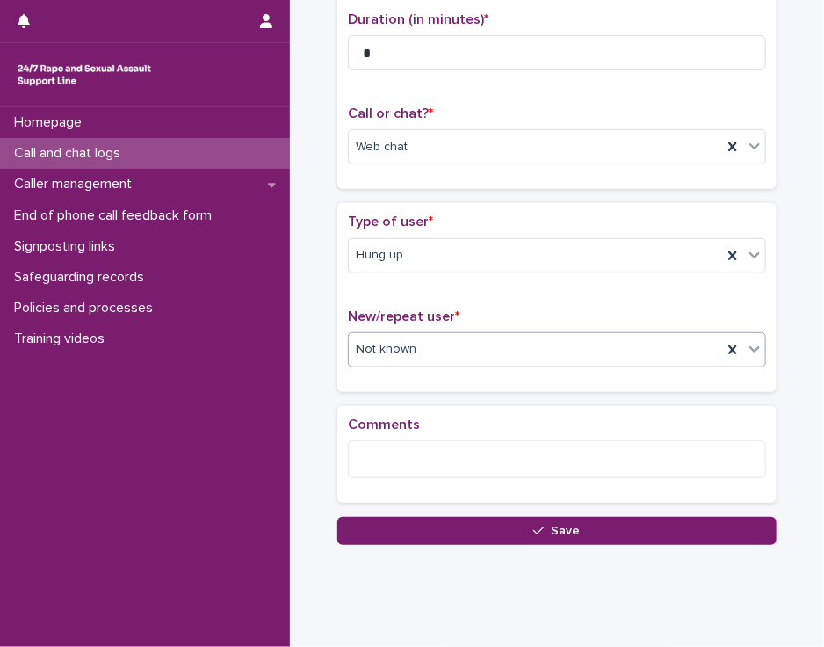
scroll to position [232, 0]
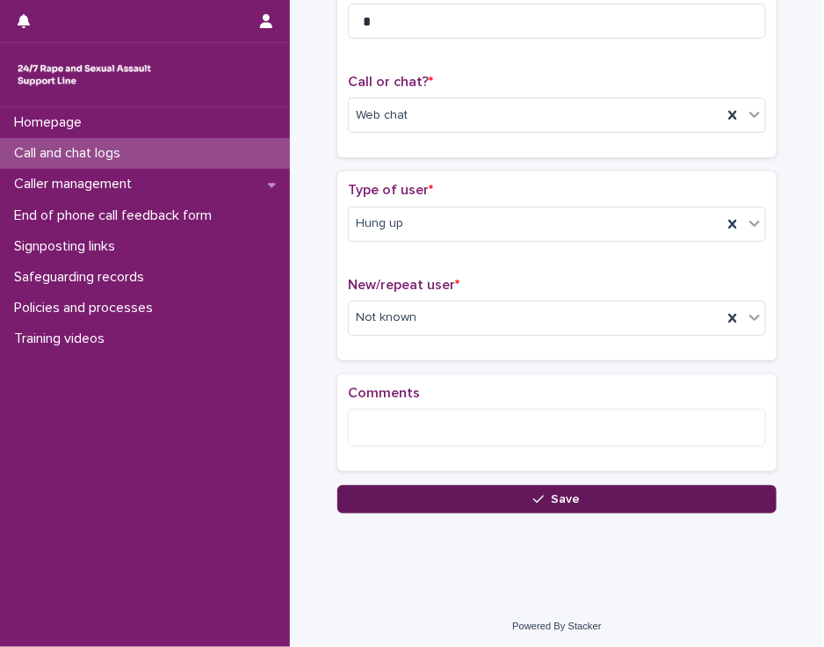
click at [614, 491] on button "Save" at bounding box center [556, 499] width 439 height 28
